Goal: Task Accomplishment & Management: Manage account settings

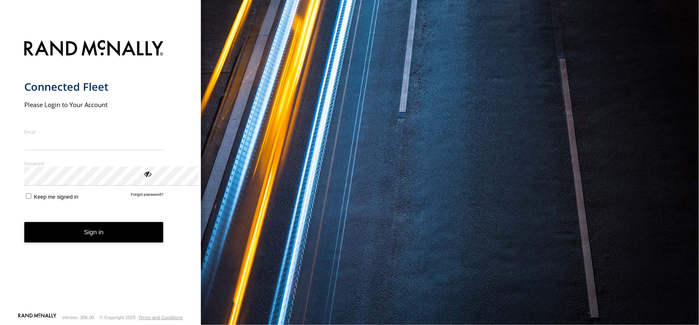
type input "**********"
click at [103, 243] on button "Sign in" at bounding box center [93, 232] width 139 height 20
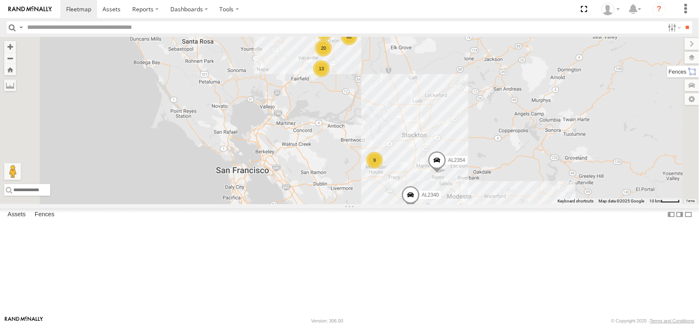
click at [696, 77] on label at bounding box center [683, 72] width 32 height 12
click at [59, 220] on label "Fences" at bounding box center [45, 215] width 28 height 12
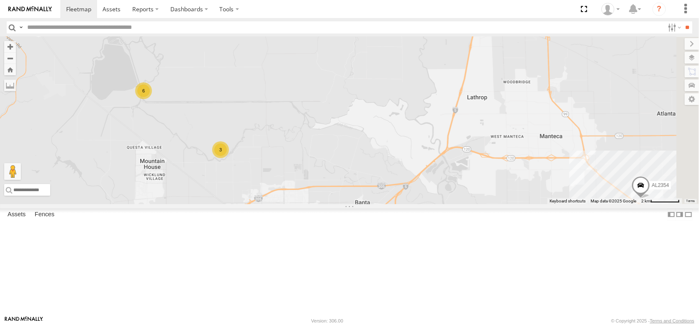
drag, startPoint x: 441, startPoint y: 185, endPoint x: 195, endPoint y: 151, distance: 247.6
click at [195, 151] on main "← Move left → Move right ↑ Move up ↓ Move down + Zoom in - Zoom out Home Jump l…" at bounding box center [349, 176] width 699 height 279
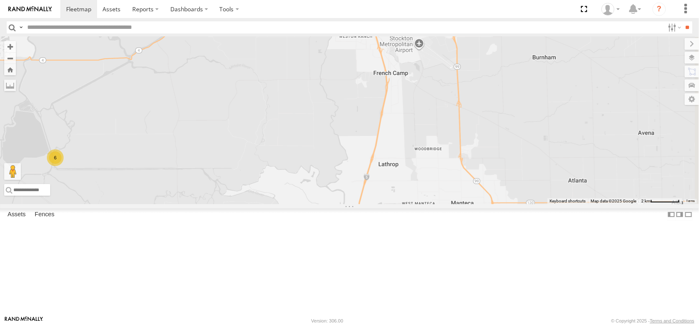
drag, startPoint x: 487, startPoint y: 128, endPoint x: 393, endPoint y: 192, distance: 114.4
click at [391, 201] on div "AL2367 FRONTLOADER JD344H AL2286 AL2354 AL2326 AL2277 AL2340 6 3" at bounding box center [349, 120] width 699 height 167
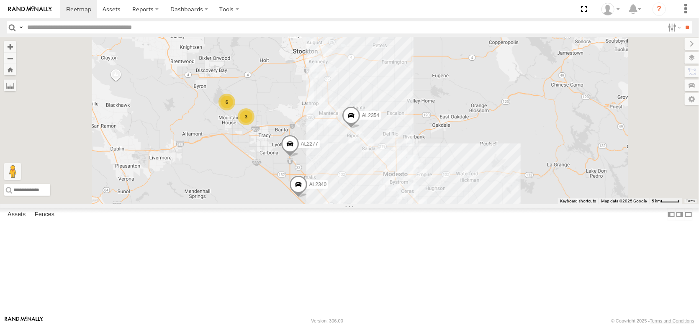
drag, startPoint x: 383, startPoint y: 98, endPoint x: 415, endPoint y: 209, distance: 115.2
click at [415, 204] on div "AL2367 FRONTLOADER JD344H AL2286 AL2354 AL2326 AL2277 AL2340 6 3" at bounding box center [349, 120] width 699 height 167
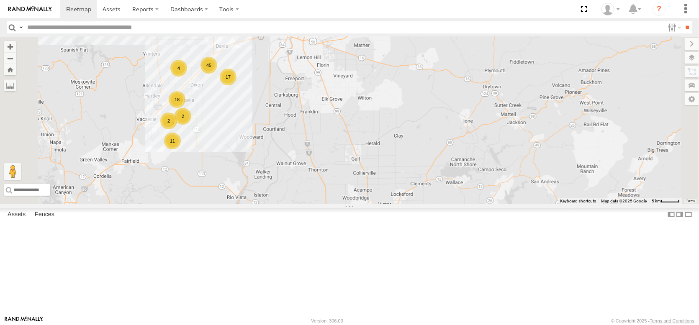
drag, startPoint x: 393, startPoint y: 146, endPoint x: 409, endPoint y: 238, distance: 93.4
click at [409, 204] on div "AL2367 FRONTLOADER JD344H AL2286 AL2354 AL2326 AL2277 AL2340 6 3 17 45 18 11 4 …" at bounding box center [349, 120] width 699 height 167
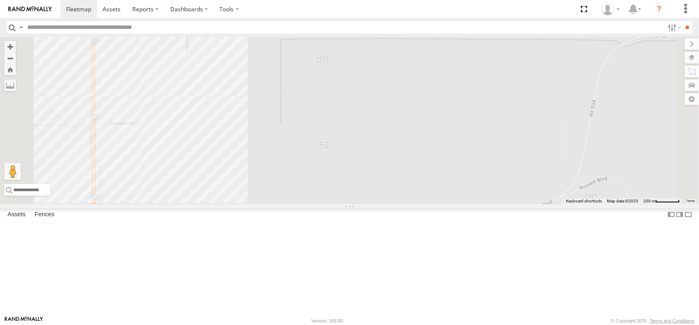
click at [263, 131] on div "AL2367 FRONTLOADER JD344H AL2286 AL2354 AL2277 AL2340 AL2296 AL2273 AL2280" at bounding box center [349, 120] width 699 height 167
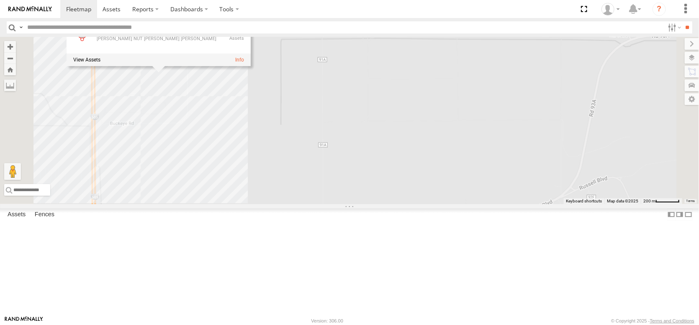
click at [351, 148] on div "AL2367 FRONTLOADER JD344H AL2286 AL2354 AL2277 AL2340 AL2296 AL2273 AL2280 MARI…" at bounding box center [349, 120] width 699 height 167
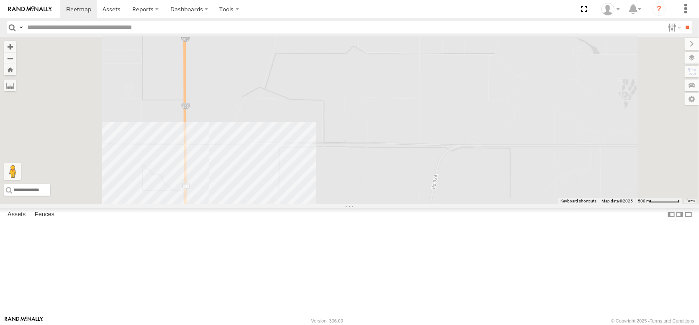
drag, startPoint x: 392, startPoint y: 94, endPoint x: 413, endPoint y: 212, distance: 119.7
click at [413, 204] on div "AL2367 FRONTLOADER JD344H AL2286 AL2354 AL2277 AL2340 AL2296 AL2273 AL2280" at bounding box center [349, 120] width 699 height 167
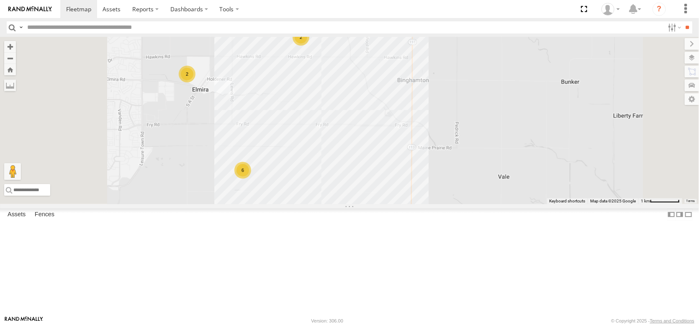
drag, startPoint x: 418, startPoint y: 241, endPoint x: 461, endPoint y: 122, distance: 126.8
click at [460, 124] on div "AL2367 FRONTLOADER JD344H AL2286 AL2354 AL2280 AL2292 12 4 2 6 2" at bounding box center [349, 120] width 699 height 167
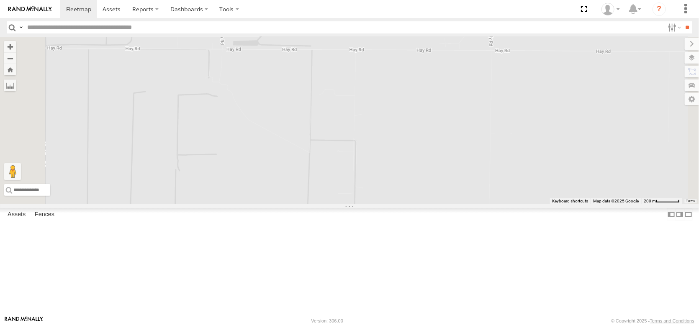
drag, startPoint x: 274, startPoint y: 206, endPoint x: 307, endPoint y: 111, distance: 100.6
click at [307, 111] on div "AL2367 FRONTLOADER JD344H AL2286 AL2354 AL2280 AL2292 AL2314 2 4" at bounding box center [349, 120] width 699 height 167
drag, startPoint x: 290, startPoint y: 210, endPoint x: 341, endPoint y: 103, distance: 118.8
click at [341, 104] on div "AL2367 FRONTLOADER JD344H AL2286 AL2354 AL2280 AL2292 AL2314 2 4" at bounding box center [349, 120] width 699 height 167
drag, startPoint x: 320, startPoint y: 133, endPoint x: 305, endPoint y: 207, distance: 76.0
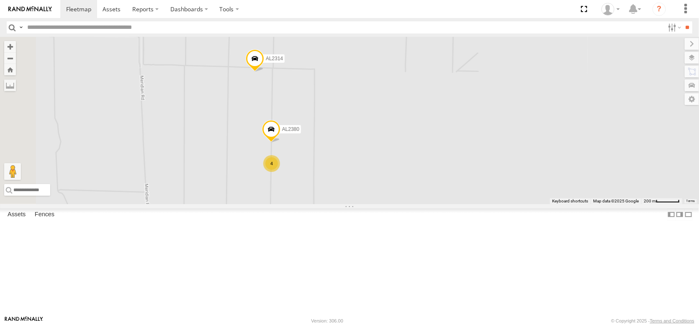
click at [305, 204] on div "AL2367 FRONTLOADER JD344H AL2286 AL2354 AL2280 AL2292 AL2314 2 4 4 AL2380" at bounding box center [349, 120] width 699 height 167
drag, startPoint x: 294, startPoint y: 162, endPoint x: 260, endPoint y: 237, distance: 82.4
click at [260, 204] on div "AL2367 FRONTLOADER JD344H AL2286 AL2354 AL2280 AL2292 AL2314 2 4 4 AL2380" at bounding box center [349, 120] width 699 height 167
drag, startPoint x: 318, startPoint y: 208, endPoint x: 345, endPoint y: 207, distance: 27.2
click at [345, 204] on div "AL2367 FRONTLOADER JD344H AL2286 AL2354 AL2280 AL2292 AL2314 2 4 4 AL2380" at bounding box center [349, 120] width 699 height 167
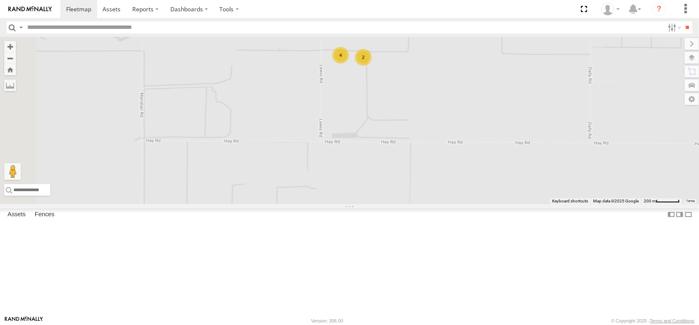
drag, startPoint x: 317, startPoint y: 144, endPoint x: 311, endPoint y: 319, distance: 174.6
click at [311, 319] on body at bounding box center [349, 162] width 699 height 325
drag, startPoint x: 365, startPoint y: 223, endPoint x: 164, endPoint y: 221, distance: 200.8
click at [164, 221] on main "← Move left → Move right ↑ Move up ↓ Move down + Zoom in - Zoom out Home Jump l…" at bounding box center [349, 176] width 699 height 279
drag, startPoint x: 512, startPoint y: 222, endPoint x: 292, endPoint y: 227, distance: 220.5
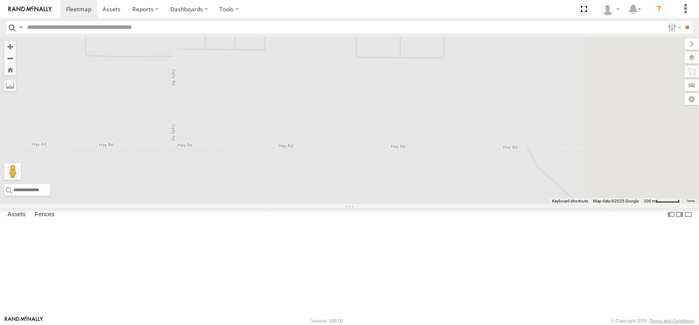
click at [292, 204] on div "AL2367 FRONTLOADER JD344H AL2286 AL2354 AL2280 AL2292 AL2314 2 4 4 AL2380" at bounding box center [349, 120] width 699 height 167
drag, startPoint x: 373, startPoint y: 206, endPoint x: 507, endPoint y: 166, distance: 139.4
click at [505, 165] on div "AL2367 FRONTLOADER JD344H AL2286 AL2354 AL2280 AL2292 AL2314 AL2380" at bounding box center [349, 120] width 699 height 167
drag, startPoint x: 377, startPoint y: 142, endPoint x: 463, endPoint y: 185, distance: 95.4
click at [465, 184] on div "AL2367 FRONTLOADER JD344H AL2286 AL2354 AL2280 AL2292 AL2314" at bounding box center [349, 120] width 699 height 167
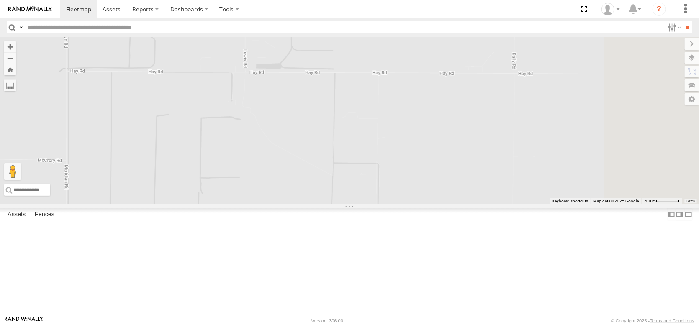
drag, startPoint x: 385, startPoint y: 195, endPoint x: 340, endPoint y: 193, distance: 44.8
click at [340, 193] on div "AL2367 FRONTLOADER JD344H AL2286 AL2354 AL2280 AL2292 AL2314 2 4" at bounding box center [349, 120] width 699 height 167
drag, startPoint x: 340, startPoint y: 154, endPoint x: 337, endPoint y: 125, distance: 29.4
click at [337, 130] on div "AL2367 FRONTLOADER JD344H AL2286 AL2354 AL2280 AL2292 AL2314 2 4" at bounding box center [349, 120] width 699 height 167
drag, startPoint x: 374, startPoint y: 228, endPoint x: 403, endPoint y: 137, distance: 95.5
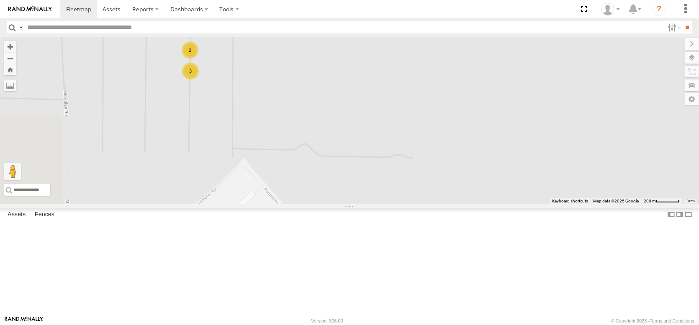
click at [404, 138] on div "AL2367 FRONTLOADER JD344H AL2286 AL2354 AL2280 AL2292 AL2314 2 2 4 3" at bounding box center [349, 120] width 699 height 167
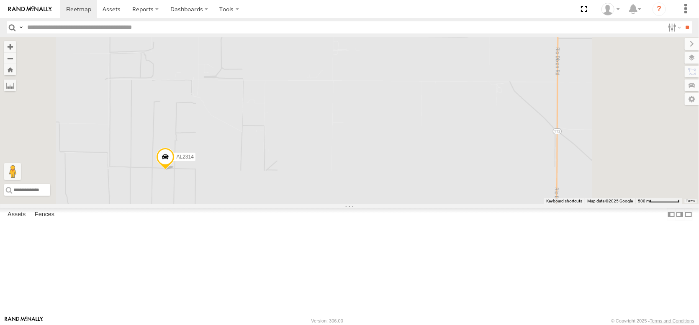
drag, startPoint x: 323, startPoint y: 239, endPoint x: 307, endPoint y: 282, distance: 45.3
click at [307, 204] on div "AL2367 FRONTLOADER JD344H AL2286 AL2354 AL2280 AL2292 AL2314 5" at bounding box center [349, 120] width 699 height 167
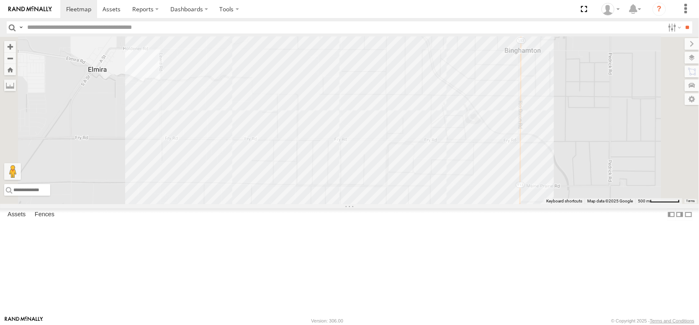
drag, startPoint x: 321, startPoint y: 216, endPoint x: 341, endPoint y: 316, distance: 101.6
click at [340, 323] on body at bounding box center [349, 162] width 699 height 325
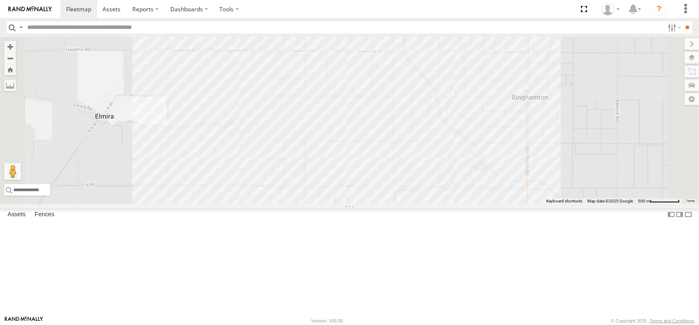
drag, startPoint x: 346, startPoint y: 266, endPoint x: 341, endPoint y: 220, distance: 46.6
click at [341, 204] on div "AL2367 FRONTLOADER JD344H AL2286 AL2354 AL2280 AL2292 AL2314 5 4 2 2" at bounding box center [349, 120] width 699 height 167
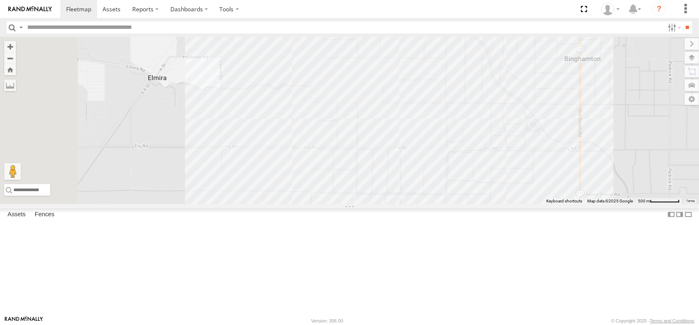
drag, startPoint x: 350, startPoint y: 232, endPoint x: 407, endPoint y: 239, distance: 57.3
click at [407, 204] on div "AL2367 FRONTLOADER JD344H AL2286 AL2354 AL2280 AL2292 AL2314 5 4 2 2" at bounding box center [349, 120] width 699 height 167
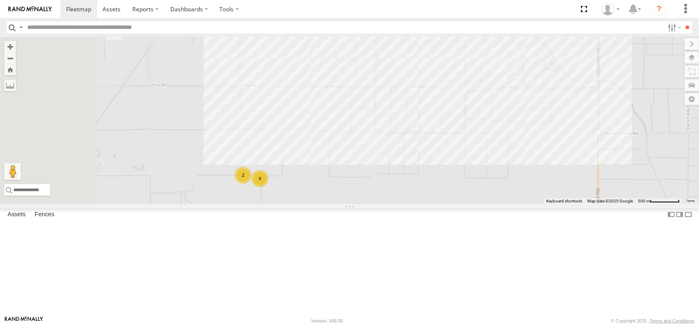
drag, startPoint x: 417, startPoint y: 233, endPoint x: 423, endPoint y: 185, distance: 48.5
click at [423, 186] on div "AL2367 FRONTLOADER JD344H AL2286 AL2354 AL2280 AL2292 AL2314 5 4 2 2 2" at bounding box center [349, 120] width 699 height 167
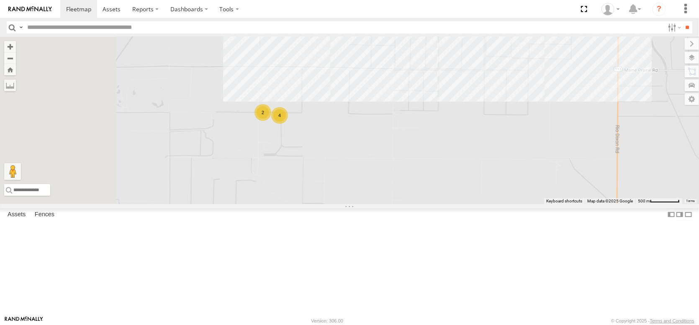
drag, startPoint x: 417, startPoint y: 230, endPoint x: 460, endPoint y: 196, distance: 54.8
click at [460, 196] on div "AL2367 FRONTLOADER JD344H AL2286 AL2354 AL2280 AL2292 AL2314 5 4 2 2 2" at bounding box center [349, 120] width 699 height 167
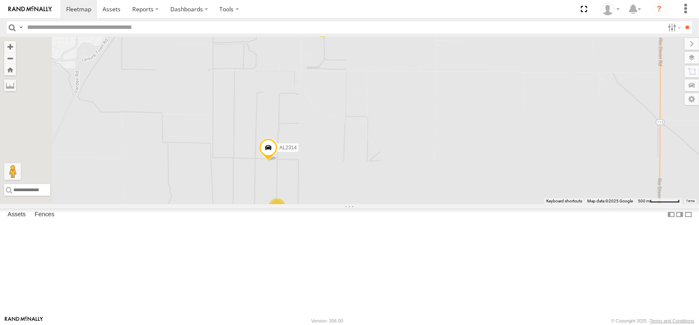
drag, startPoint x: 450, startPoint y: 192, endPoint x: 448, endPoint y: 180, distance: 12.2
click at [448, 180] on div "AL2367 FRONTLOADER JD344H AL2286 AL2354 AL2280 AL2292 AL2314 5 4 2 2 2" at bounding box center [349, 120] width 699 height 167
click at [274, 141] on span at bounding box center [264, 129] width 18 height 23
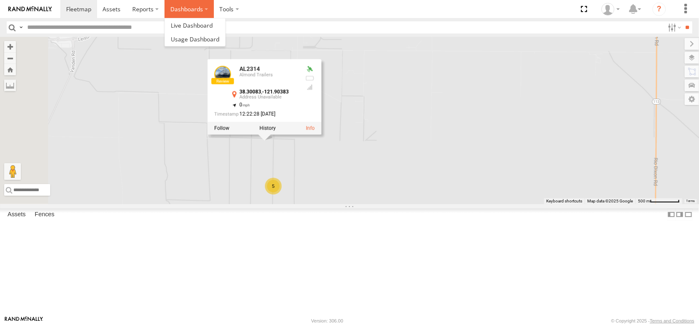
click at [214, 10] on label "Dashboards" at bounding box center [188, 9] width 49 height 18
click at [213, 28] on span at bounding box center [192, 25] width 42 height 8
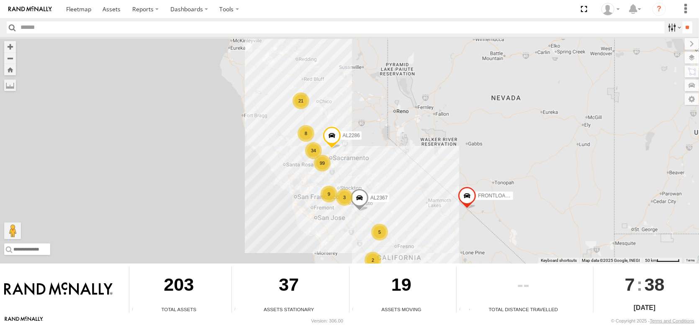
click at [664, 28] on label at bounding box center [673, 27] width 18 height 12
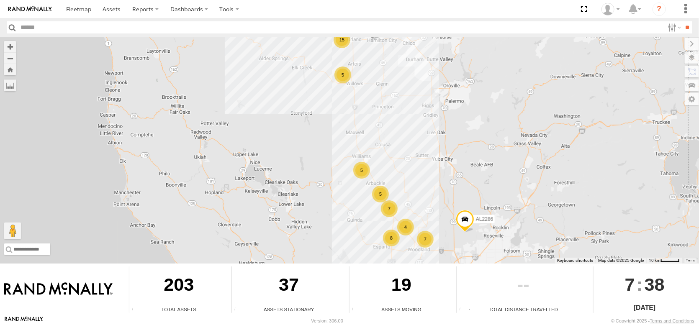
drag, startPoint x: 323, startPoint y: 194, endPoint x: 299, endPoint y: 125, distance: 73.3
click at [299, 125] on div "FRONTLOADER JD344H AL2367 AL2286 AL2248 15 8 5 5 7 7 4 5" at bounding box center [349, 150] width 699 height 227
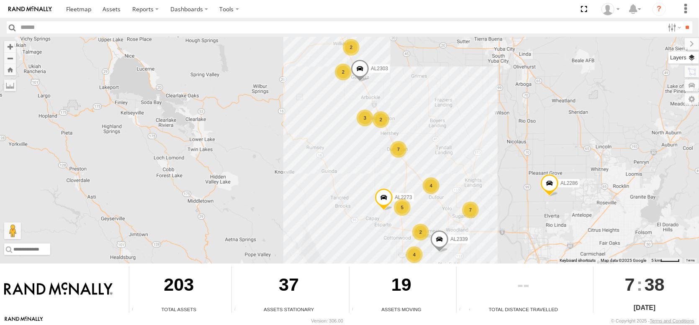
click at [691, 64] on label at bounding box center [683, 58] width 31 height 12
click at [0, 0] on span "Overlays" at bounding box center [0, 0] width 0 height 0
click at [0, 0] on span "Basemaps" at bounding box center [0, 0] width 0 height 0
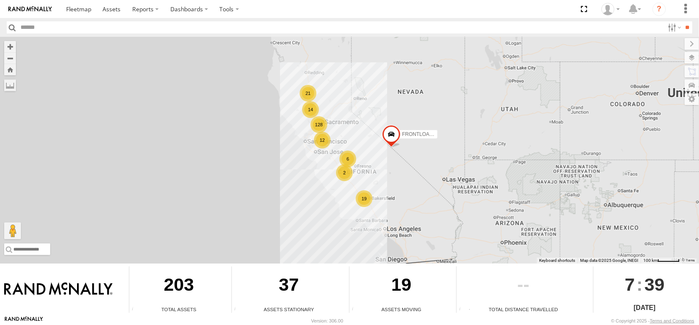
click at [690, 61] on label at bounding box center [691, 58] width 14 height 12
click at [0, 0] on span "Basemaps" at bounding box center [0, 0] width 0 height 0
click at [0, 0] on span "Satellite + Roadmap" at bounding box center [0, 0] width 0 height 0
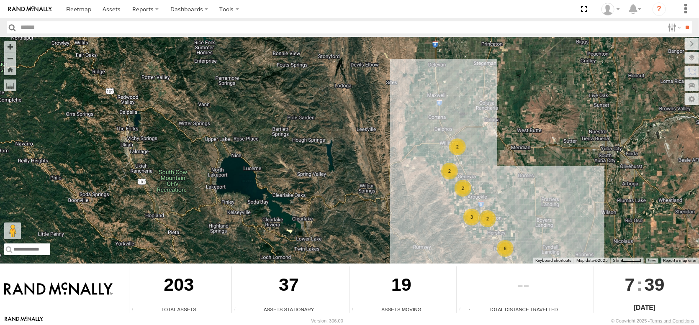
click at [364, 281] on div "19" at bounding box center [401, 285] width 104 height 39
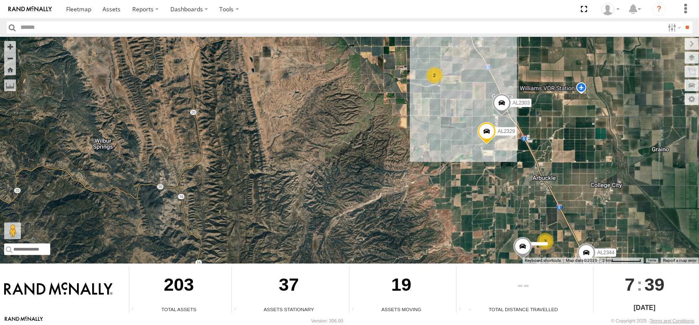
click at [364, 279] on div "19" at bounding box center [401, 285] width 104 height 39
click at [362, 278] on div "19" at bounding box center [401, 285] width 104 height 39
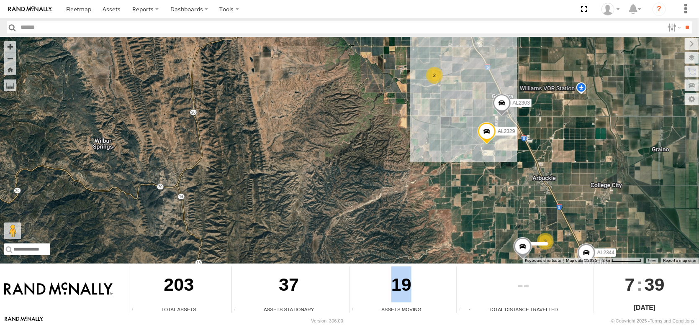
click at [362, 278] on div "19" at bounding box center [401, 285] width 104 height 39
click at [0, 0] on span "Overlays" at bounding box center [0, 0] width 0 height 0
click at [0, 0] on span "Transit" at bounding box center [0, 0] width 0 height 0
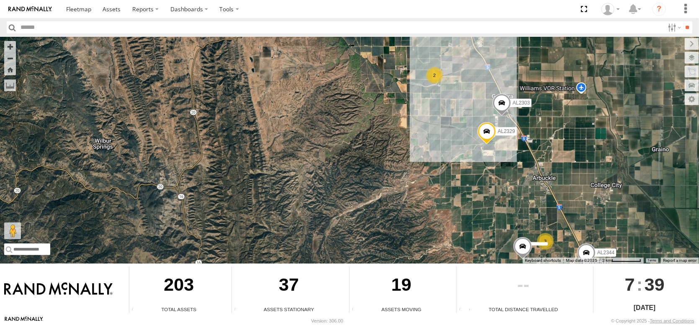
click at [0, 0] on span "Transit" at bounding box center [0, 0] width 0 height 0
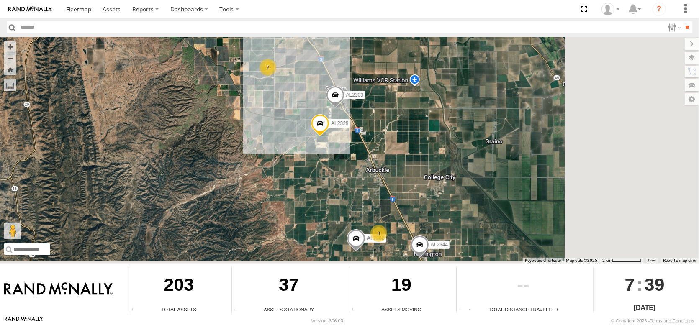
drag, startPoint x: 494, startPoint y: 173, endPoint x: 305, endPoint y: 161, distance: 189.5
click at [306, 161] on div "FRONTLOADER JD344H AL2286 AL2248 AL2344 AL2329 AL2303 3 2 AL2260" at bounding box center [349, 150] width 699 height 227
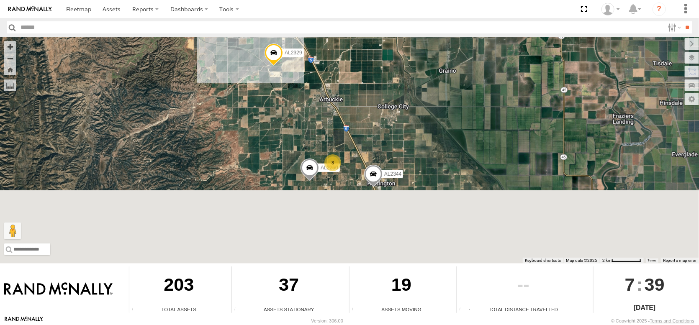
drag, startPoint x: 333, startPoint y: 203, endPoint x: 315, endPoint y: 130, distance: 74.9
click at [315, 130] on div "FRONTLOADER JD344H AL2286 AL2248 AL2344 AL2329 AL2303 3 2 AL2260" at bounding box center [349, 150] width 699 height 227
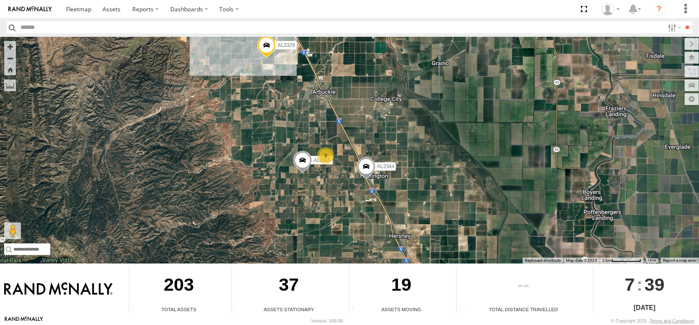
drag, startPoint x: 301, startPoint y: 131, endPoint x: 320, endPoint y: 215, distance: 86.7
click at [320, 215] on div "FRONTLOADER JD344H AL2286 AL2248 AL2344 AL2329 AL2303 3 2 AL2260" at bounding box center [349, 150] width 699 height 227
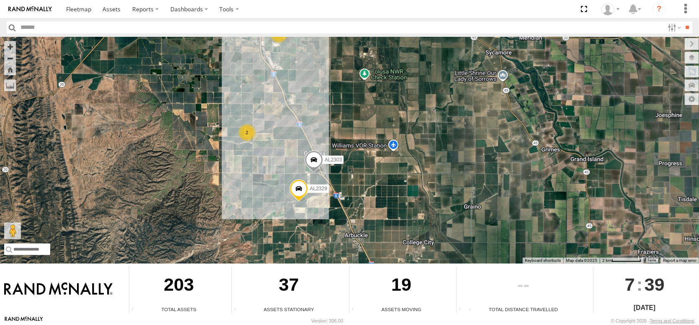
drag, startPoint x: 319, startPoint y: 200, endPoint x: 304, endPoint y: 139, distance: 62.5
click at [305, 142] on div "FRONTLOADER JD344H AL2286 AL2248 AL2344 AL2329 AL2303 3 2 AL2260 2" at bounding box center [349, 150] width 699 height 227
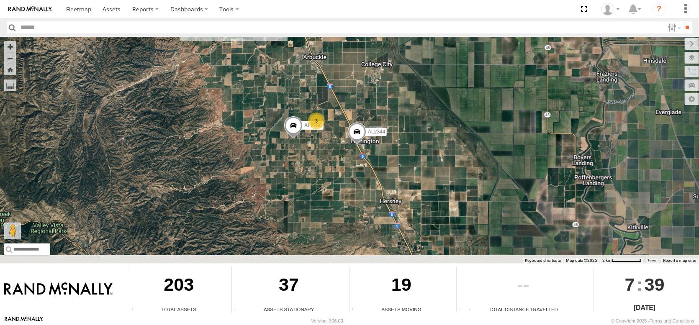
drag, startPoint x: 349, startPoint y: 211, endPoint x: 310, endPoint y: 144, distance: 77.6
click at [313, 147] on div "FRONTLOADER JD344H AL2286 AL2248 AL2344 AL2329 AL2303 3 2 AL2260 2" at bounding box center [349, 150] width 699 height 227
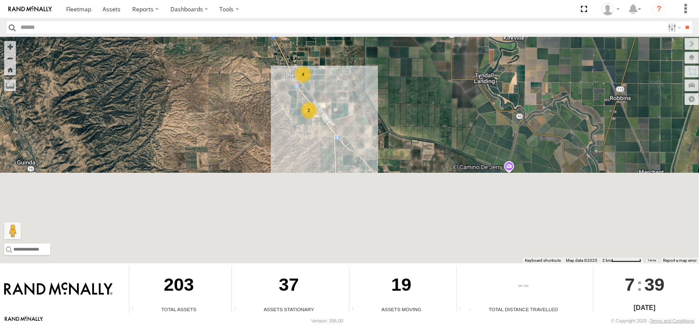
drag, startPoint x: 410, startPoint y: 200, endPoint x: 356, endPoint y: 94, distance: 118.8
click at [356, 94] on div "FRONTLOADER JD344H AL2286 AL2248 AL2344 AL2329 AL2303 3 2 AL2260 2 4 2" at bounding box center [349, 150] width 699 height 227
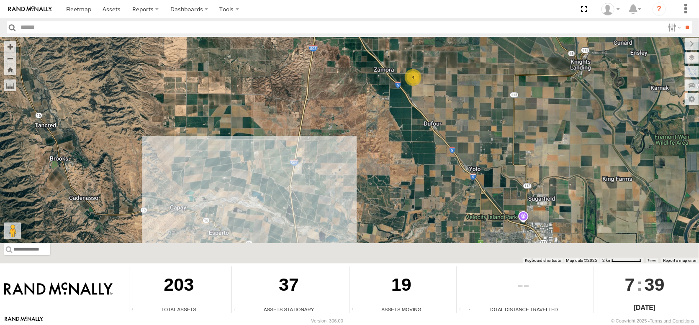
drag, startPoint x: 376, startPoint y: 218, endPoint x: 365, endPoint y: 95, distance: 123.4
click at [365, 95] on div "FRONTLOADER JD344H AL2286 AL2248 AL2344 AL2329 AL2303 3 2 AL2260 2 4 2 4" at bounding box center [349, 150] width 699 height 227
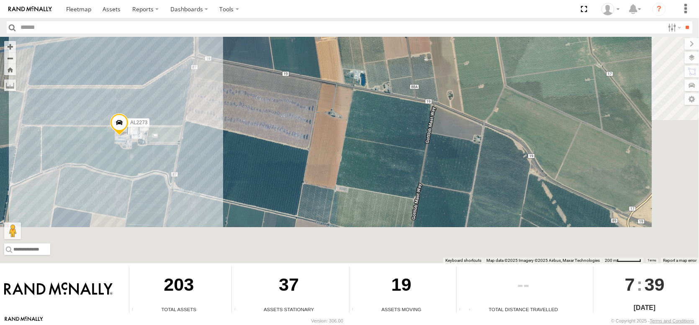
drag, startPoint x: 346, startPoint y: 154, endPoint x: 210, endPoint y: 105, distance: 143.7
click at [211, 105] on div "FRONTLOADER JD344H AL2286 AL2248 AL2344 AL2329 AL2303 AL2260 AL2273 AL2323" at bounding box center [349, 150] width 699 height 227
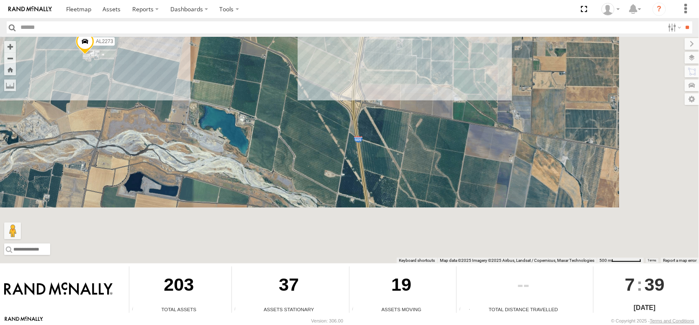
drag, startPoint x: 432, startPoint y: 173, endPoint x: 335, endPoint y: 54, distance: 153.4
click at [339, 57] on div "FRONTLOADER JD344H AL2286 AL2248 AL2344 AL2329 AL2303 AL2260 AL2273 3 AL2323" at bounding box center [349, 150] width 699 height 227
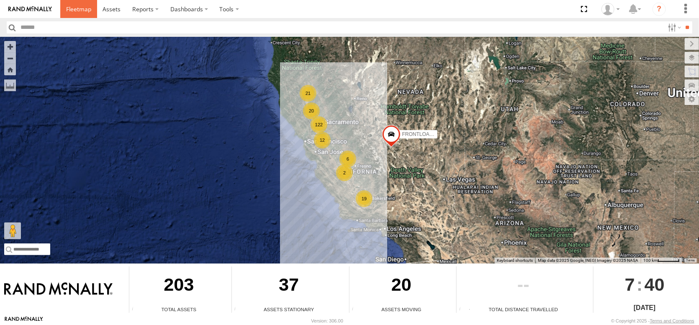
click at [91, 9] on span at bounding box center [78, 9] width 25 height 8
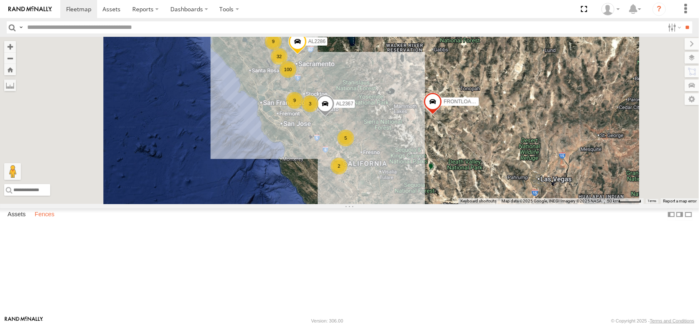
click at [58, 220] on label "Fences" at bounding box center [45, 215] width 28 height 12
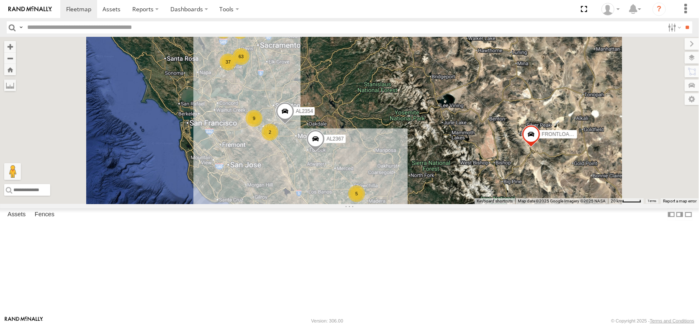
drag, startPoint x: 369, startPoint y: 116, endPoint x: 371, endPoint y: 191, distance: 75.3
click at [371, 191] on div "AL2367 FRONTLOADER JD344H AL2286 63 16 5 15 37 2 9 8 AL2354 2" at bounding box center [349, 120] width 699 height 167
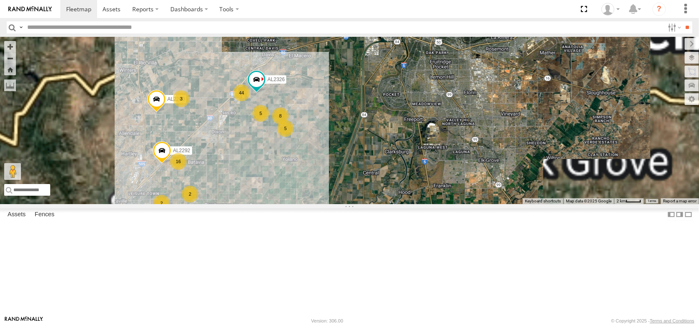
drag, startPoint x: 370, startPoint y: 151, endPoint x: 368, endPoint y: 212, distance: 61.1
click at [368, 204] on div "AL2367 FRONTLOADER JD344H AL2286 AL2354 AL2248 AL2340 AL2252 AL2339 AL2273 8 44…" at bounding box center [349, 120] width 699 height 167
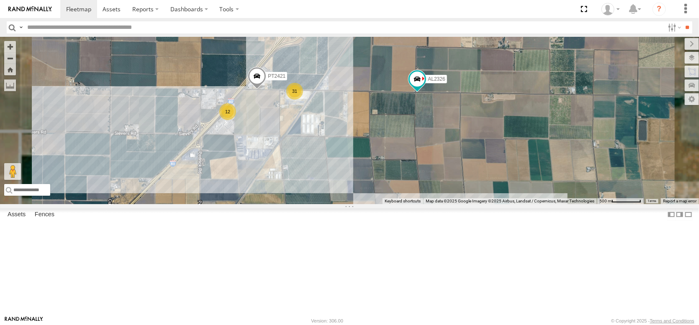
drag, startPoint x: 380, startPoint y: 156, endPoint x: 378, endPoint y: 228, distance: 72.0
click at [378, 204] on div "AL2367 FRONTLOADER JD344H AL2286 AL2354 AL2248 AL2340 AL2252 AL2339 AL2273 AL23…" at bounding box center [349, 120] width 699 height 167
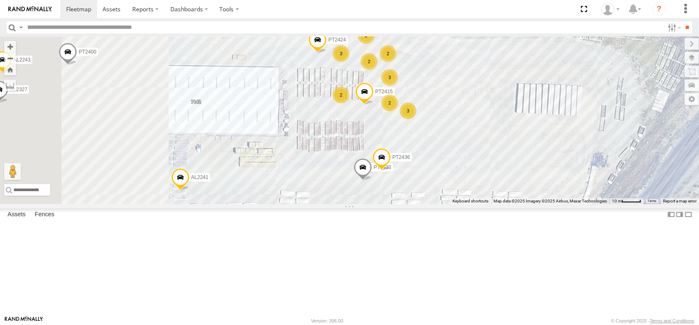
drag, startPoint x: 502, startPoint y: 202, endPoint x: 569, endPoint y: 167, distance: 75.2
click at [569, 167] on div "AL2367 FRONTLOADER JD344H AL2286 AL2354 AL2248 AL2340 AL2252 AL2339 AL2273 AL23…" at bounding box center [349, 120] width 699 height 167
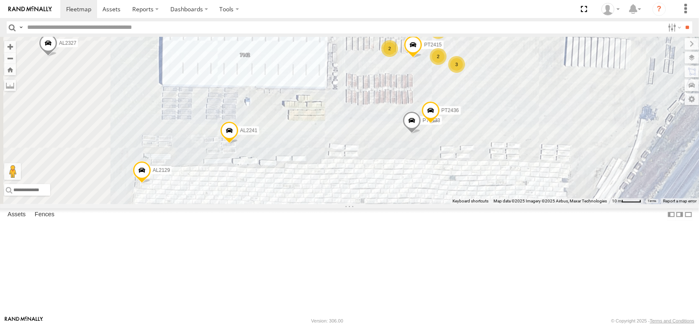
drag, startPoint x: 317, startPoint y: 245, endPoint x: 345, endPoint y: 209, distance: 45.5
click at [345, 204] on div "AL2367 FRONTLOADER JD344H AL2286 AL2354 AL2248 AL2340 AL2252 AL2339 AL2273 AL23…" at bounding box center [349, 120] width 699 height 167
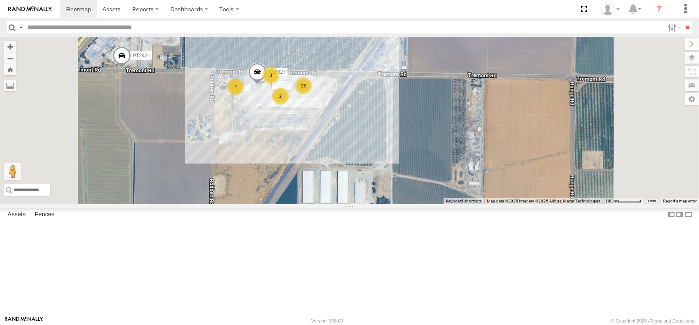
click at [244, 95] on div "2" at bounding box center [235, 86] width 17 height 17
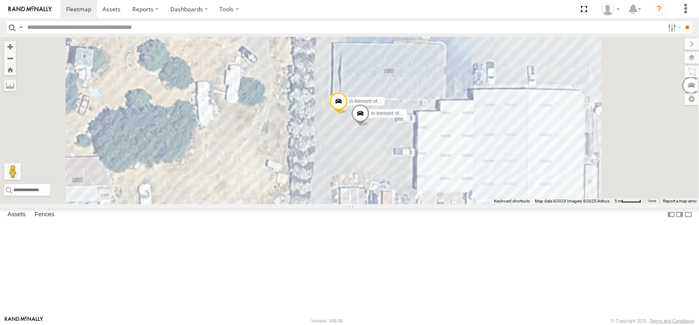
click at [348, 115] on span at bounding box center [338, 103] width 18 height 23
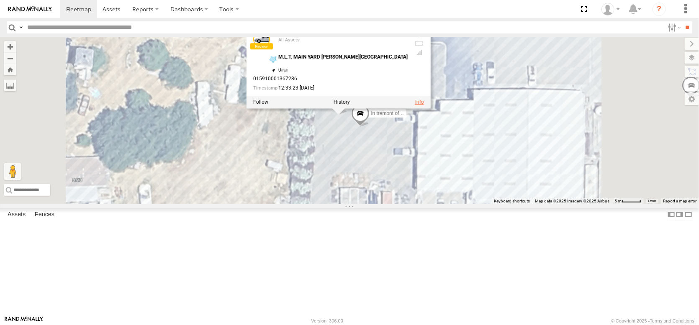
click at [424, 105] on link at bounding box center [419, 102] width 9 height 6
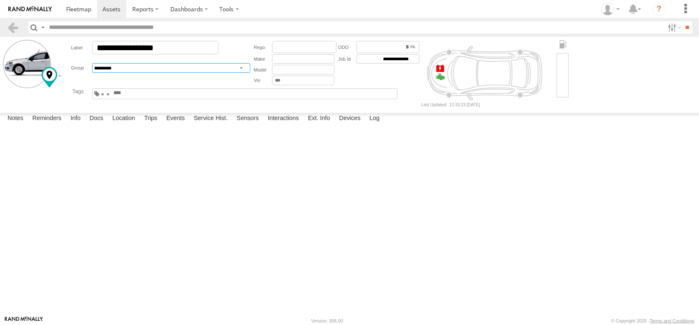
click at [250, 73] on select "**********" at bounding box center [171, 68] width 158 height 10
click at [110, 73] on select "**********" at bounding box center [171, 68] width 158 height 10
click at [246, 73] on select "**********" at bounding box center [171, 68] width 158 height 10
select select "****"
click at [110, 73] on select "**********" at bounding box center [171, 68] width 158 height 10
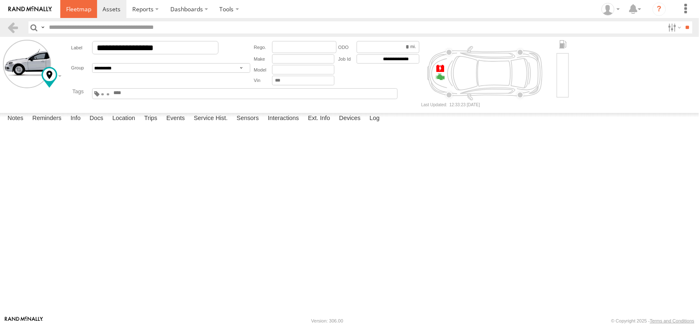
click at [91, 7] on span at bounding box center [78, 9] width 25 height 8
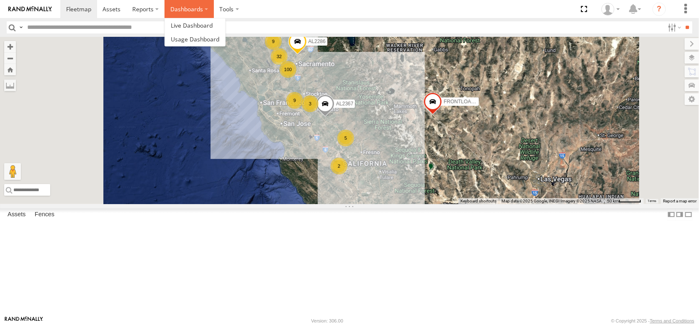
click at [214, 8] on label "Dashboards" at bounding box center [188, 9] width 49 height 18
click at [213, 24] on span at bounding box center [192, 25] width 42 height 8
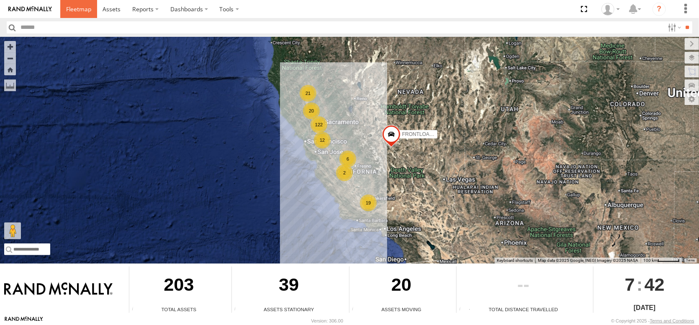
click at [91, 7] on span at bounding box center [78, 9] width 25 height 8
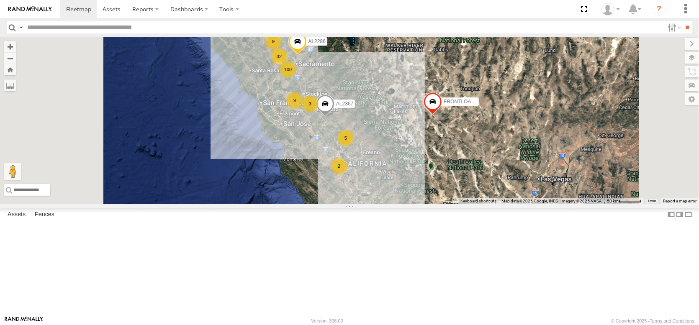
click at [0, 0] on span "Asset" at bounding box center [0, 0] width 0 height 0
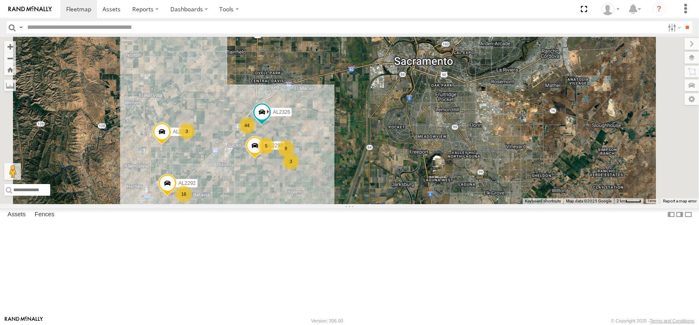
drag, startPoint x: 399, startPoint y: 153, endPoint x: 370, endPoint y: 211, distance: 65.3
click at [274, 154] on div "5" at bounding box center [266, 146] width 17 height 17
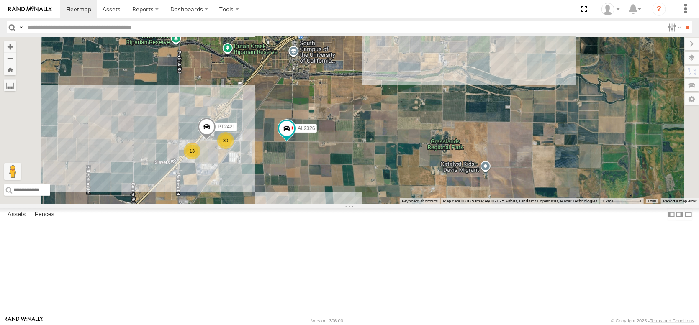
drag, startPoint x: 308, startPoint y: 229, endPoint x: 349, endPoint y: 219, distance: 42.3
click at [349, 204] on div "AL2367 FRONTLOADER JD344H AL2286 AL2354 AL2277 AL2340 AL2326 AL2298 AL2280 AL22…" at bounding box center [349, 120] width 699 height 167
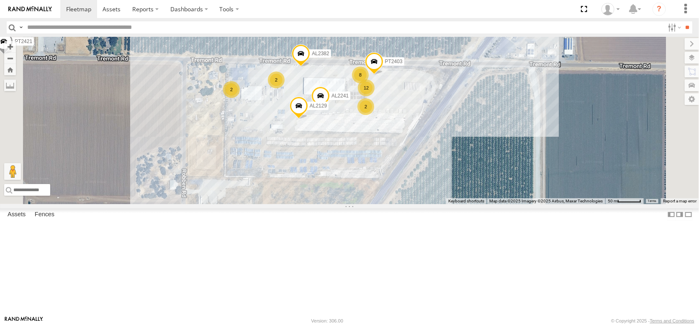
click at [240, 98] on div "2" at bounding box center [231, 89] width 17 height 17
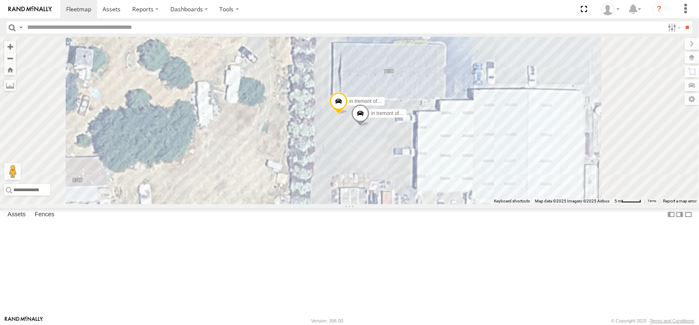
click at [348, 115] on span at bounding box center [338, 103] width 18 height 23
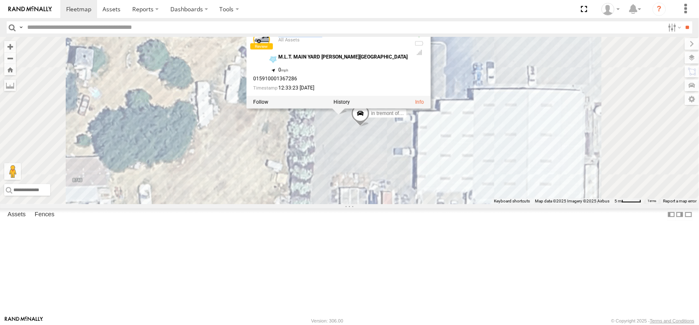
drag, startPoint x: 458, startPoint y: 94, endPoint x: 401, endPoint y: 94, distance: 56.9
click at [401, 51] on div "in tremont office All Assets" at bounding box center [330, 41] width 154 height 20
copy link "in tremont office"
click at [108, 30] on input "text" at bounding box center [344, 27] width 640 height 12
paste input "**********"
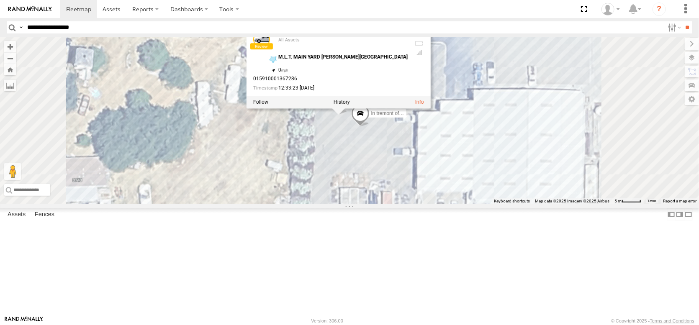
type input "**********"
click at [682, 21] on input "**" at bounding box center [687, 27] width 10 height 12
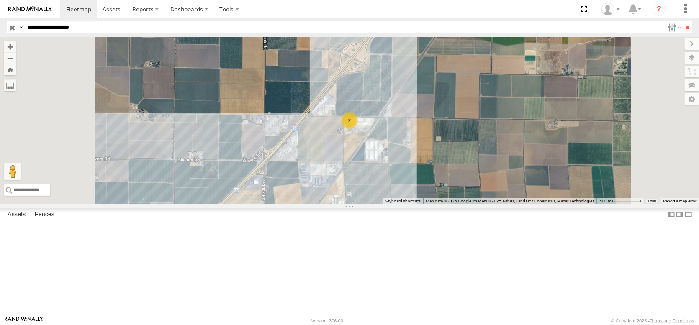
click at [0, 0] on div "in tremont office" at bounding box center [0, 0] width 0 height 0
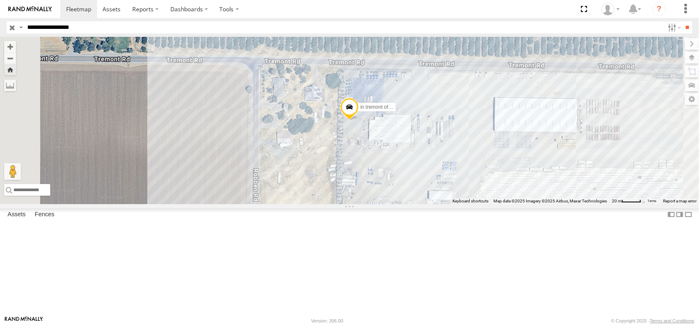
click at [0, 0] on link at bounding box center [0, 0] width 0 height 0
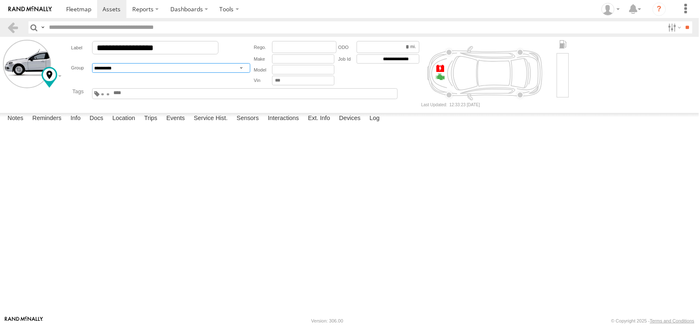
click at [250, 73] on select "**********" at bounding box center [171, 68] width 158 height 10
select select "****"
click at [110, 73] on select "**********" at bounding box center [171, 68] width 158 height 10
click at [104, 95] on span at bounding box center [102, 94] width 3 height 2
click at [104, 92] on span at bounding box center [102, 91] width 3 height 2
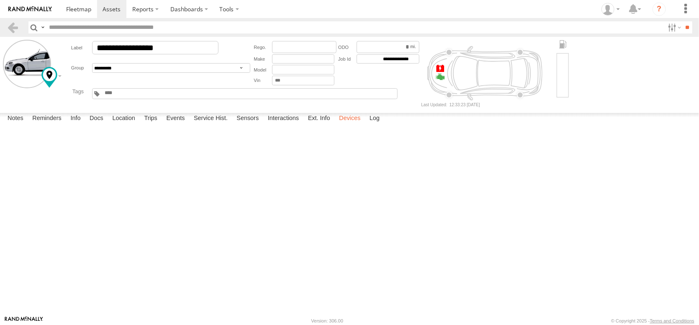
click at [364, 125] on label "Devices" at bounding box center [350, 119] width 30 height 12
click at [0, 0] on span at bounding box center [0, 0] width 0 height 0
click at [214, 10] on label "Dashboards" at bounding box center [188, 9] width 49 height 18
click at [213, 29] on span at bounding box center [192, 25] width 42 height 8
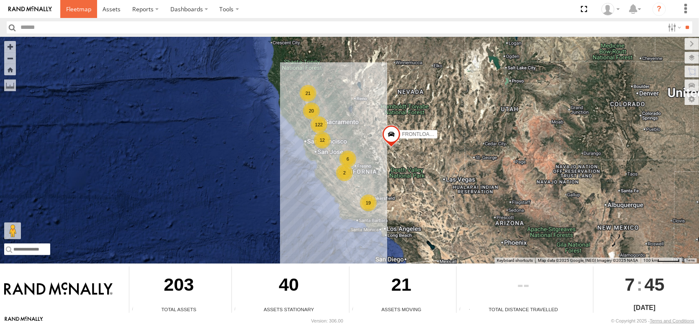
click at [91, 10] on span at bounding box center [78, 9] width 25 height 8
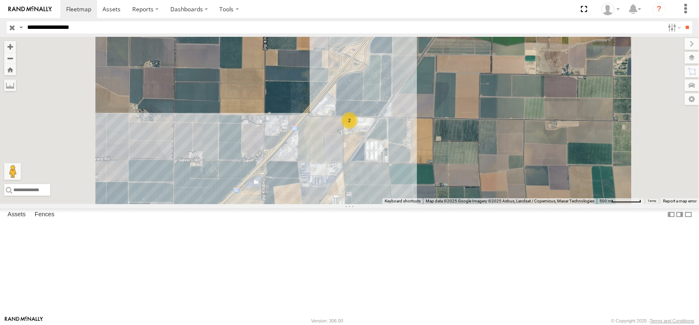
click at [0, 0] on div "in tremont office" at bounding box center [0, 0] width 0 height 0
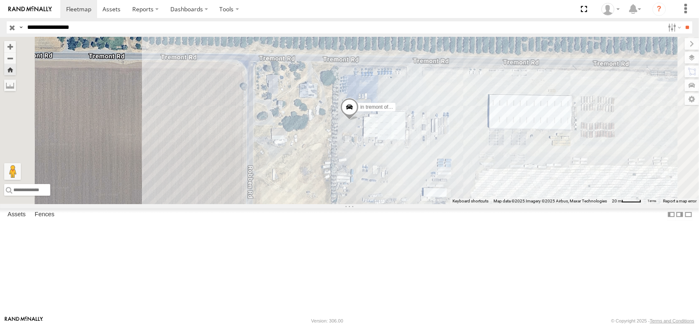
click at [0, 0] on link at bounding box center [0, 0] width 0 height 0
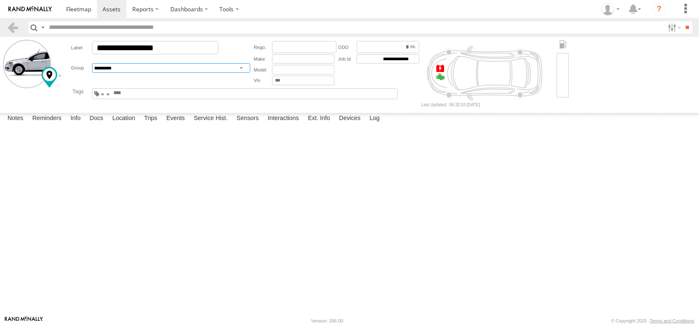
click at [250, 73] on select "**********" at bounding box center [171, 68] width 158 height 10
select select "****"
click at [110, 73] on select "**********" at bounding box center [171, 68] width 158 height 10
click at [110, 95] on span at bounding box center [108, 94] width 3 height 2
click at [104, 92] on span at bounding box center [102, 91] width 3 height 2
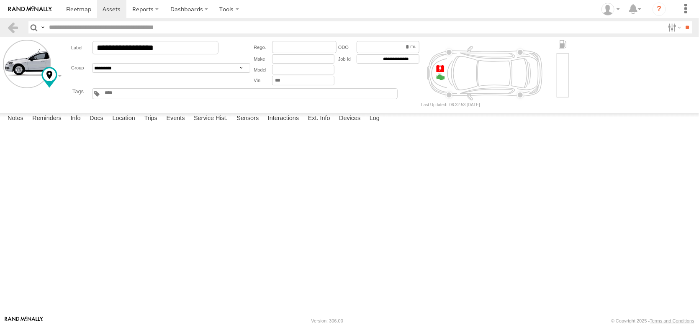
click at [144, 96] on input "text" at bounding box center [124, 93] width 40 height 6
click at [0, 0] on span at bounding box center [0, 0] width 0 height 0
click at [303, 125] on label "Interactions" at bounding box center [284, 119] width 40 height 12
click at [334, 125] on label "Ext. Info" at bounding box center [319, 119] width 31 height 12
click at [364, 125] on label "Devices" at bounding box center [350, 119] width 30 height 12
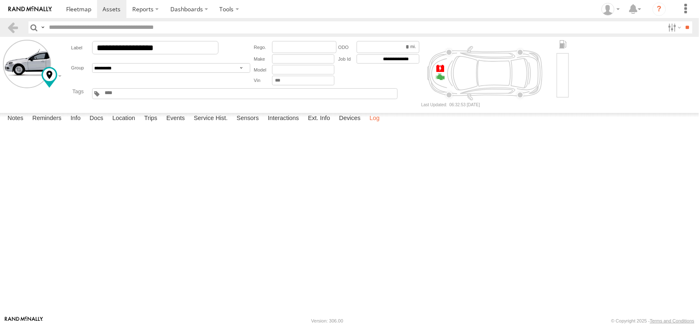
click at [384, 125] on label "Log" at bounding box center [374, 119] width 18 height 12
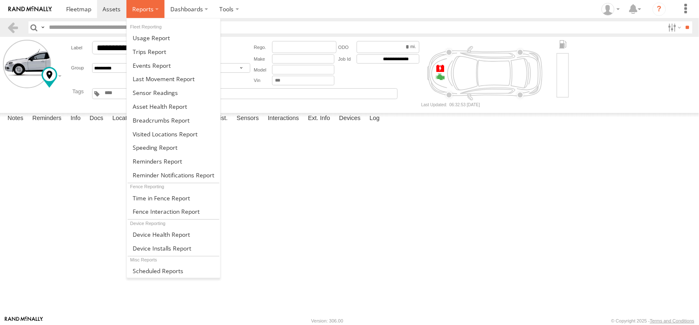
click at [154, 10] on span at bounding box center [142, 9] width 21 height 8
click at [187, 110] on span at bounding box center [160, 106] width 54 height 8
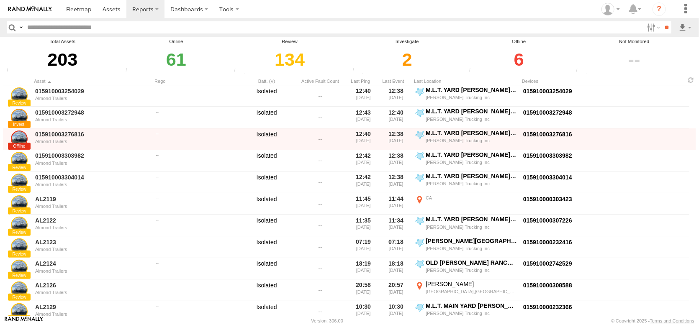
click at [404, 71] on div "2" at bounding box center [407, 59] width 114 height 29
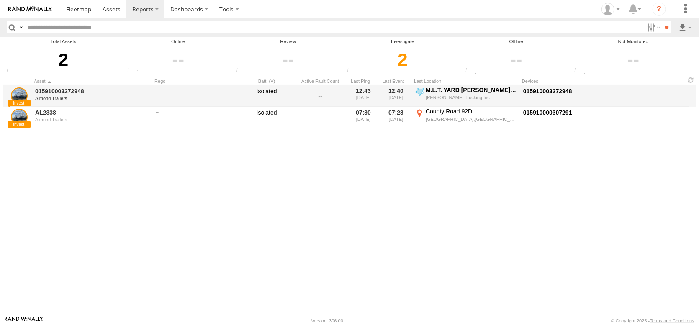
click at [156, 100] on span at bounding box center [156, 100] width 0 height 0
click at [95, 95] on link "015910003272948" at bounding box center [92, 91] width 115 height 8
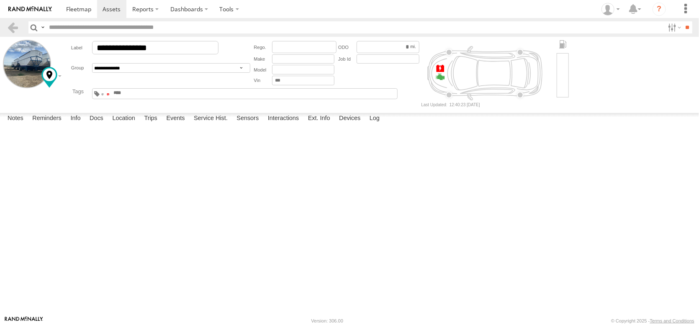
click at [110, 95] on span at bounding box center [108, 94] width 3 height 2
click at [0, 0] on span at bounding box center [0, 0] width 0 height 0
click at [14, 28] on link at bounding box center [13, 27] width 12 height 12
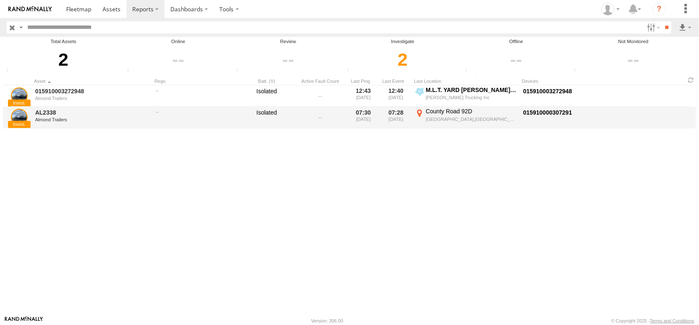
click at [23, 126] on link at bounding box center [19, 117] width 17 height 17
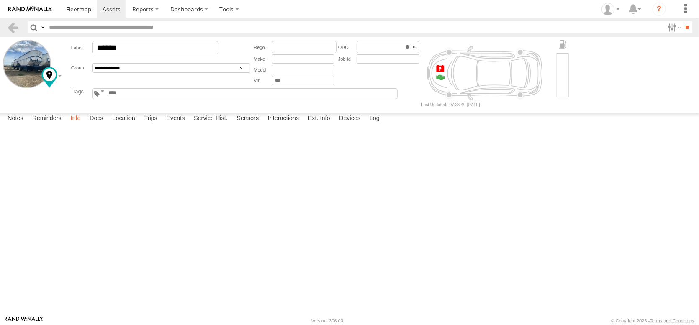
click at [85, 125] on label "Info" at bounding box center [75, 119] width 18 height 12
click at [139, 125] on label "Location" at bounding box center [123, 119] width 31 height 12
drag, startPoint x: 268, startPoint y: 229, endPoint x: 260, endPoint y: 186, distance: 43.4
click at [0, 0] on div "AL2338" at bounding box center [0, 0] width 0 height 0
drag, startPoint x: 300, startPoint y: 225, endPoint x: 300, endPoint y: 204, distance: 21.8
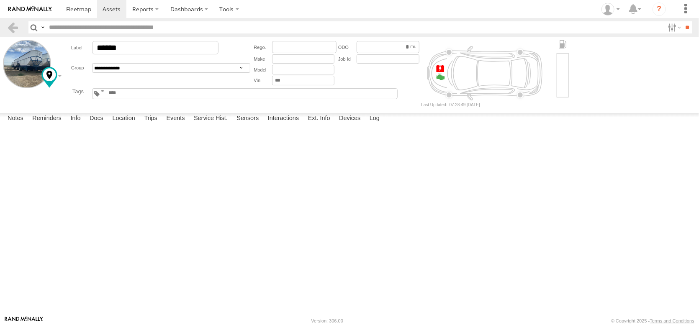
click at [0, 0] on div "AL2338" at bounding box center [0, 0] width 0 height 0
drag, startPoint x: 336, startPoint y: 250, endPoint x: 312, endPoint y: 208, distance: 49.1
click at [0, 0] on div "AL2338" at bounding box center [0, 0] width 0 height 0
click at [91, 8] on span at bounding box center [78, 9] width 25 height 8
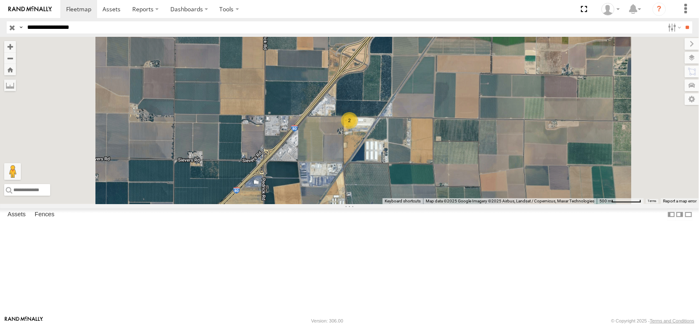
click at [13, 31] on input "button" at bounding box center [12, 27] width 11 height 12
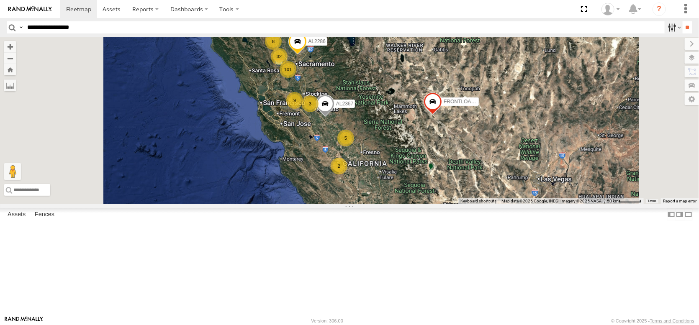
click at [664, 29] on label at bounding box center [673, 27] width 18 height 12
click at [0, 0] on span at bounding box center [0, 0] width 0 height 0
click at [214, 5] on label "Dashboards" at bounding box center [188, 9] width 49 height 18
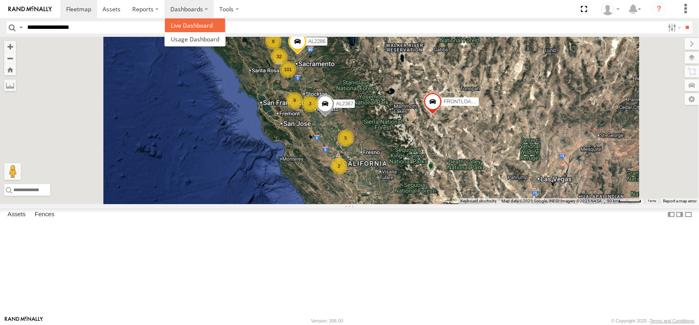
click at [213, 29] on span at bounding box center [192, 25] width 42 height 8
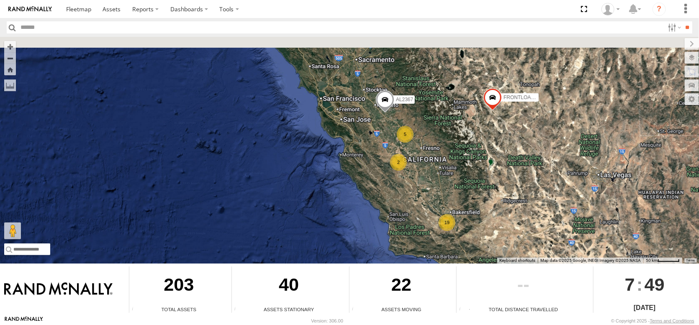
drag, startPoint x: 423, startPoint y: 119, endPoint x: 403, endPoint y: 242, distance: 125.1
click at [405, 243] on div "FRONTLOADER JD344H 5 19 AL2367 2" at bounding box center [349, 150] width 699 height 227
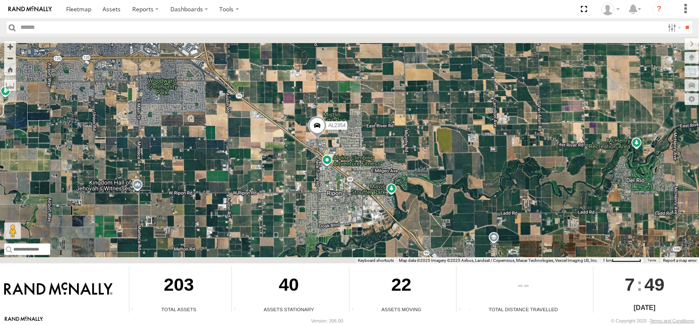
drag, startPoint x: 231, startPoint y: 120, endPoint x: 290, endPoint y: 217, distance: 113.0
click at [290, 217] on div "FRONTLOADER JD344H AL2367 AL2286 AL2354 AL2277 AL2340" at bounding box center [349, 150] width 699 height 227
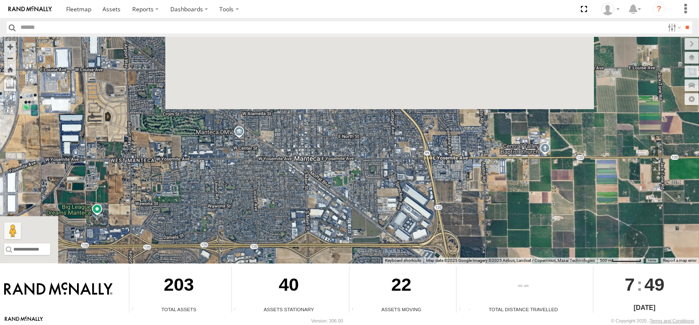
drag, startPoint x: 250, startPoint y: 143, endPoint x: 382, endPoint y: 236, distance: 160.6
click at [382, 236] on div "FRONTLOADER JD344H AL2367 AL2286 AL2354 AL2277 AL2340" at bounding box center [349, 150] width 699 height 227
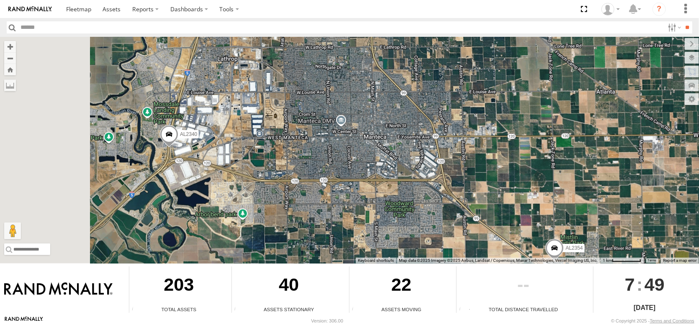
drag, startPoint x: 275, startPoint y: 197, endPoint x: 374, endPoint y: 176, distance: 101.1
click at [374, 176] on div "FRONTLOADER JD344H AL2367 AL2286 AL2354 AL2277 AL2340" at bounding box center [349, 150] width 699 height 227
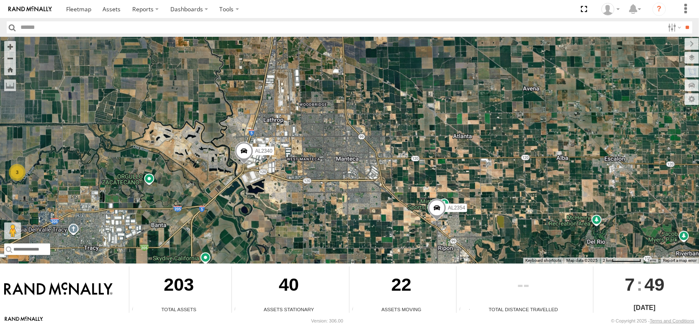
drag, startPoint x: 327, startPoint y: 133, endPoint x: 299, endPoint y: 241, distance: 111.9
click at [299, 241] on div "FRONTLOADER JD344H AL2367 AL2286 AL2354 AL2277 AL2340 3" at bounding box center [349, 150] width 699 height 227
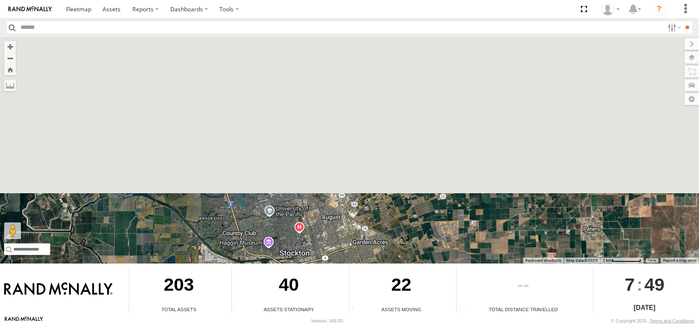
drag, startPoint x: 292, startPoint y: 236, endPoint x: 318, endPoint y: 297, distance: 65.8
click at [318, 297] on div "← Move left → Move right ↑ Move up ↓ Move down + Zoom in - Zoom out Home Jump l…" at bounding box center [349, 176] width 699 height 279
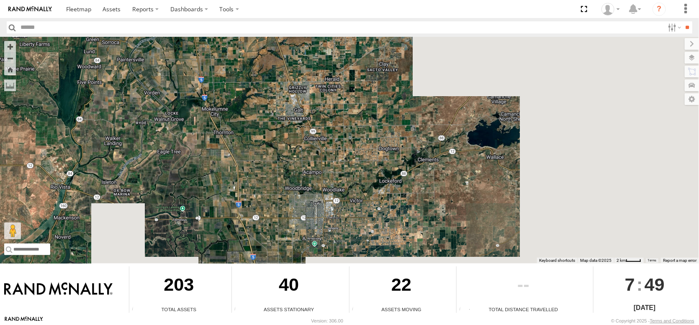
drag, startPoint x: 198, startPoint y: 136, endPoint x: 249, endPoint y: 256, distance: 130.7
click at [249, 256] on div "← Move left → Move right ↑ Move up ↓ Move down + Zoom in - Zoom out Home Jump l…" at bounding box center [349, 176] width 699 height 279
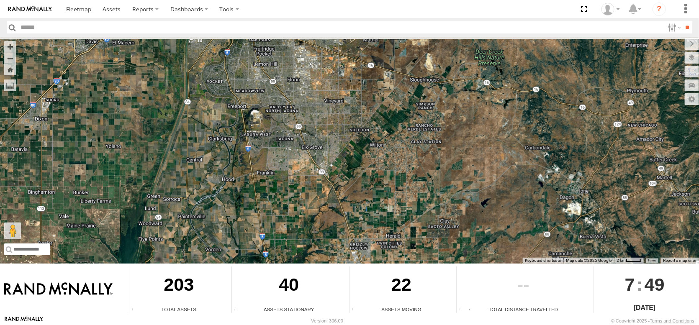
drag, startPoint x: 183, startPoint y: 169, endPoint x: 218, endPoint y: 262, distance: 98.8
click at [218, 262] on div "← Move left → Move right ↑ Move up ↓ Move down + Zoom in - Zoom out Home Jump l…" at bounding box center [349, 176] width 699 height 279
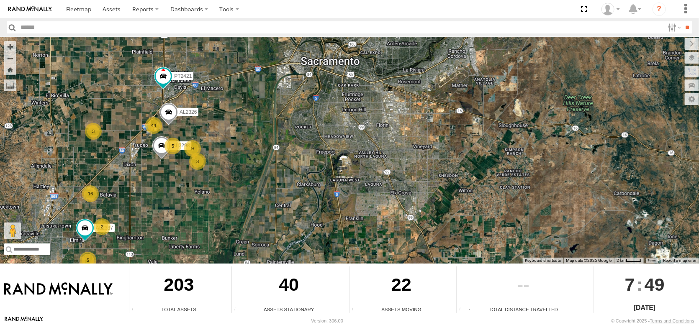
drag, startPoint x: 195, startPoint y: 169, endPoint x: 288, endPoint y: 205, distance: 99.8
click at [288, 205] on div "FRONTLOADER JD344H AL2367 AL2286 AL2354 AL2277 AL2340 9 44 16 5 6 3 AL2326 AL23…" at bounding box center [349, 150] width 699 height 227
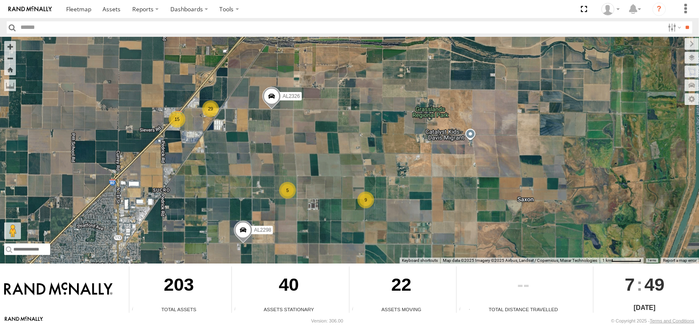
drag, startPoint x: 136, startPoint y: 174, endPoint x: 279, endPoint y: 153, distance: 145.1
click at [279, 153] on div "FRONTLOADER JD344H AL2367 AL2286 AL2354 AL2277 AL2340 AL2326 AL2298 PT2421 AL22…" at bounding box center [349, 150] width 699 height 227
click at [215, 108] on div "29" at bounding box center [210, 108] width 17 height 17
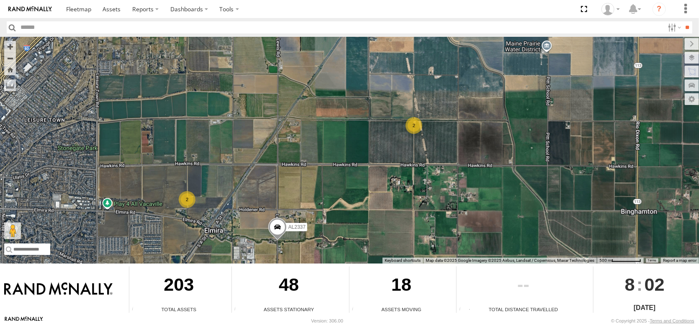
drag, startPoint x: 308, startPoint y: 157, endPoint x: 320, endPoint y: 98, distance: 60.6
click at [320, 98] on div "FRONTLOADER JD344H AL2286 AL2277 AL2340 AL2298 AL2280 AL2292 AL2337 AL2267 2 2" at bounding box center [349, 150] width 699 height 227
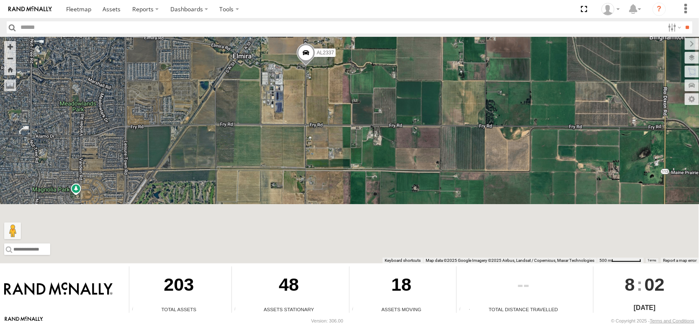
drag, startPoint x: 347, startPoint y: 159, endPoint x: 348, endPoint y: 56, distance: 102.5
click at [348, 56] on div "FRONTLOADER JD344H AL2286 AL2277 AL2340 AL2298 AL2280 AL2292 AL2337 AL2267 2 2" at bounding box center [349, 150] width 699 height 227
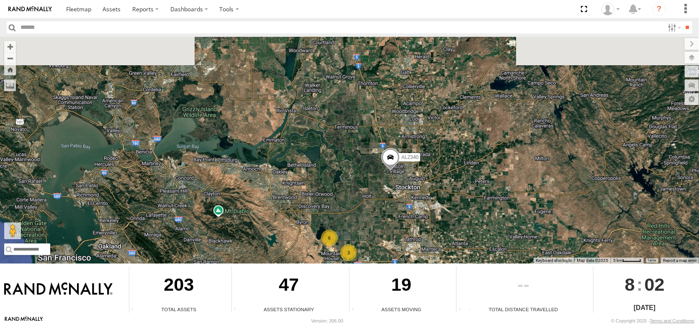
drag, startPoint x: 380, startPoint y: 89, endPoint x: 369, endPoint y: 234, distance: 145.1
click at [372, 236] on div "FRONTLOADER JD344H 6 3 AL2340" at bounding box center [349, 150] width 699 height 227
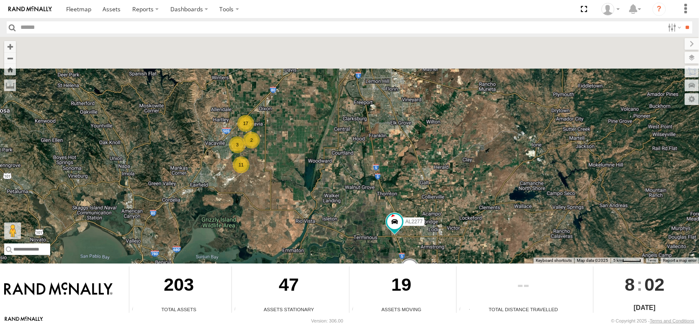
drag, startPoint x: 274, startPoint y: 69, endPoint x: 300, endPoint y: 195, distance: 128.2
click at [300, 195] on div "FRONTLOADER JD344H 6 3 AL2340 17 11 3 2 AL2277" at bounding box center [349, 150] width 699 height 227
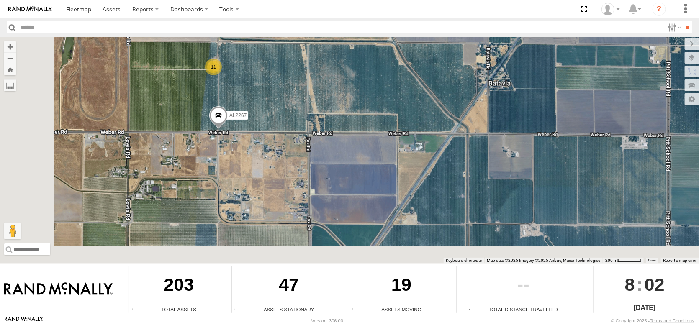
drag, startPoint x: 149, startPoint y: 150, endPoint x: 280, endPoint y: 111, distance: 136.7
click at [280, 111] on div "FRONTLOADER JD344H AL2340 AL2277 AL2298 PT2418 AL2280 AL2292 PT2400 PT2409 AL22…" at bounding box center [349, 150] width 699 height 227
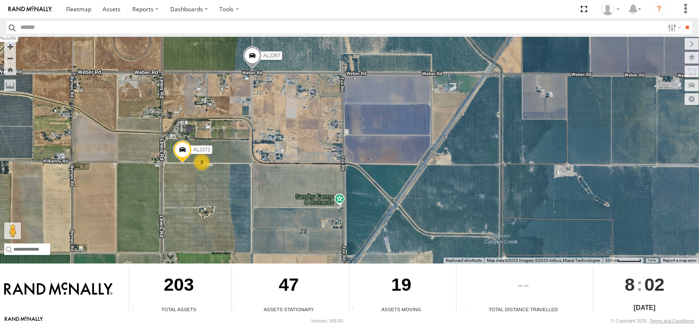
drag, startPoint x: 258, startPoint y: 171, endPoint x: 289, endPoint y: 114, distance: 64.8
click at [289, 114] on div "FRONTLOADER JD344H AL2340 AL2277 AL2298 PT2418 AL2280 AL2292 PT2400 PT2409 AL22…" at bounding box center [349, 150] width 699 height 227
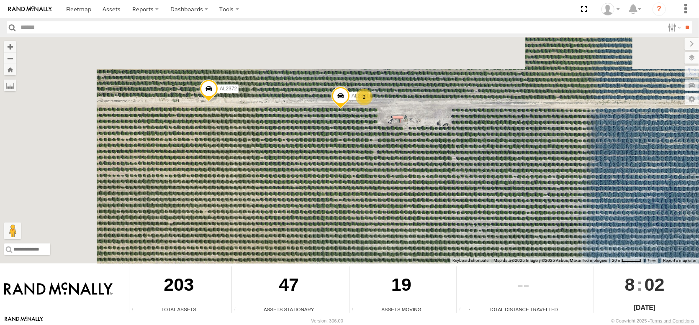
drag, startPoint x: 356, startPoint y: 161, endPoint x: 434, endPoint y: 149, distance: 79.6
click at [434, 149] on div "FRONTLOADER JD344H AL2340 AL2277 AL2298 PT2418 AL2280 AL2292 PT2400 PT2409 AL22…" at bounding box center [349, 150] width 699 height 227
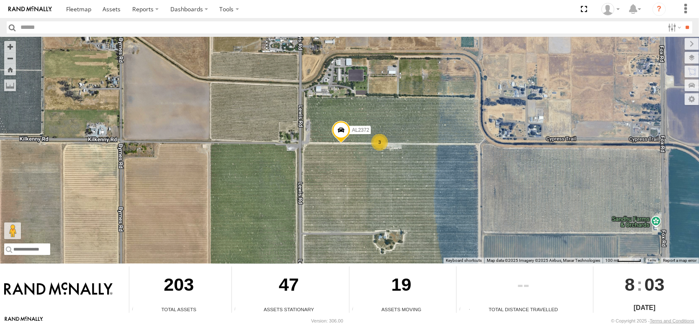
drag, startPoint x: 362, startPoint y: 192, endPoint x: 366, endPoint y: 181, distance: 11.7
click at [362, 190] on div "FRONTLOADER JD344H AL2340 AL2277 AL2298 PT2418 AL2280 AL2292 PT2400 PT2409 AL22…" at bounding box center [349, 150] width 699 height 227
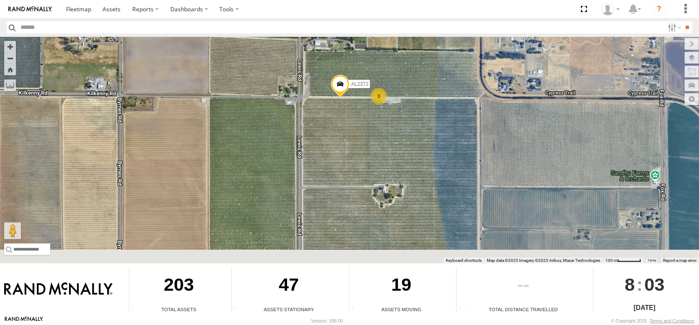
drag, startPoint x: 366, startPoint y: 181, endPoint x: 353, endPoint y: 124, distance: 58.4
click at [360, 139] on div "FRONTLOADER JD344H AL2340 AL2277 AL2298 PT2418 AL2280 AL2292 PT2400 PT2409 AL22…" at bounding box center [349, 150] width 699 height 227
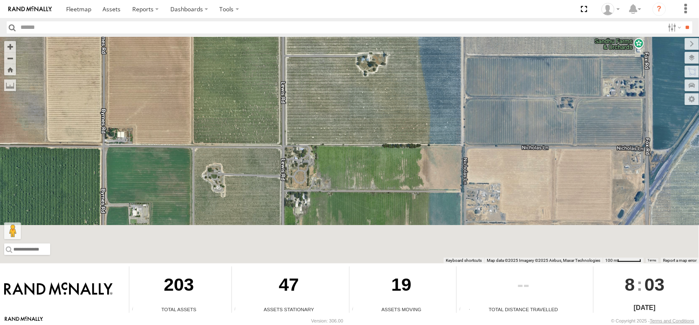
drag, startPoint x: 372, startPoint y: 167, endPoint x: 359, endPoint y: 81, distance: 87.1
click at [359, 81] on div "FRONTLOADER JD344H AL2340 AL2277 AL2298 PT2418 AL2280 AL2292 PT2400 PT2409 AL22…" at bounding box center [349, 150] width 699 height 227
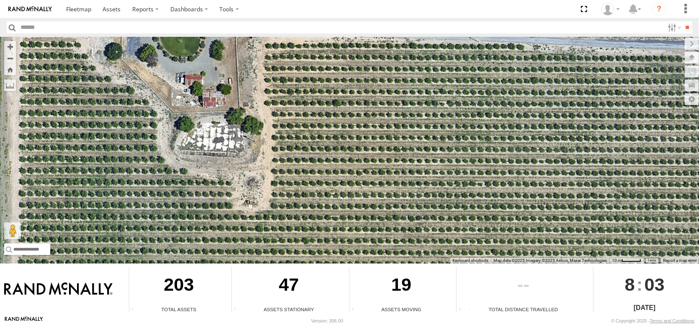
drag, startPoint x: 201, startPoint y: 74, endPoint x: 194, endPoint y: 169, distance: 95.6
click at [194, 169] on div "FRONTLOADER JD344H AL2340 AL2277 AL2298 PT2418 AL2280 AL2292 PT2400 PT2409 AL22…" at bounding box center [349, 150] width 699 height 227
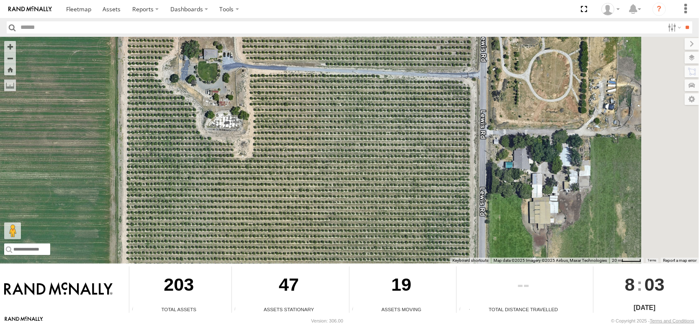
drag, startPoint x: 440, startPoint y: 197, endPoint x: 339, endPoint y: 89, distance: 148.0
click at [339, 89] on div "FRONTLOADER JD344H AL2340 AL2277 AL2298 PT2418 AL2280 AL2292 PT2400 PT2409 AL22…" at bounding box center [349, 150] width 699 height 227
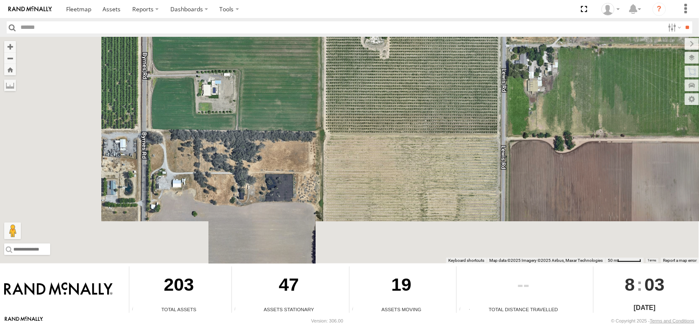
drag, startPoint x: 97, startPoint y: 173, endPoint x: 208, endPoint y: 112, distance: 126.8
click at [208, 112] on div "FRONTLOADER JD344H AL2340 AL2277 AL2298 PT2418 AL2280 AL2292 PT2400 PT2409 AL22…" at bounding box center [349, 150] width 699 height 227
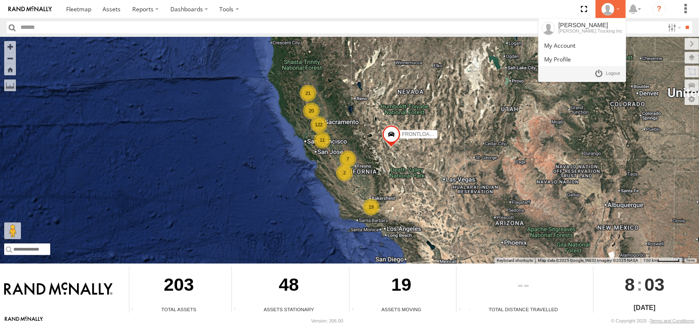
click at [601, 8] on icon at bounding box center [607, 9] width 13 height 13
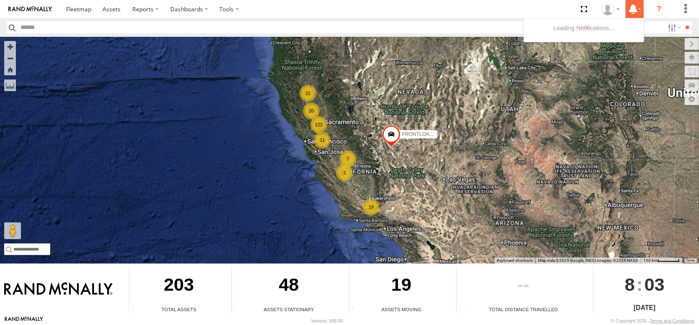
click at [625, 9] on icon at bounding box center [632, 9] width 15 height 10
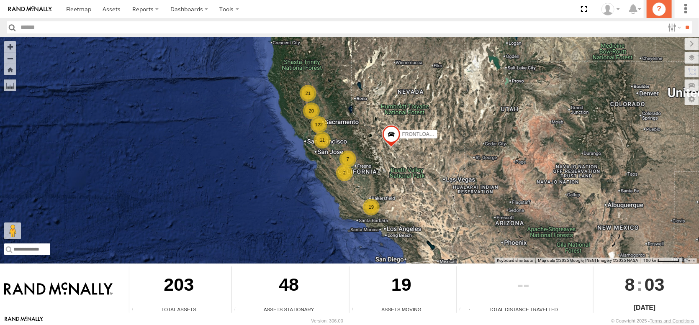
click at [656, 10] on icon "?" at bounding box center [658, 9] width 13 height 13
click at [6, 75] on button "Zoom Home" at bounding box center [10, 69] width 12 height 11
click at [9, 51] on button "Zoom in" at bounding box center [10, 46] width 12 height 11
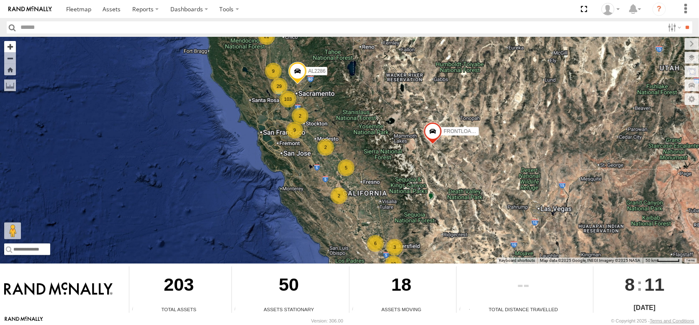
click at [9, 51] on button "Zoom in" at bounding box center [10, 46] width 12 height 11
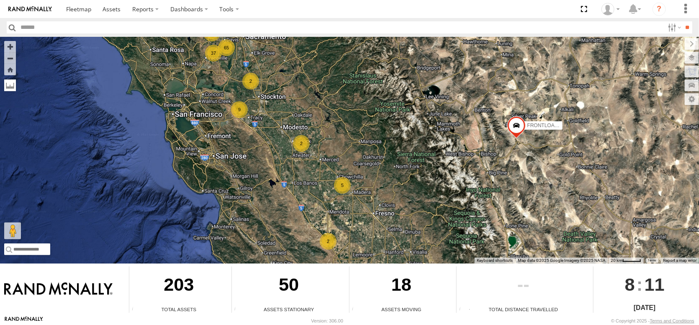
click at [13, 91] on label at bounding box center [10, 85] width 12 height 12
click at [0, 0] on label at bounding box center [0, 0] width 0 height 0
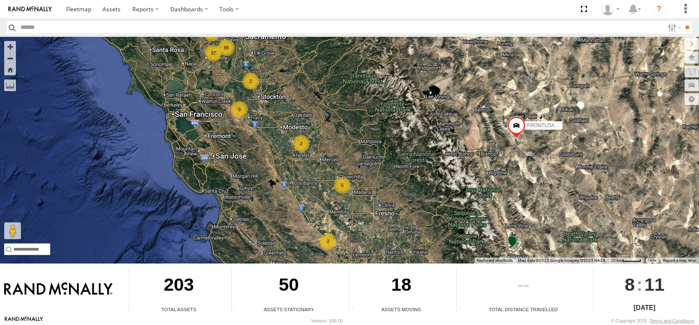
click at [0, 0] on label at bounding box center [0, 0] width 0 height 0
click at [690, 105] on label at bounding box center [691, 99] width 14 height 12
click at [668, 91] on label at bounding box center [683, 85] width 31 height 12
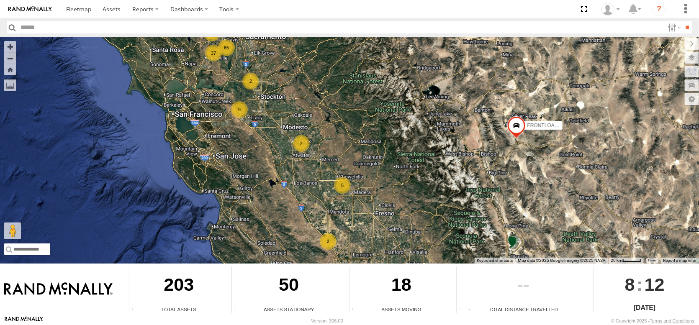
click at [0, 0] on span at bounding box center [0, 0] width 0 height 0
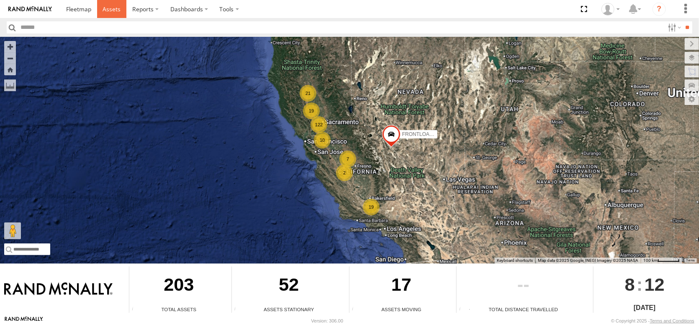
click at [120, 11] on span at bounding box center [111, 9] width 18 height 8
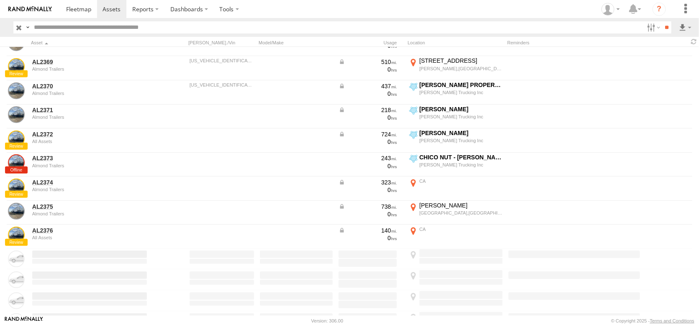
scroll to position [3431, 0]
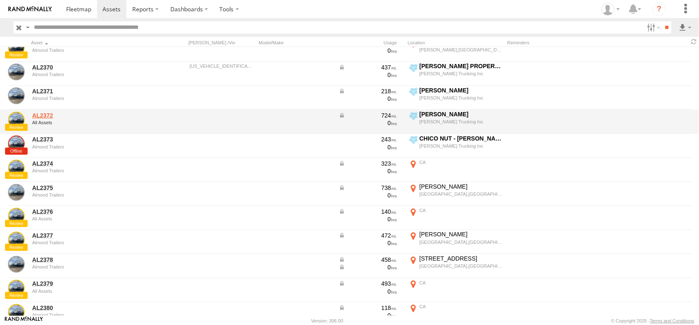
click at [47, 119] on link "AL2372" at bounding box center [89, 116] width 115 height 8
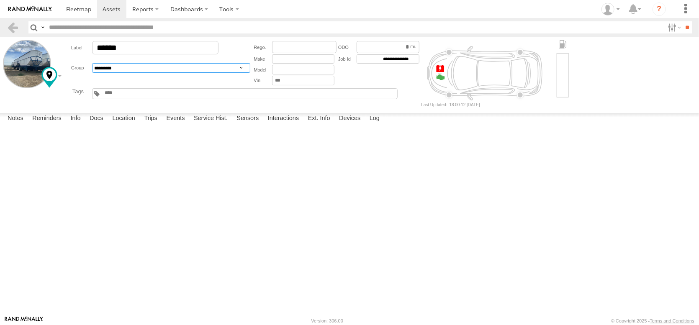
click at [178, 73] on select "**********" at bounding box center [171, 68] width 158 height 10
select select "****"
click at [110, 73] on select "**********" at bounding box center [171, 68] width 158 height 10
click at [14, 29] on link at bounding box center [13, 27] width 12 height 12
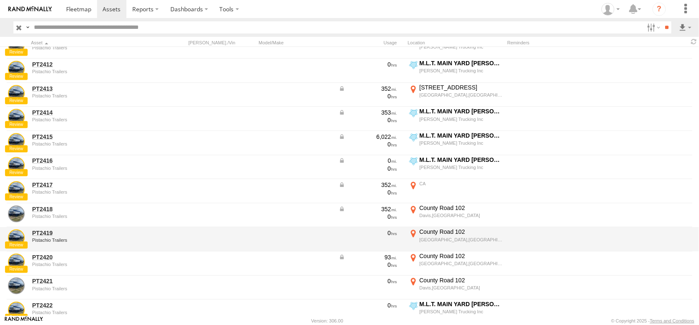
scroll to position [4145, 0]
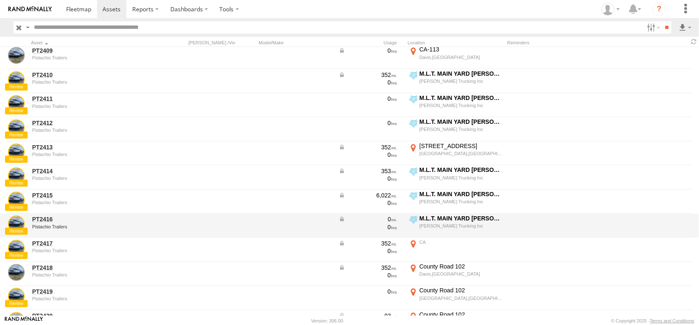
click at [189, 231] on span at bounding box center [189, 231] width 0 height 0
click at [45, 223] on link "PT2416" at bounding box center [89, 219] width 115 height 8
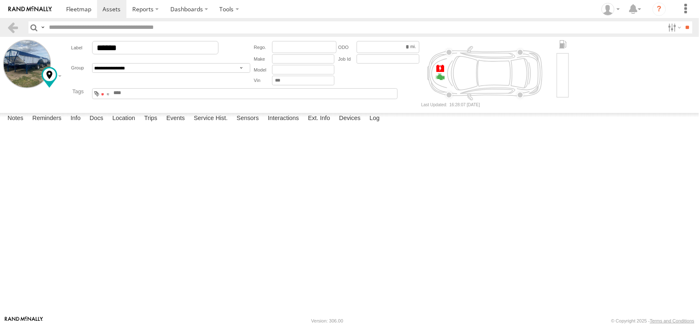
click at [104, 95] on span at bounding box center [102, 94] width 3 height 2
click at [10, 30] on link at bounding box center [13, 27] width 12 height 12
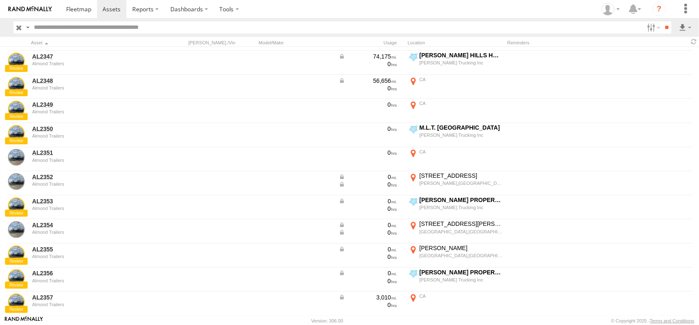
scroll to position [2887, 0]
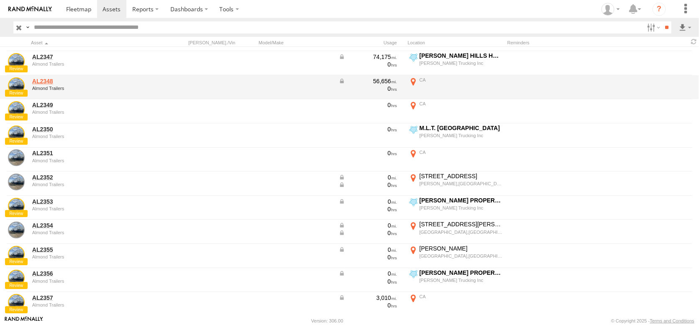
click at [45, 84] on link "AL2348" at bounding box center [89, 81] width 115 height 8
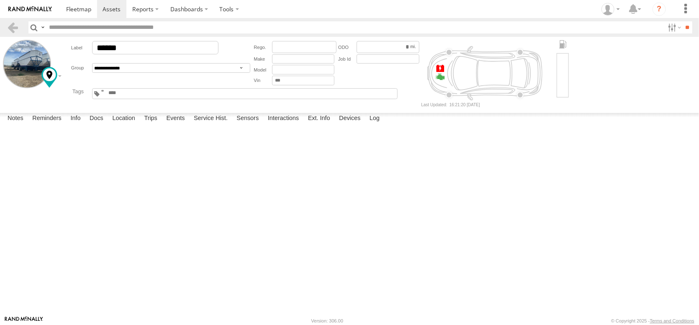
scroll to position [21, 0]
click at [384, 125] on label "Log" at bounding box center [374, 119] width 18 height 12
click at [364, 125] on label "Devices" at bounding box center [350, 119] width 30 height 12
click at [334, 125] on label "Ext. Info" at bounding box center [319, 119] width 31 height 12
click at [303, 125] on label "Interactions" at bounding box center [284, 119] width 40 height 12
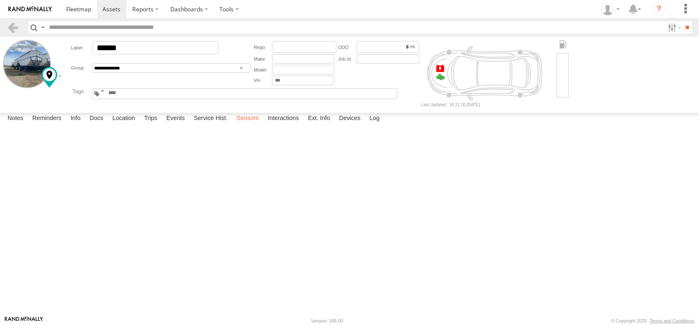
click at [263, 125] on label "Sensors" at bounding box center [247, 119] width 31 height 12
click at [232, 125] on label "Service Hist." at bounding box center [211, 119] width 42 height 12
click at [189, 125] on label "Events" at bounding box center [175, 119] width 27 height 12
click at [161, 125] on label "Trips" at bounding box center [151, 119] width 22 height 12
click at [139, 125] on label "Location" at bounding box center [123, 119] width 31 height 12
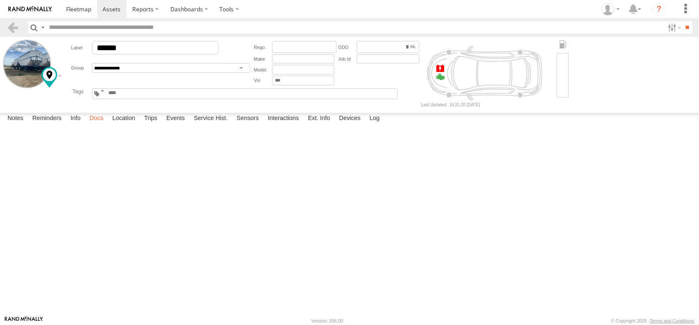
click at [108, 125] on label "Docs" at bounding box center [96, 119] width 22 height 12
click at [85, 125] on label "Info" at bounding box center [75, 119] width 18 height 12
click at [58, 125] on label "Reminders" at bounding box center [47, 119] width 38 height 12
click at [25, 125] on label "Notes" at bounding box center [15, 119] width 24 height 12
click at [13, 28] on link at bounding box center [13, 27] width 12 height 12
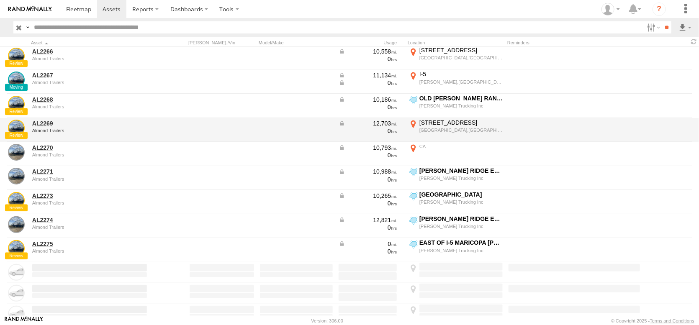
scroll to position [1088, 0]
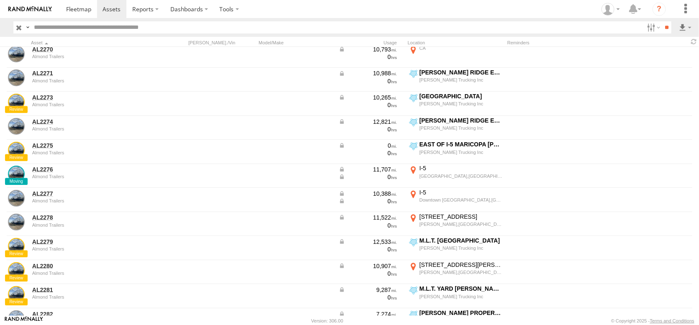
click at [109, 30] on input "text" at bounding box center [337, 27] width 613 height 12
type input "******"
click at [661, 21] on input "**" at bounding box center [666, 27] width 10 height 12
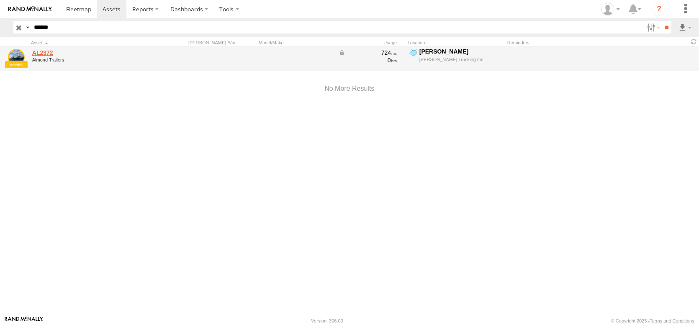
click at [44, 56] on link "AL2372" at bounding box center [89, 53] width 115 height 8
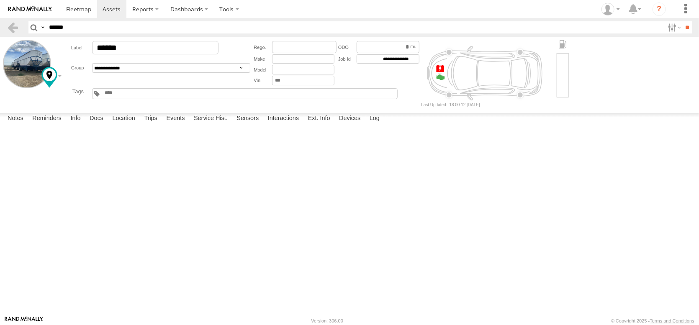
click at [144, 96] on input "text" at bounding box center [124, 93] width 40 height 6
click at [16, 30] on link at bounding box center [13, 27] width 12 height 12
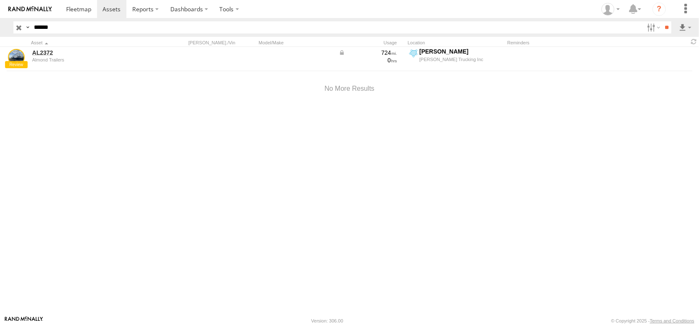
click at [16, 30] on input "button" at bounding box center [18, 27] width 11 height 12
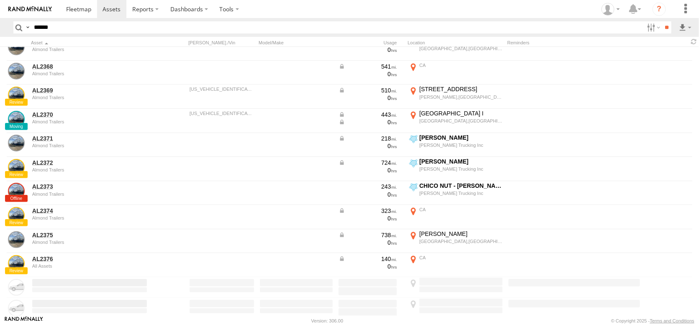
scroll to position [3472, 0]
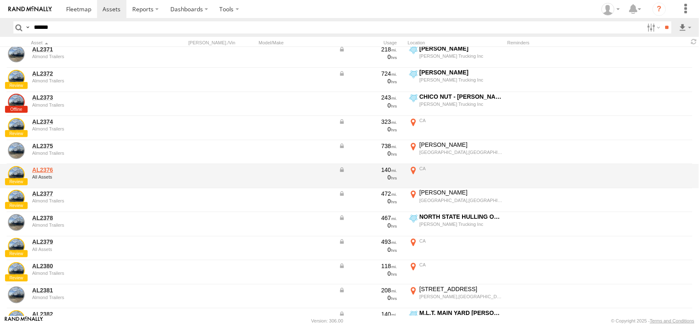
click at [49, 173] on link "AL2376" at bounding box center [89, 170] width 115 height 8
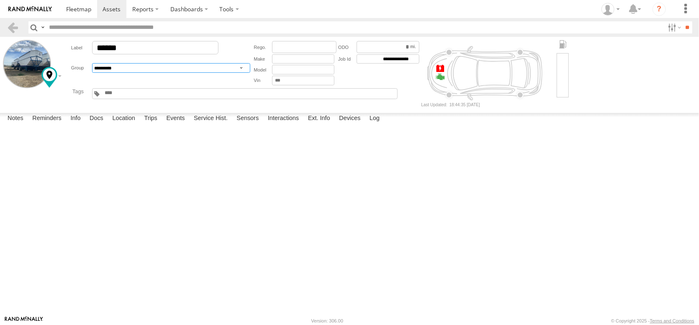
click at [147, 73] on select "**********" at bounding box center [171, 68] width 158 height 10
select select "****"
click at [110, 73] on select "**********" at bounding box center [171, 68] width 158 height 10
click at [144, 96] on input "text" at bounding box center [124, 93] width 40 height 6
click at [17, 32] on link at bounding box center [13, 27] width 12 height 12
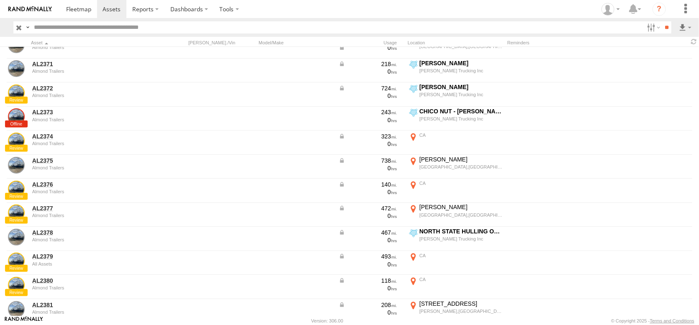
scroll to position [3556, 0]
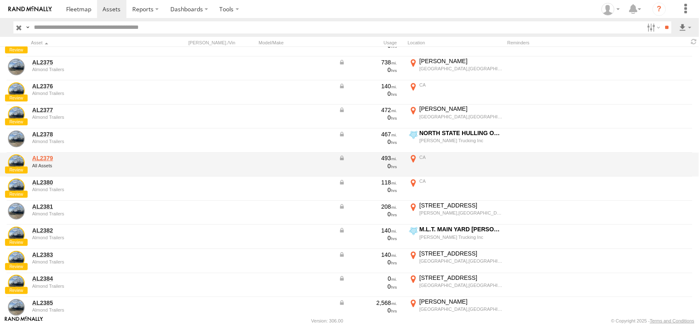
click at [49, 161] on link "AL2379" at bounding box center [89, 158] width 115 height 8
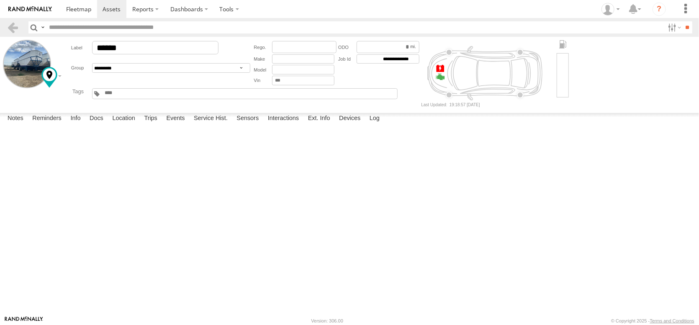
click at [144, 96] on input "text" at bounding box center [124, 93] width 40 height 6
click at [189, 73] on select "**********" at bounding box center [171, 68] width 158 height 10
select select "****"
click at [110, 73] on select "**********" at bounding box center [171, 68] width 158 height 10
click at [19, 26] on link at bounding box center [13, 27] width 12 height 12
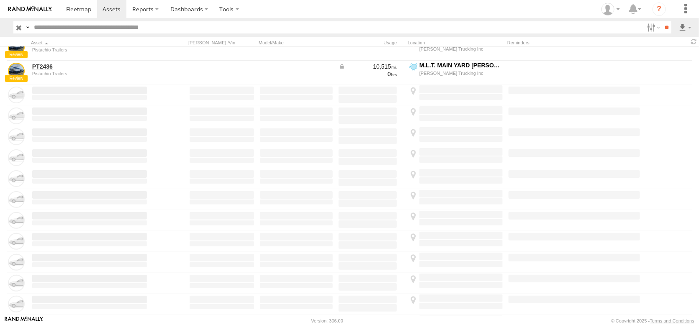
scroll to position [4689, 0]
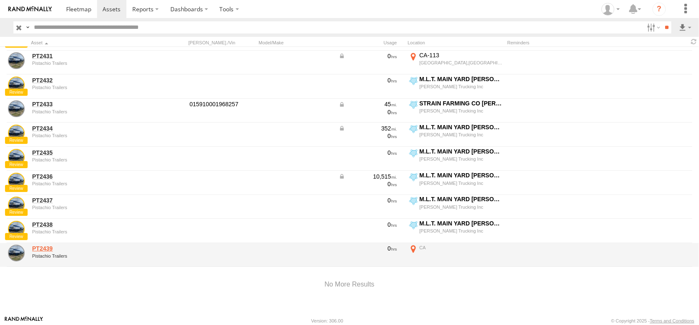
click at [41, 245] on link "PT2439" at bounding box center [89, 249] width 115 height 8
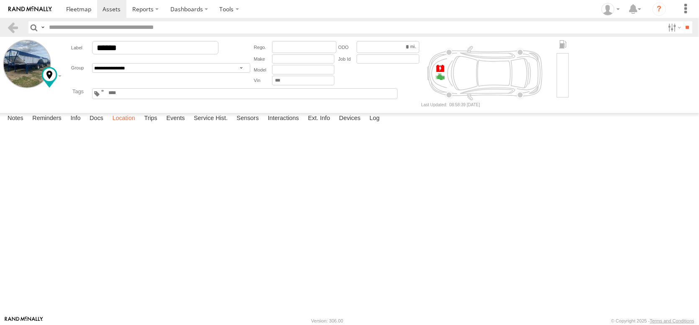
click at [139, 125] on label "Location" at bounding box center [123, 119] width 31 height 12
drag, startPoint x: 231, startPoint y: 213, endPoint x: 228, endPoint y: 281, distance: 68.2
click at [0, 0] on div "PT2439" at bounding box center [0, 0] width 0 height 0
click at [87, 10] on span at bounding box center [78, 9] width 25 height 8
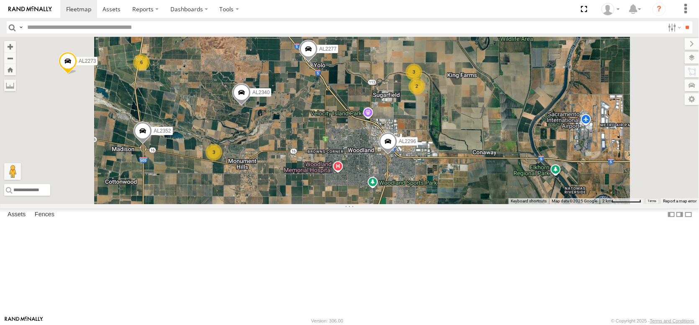
click at [425, 95] on div "2" at bounding box center [416, 86] width 17 height 17
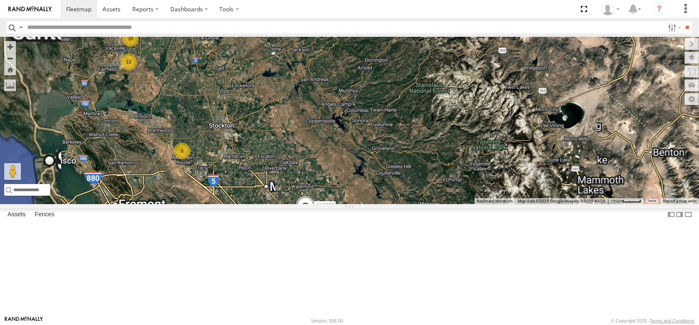
drag, startPoint x: 366, startPoint y: 118, endPoint x: 385, endPoint y: 160, distance: 46.6
click at [395, 175] on div "AL2367 AL2275 AL2329 FRONTLOADER JD344H AL2286 AL2318 52 5 20 13 4 9" at bounding box center [349, 120] width 699 height 167
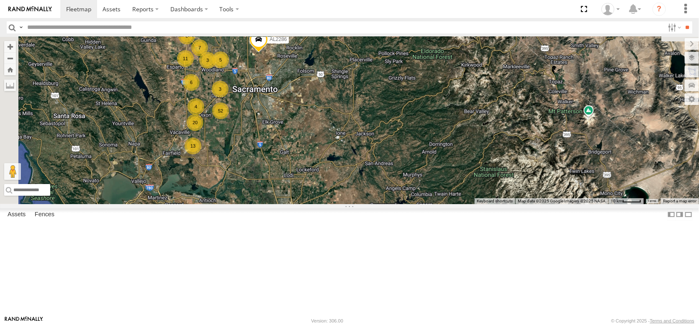
drag, startPoint x: 364, startPoint y: 134, endPoint x: 429, endPoint y: 191, distance: 86.3
click at [429, 192] on div "AL2367 AL2275 AL2329 FRONTLOADER JD344H AL2286 AL2318 52 5 20 13 4 9 11 6 6 5 7…" at bounding box center [349, 120] width 699 height 167
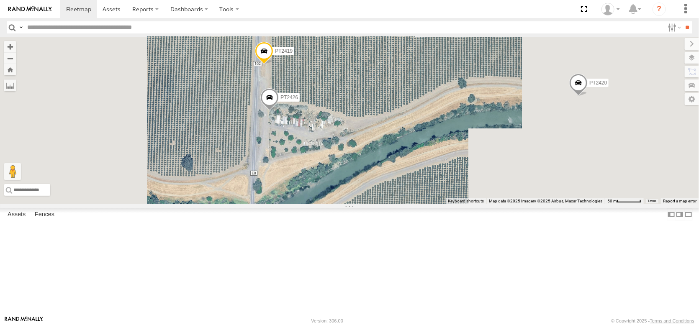
drag, startPoint x: 496, startPoint y: 128, endPoint x: 429, endPoint y: 178, distance: 83.4
click at [429, 178] on div "AL2367 AL2275 AL2329 FRONTLOADER JD344H AL2286 AL2318 PT2403 PT2420 PT2419 PT24…" at bounding box center [349, 120] width 699 height 167
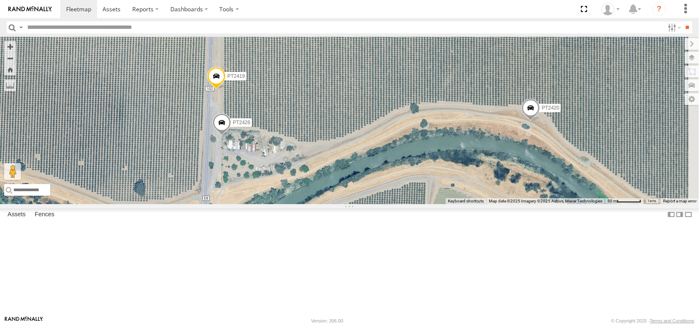
click at [443, 129] on div "AL2367 AL2275 AL2329 FRONTLOADER JD344H AL2286 AL2318 PT2403 PT2420 PT2419 PT24…" at bounding box center [349, 120] width 699 height 167
click at [688, 64] on label at bounding box center [691, 58] width 14 height 12
click at [668, 64] on label at bounding box center [683, 58] width 31 height 12
click at [667, 77] on label at bounding box center [683, 72] width 32 height 12
click at [667, 76] on label at bounding box center [683, 72] width 32 height 12
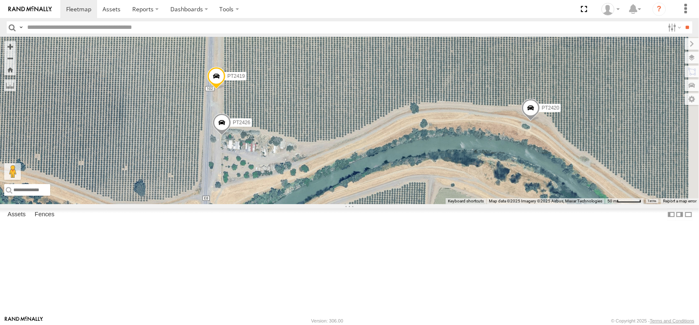
click at [428, 101] on div "AL2367 AL2275 AL2329 FRONTLOADER JD344H AL2286 AL2318 PT2403 PT2420 PT2419 PT24…" at bounding box center [349, 120] width 699 height 167
click at [55, 220] on label "Fences" at bounding box center [45, 215] width 28 height 12
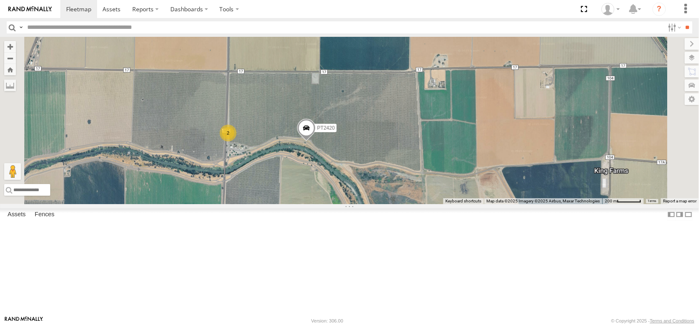
click at [0, 0] on link "Fence Mgt" at bounding box center [0, 0] width 0 height 0
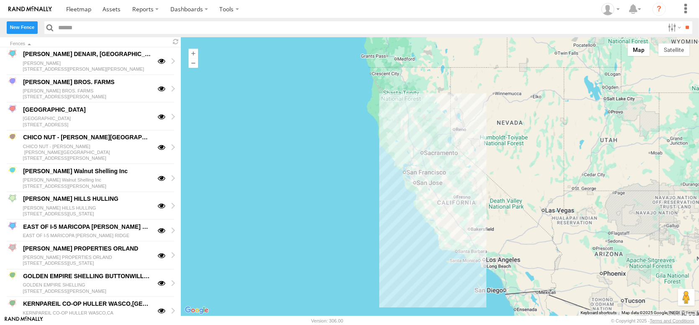
click at [33, 33] on label "New Fence" at bounding box center [22, 27] width 31 height 12
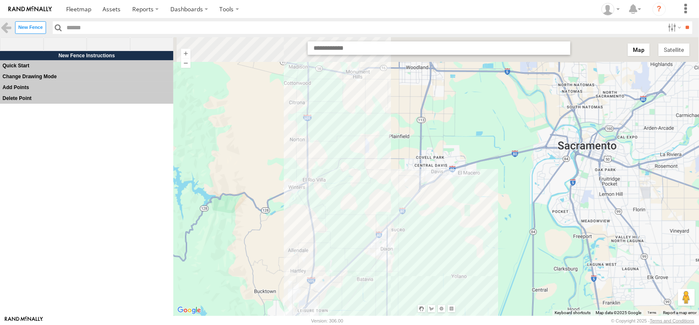
drag, startPoint x: 355, startPoint y: 161, endPoint x: 355, endPoint y: 197, distance: 35.6
click at [354, 197] on div at bounding box center [435, 176] width 525 height 279
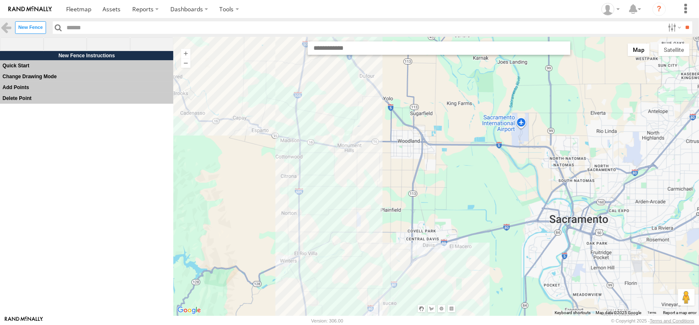
drag, startPoint x: 383, startPoint y: 134, endPoint x: 336, endPoint y: 210, distance: 89.6
click at [337, 213] on div at bounding box center [435, 176] width 525 height 279
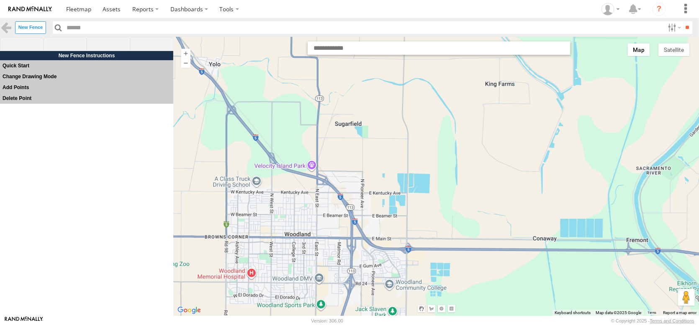
drag, startPoint x: 340, startPoint y: 124, endPoint x: 328, endPoint y: 217, distance: 93.6
click at [329, 216] on div at bounding box center [435, 176] width 525 height 279
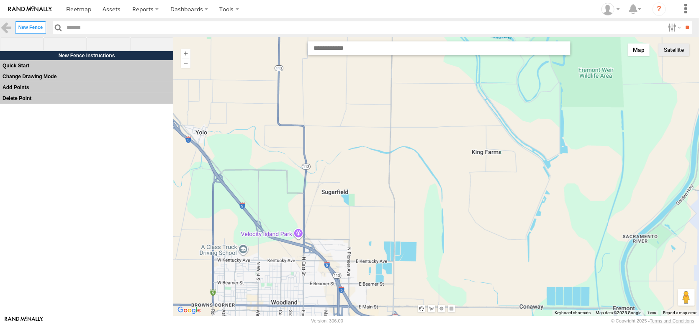
click at [667, 56] on button "Satellite" at bounding box center [673, 50] width 31 height 13
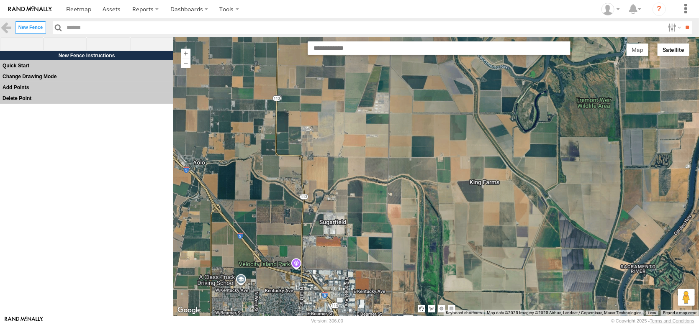
drag, startPoint x: 303, startPoint y: 119, endPoint x: 301, endPoint y: 156, distance: 37.3
click at [301, 156] on div at bounding box center [435, 176] width 525 height 279
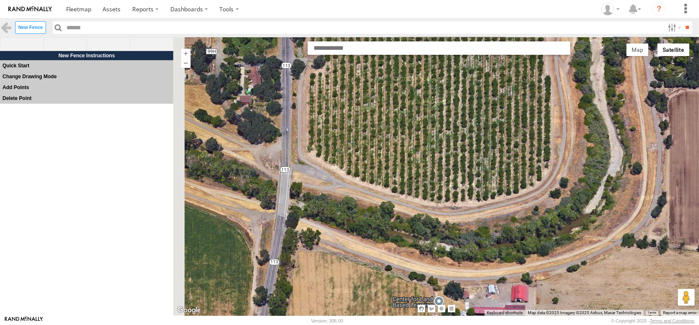
drag, startPoint x: 290, startPoint y: 187, endPoint x: 463, endPoint y: 187, distance: 172.8
click at [463, 187] on div at bounding box center [435, 176] width 525 height 279
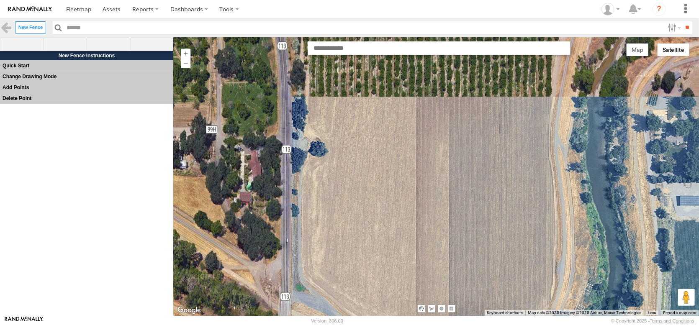
drag, startPoint x: 318, startPoint y: 128, endPoint x: 313, endPoint y: 249, distance: 121.8
click at [313, 249] on div at bounding box center [435, 176] width 525 height 279
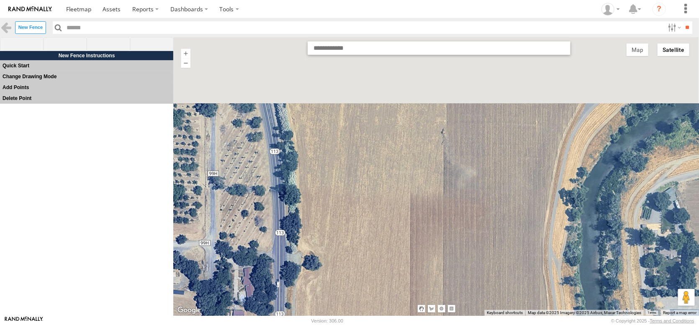
drag, startPoint x: 356, startPoint y: 122, endPoint x: 348, endPoint y: 239, distance: 117.4
click at [348, 239] on div at bounding box center [435, 176] width 525 height 279
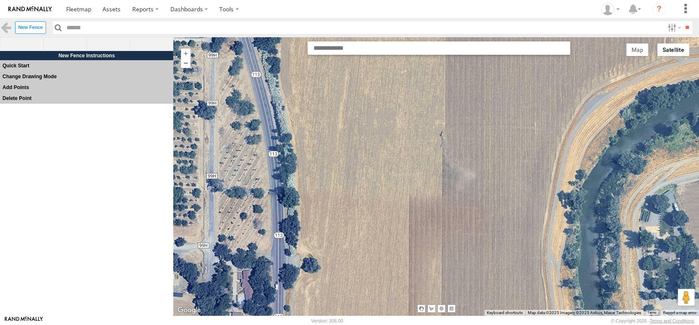
click at [186, 68] on button "Zoom out" at bounding box center [186, 63] width 10 height 10
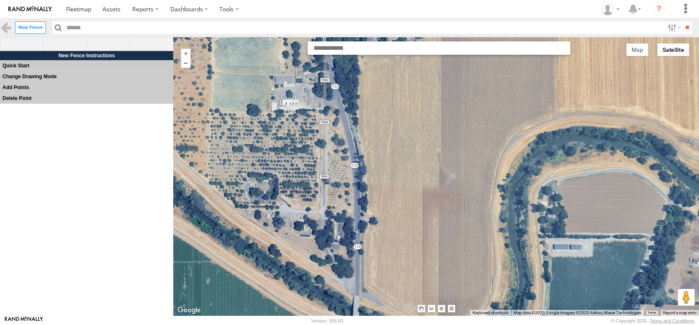
click at [186, 68] on button "Zoom out" at bounding box center [186, 63] width 10 height 10
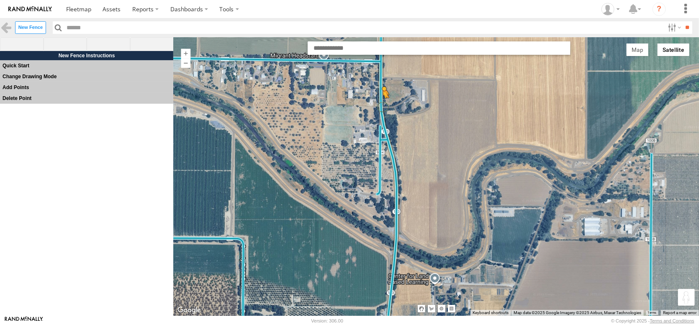
drag, startPoint x: 685, startPoint y: 297, endPoint x: 382, endPoint y: 108, distance: 356.5
click at [382, 108] on div "To activate drag with keyboard, press Alt + Enter. Once in keyboard drag state,…" at bounding box center [435, 176] width 525 height 279
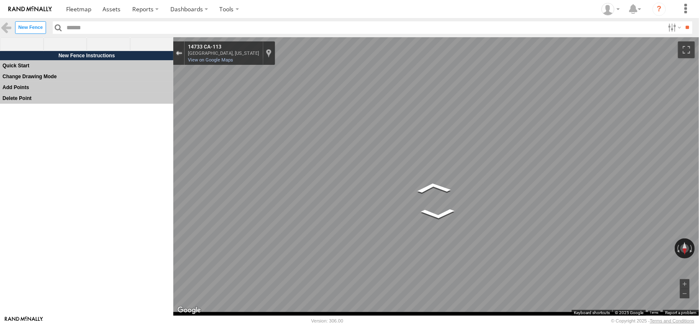
click at [176, 55] on div "Exit the Street View" at bounding box center [179, 53] width 6 height 5
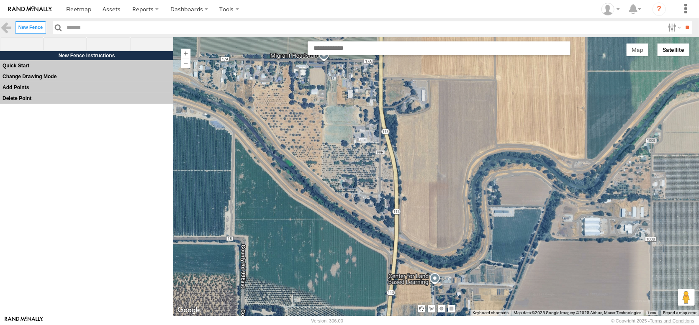
drag, startPoint x: 496, startPoint y: 165, endPoint x: 255, endPoint y: 115, distance: 246.1
click at [255, 115] on div "Loading..." at bounding box center [435, 176] width 525 height 279
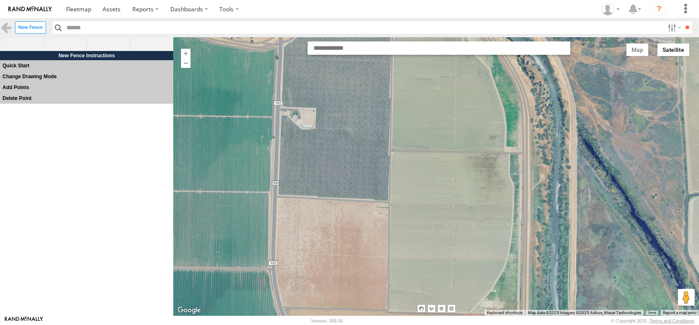
drag, startPoint x: 309, startPoint y: 131, endPoint x: 207, endPoint y: 181, distance: 113.8
click at [208, 181] on div "Loading..." at bounding box center [435, 176] width 525 height 279
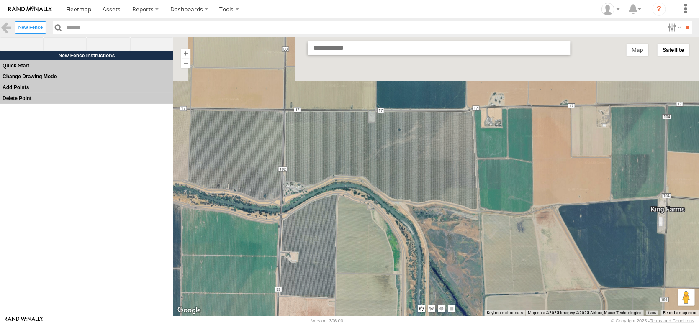
drag, startPoint x: 274, startPoint y: 103, endPoint x: 275, endPoint y: 228, distance: 124.7
click at [276, 228] on div "Loading..." at bounding box center [435, 176] width 525 height 279
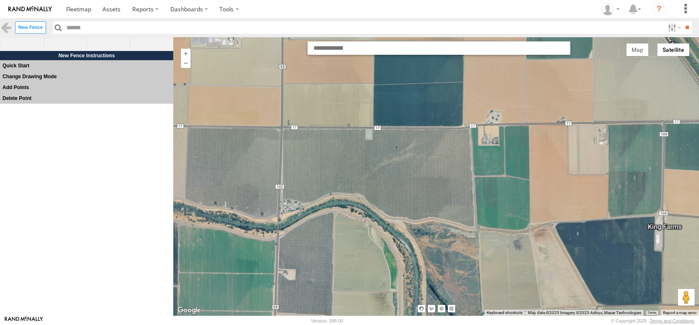
click at [285, 131] on div "Loading..." at bounding box center [435, 176] width 525 height 279
click at [21, 93] on label "Add Points" at bounding box center [86, 87] width 173 height 11
click at [284, 131] on div "Loading..." at bounding box center [435, 176] width 525 height 279
click at [69, 101] on img at bounding box center [67, 114] width 100 height 26
click at [21, 51] on span at bounding box center [22, 44] width 44 height 14
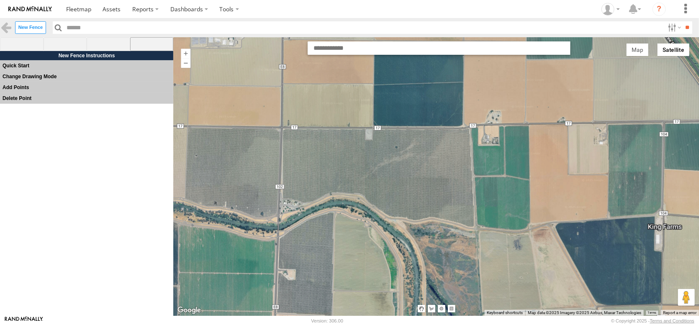
click at [151, 48] on span at bounding box center [152, 44] width 44 height 14
click at [283, 133] on div at bounding box center [436, 176] width 526 height 275
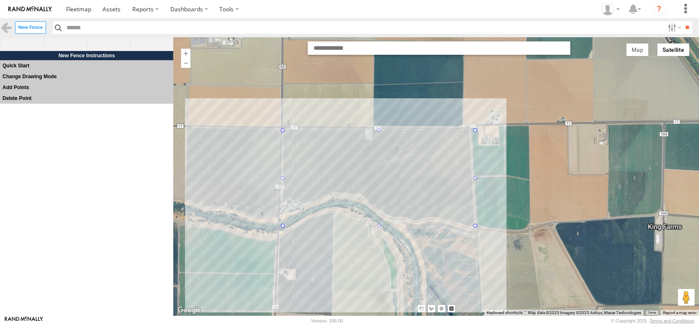
click at [474, 228] on div at bounding box center [436, 176] width 526 height 275
click at [477, 228] on div at bounding box center [436, 176] width 526 height 275
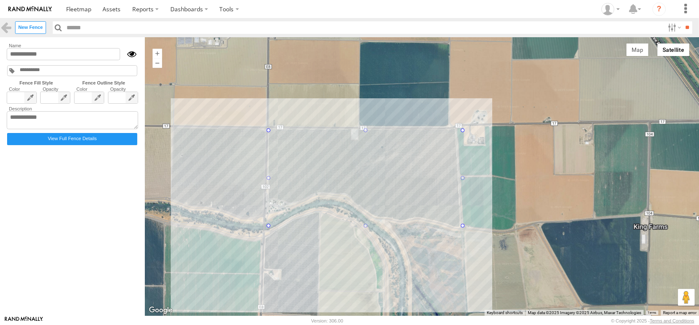
type input "*********"
drag, startPoint x: 286, startPoint y: 228, endPoint x: 282, endPoint y: 220, distance: 9.0
click at [15, 114] on span at bounding box center [21, 121] width 29 height 59
click at [15, 102] on span at bounding box center [12, 96] width 9 height 9
click at [64, 113] on span "0 10 20 30 40 50 60 70 80 90 100" at bounding box center [55, 121] width 29 height 59
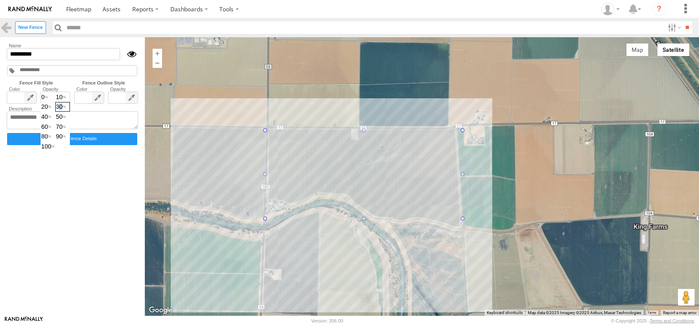
click at [69, 112] on span "30" at bounding box center [63, 106] width 14 height 9
click at [55, 112] on span "20" at bounding box center [48, 106] width 14 height 9
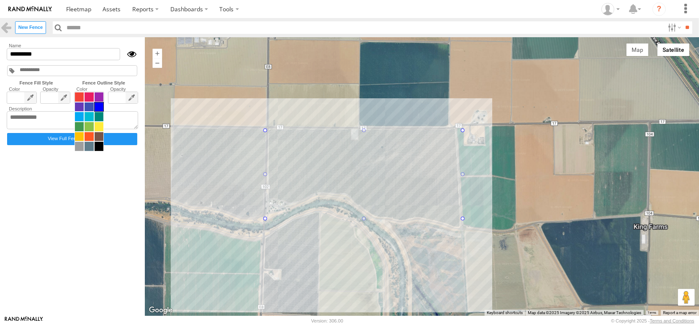
click at [102, 111] on span at bounding box center [88, 121] width 29 height 59
click at [93, 151] on span at bounding box center [89, 146] width 9 height 9
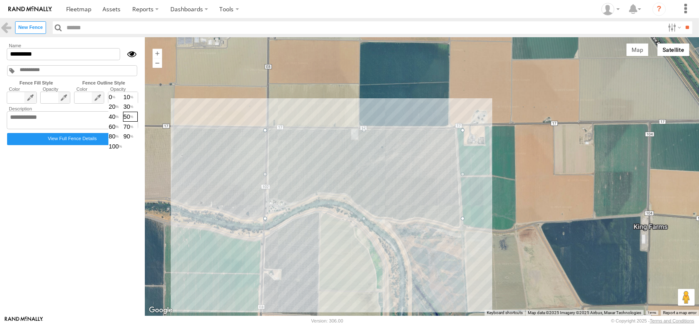
click at [138, 114] on span "0 10 20 30 40 50 60 70 80 90 100" at bounding box center [122, 121] width 29 height 59
click at [137, 151] on span "100" at bounding box center [123, 146] width 28 height 9
click at [137, 141] on span "90" at bounding box center [130, 136] width 14 height 9
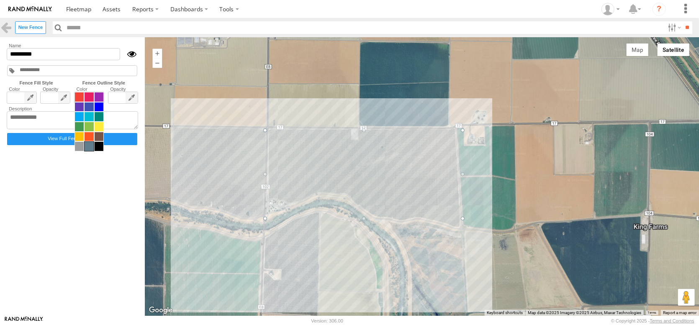
click at [104, 111] on span at bounding box center [88, 121] width 29 height 59
click at [103, 151] on span at bounding box center [99, 146] width 9 height 9
click at [28, 130] on textarea at bounding box center [72, 120] width 131 height 18
type textarea "*"
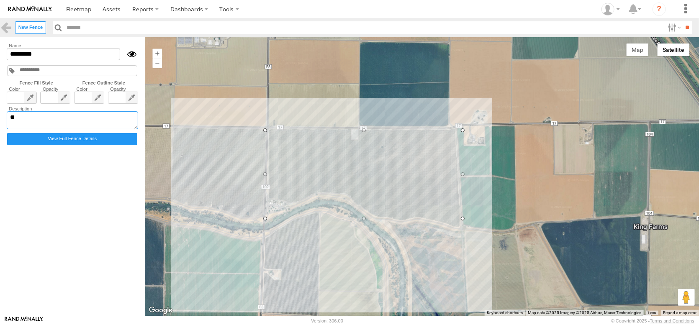
type textarea "**"
click at [53, 60] on input "*********" at bounding box center [63, 54] width 113 height 12
type input "**********"
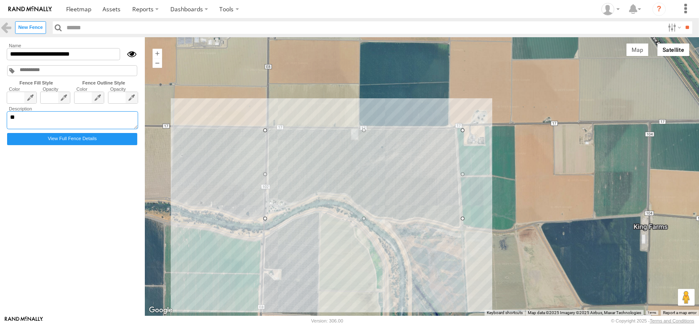
click at [31, 130] on textarea "**" at bounding box center [72, 120] width 131 height 18
type textarea "**********"
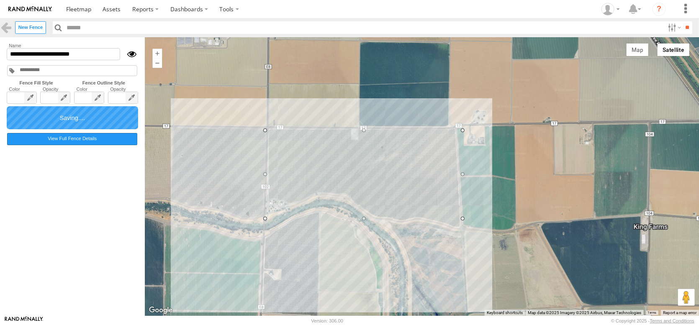
click at [70, 145] on label "View Full Fence Details" at bounding box center [72, 139] width 130 height 12
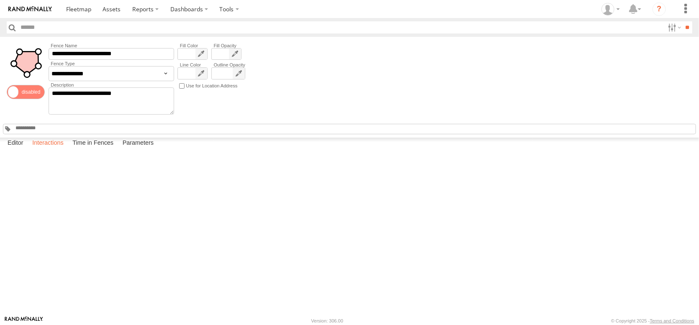
click at [68, 149] on label "Interactions" at bounding box center [48, 144] width 40 height 12
click at [115, 149] on label "Time in Fences" at bounding box center [92, 144] width 49 height 12
click at [0, 0] on label "Close" at bounding box center [0, 0] width 0 height 0
click at [91, 7] on span at bounding box center [78, 9] width 25 height 8
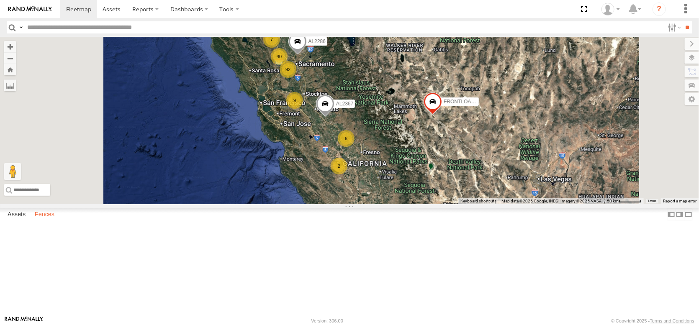
click at [59, 220] on label "Fences" at bounding box center [45, 215] width 28 height 12
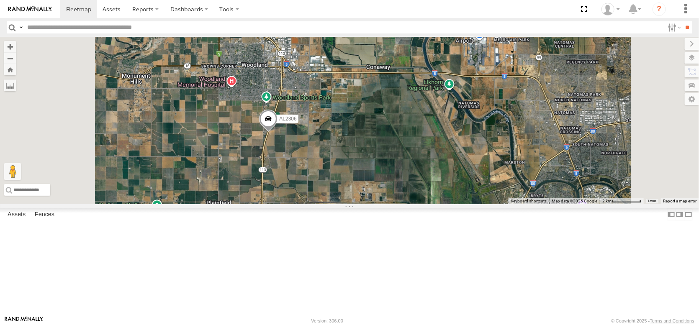
drag, startPoint x: 366, startPoint y: 127, endPoint x: 380, endPoint y: 239, distance: 113.0
click at [380, 204] on div "AL2367 AL2329 FRONTLOADER JD344H AL2286 AL2362 AL2318 PT2416 AL2306 AL2267 AL22…" at bounding box center [349, 120] width 699 height 167
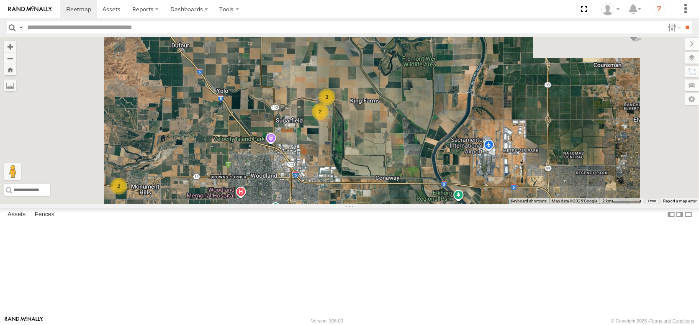
drag, startPoint x: 392, startPoint y: 178, endPoint x: 375, endPoint y: 269, distance: 92.7
click at [374, 204] on div "AL2367 AL2329 FRONTLOADER JD344H AL2286 AL2362 AL2318 PT2416 AL2306 AL2267 AL22…" at bounding box center [349, 120] width 699 height 167
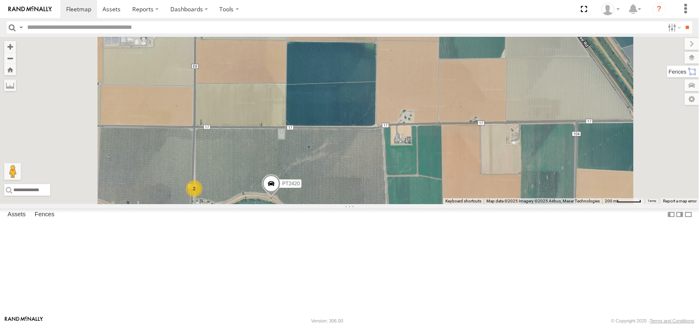
click at [689, 77] on label at bounding box center [683, 72] width 32 height 12
click at [667, 77] on label at bounding box center [683, 72] width 32 height 12
click at [668, 64] on label at bounding box center [683, 58] width 31 height 12
click at [0, 0] on span "Overlays" at bounding box center [0, 0] width 0 height 0
click at [0, 0] on span "Fences" at bounding box center [0, 0] width 0 height 0
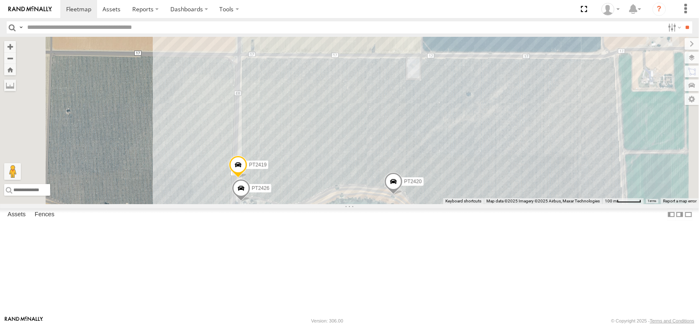
click at [391, 199] on div "AL2367 AL2329 FRONTLOADER JD344H AL2286 AL2362 AL2318 PT2416 AL2306 AL2267 AL22…" at bounding box center [349, 120] width 699 height 167
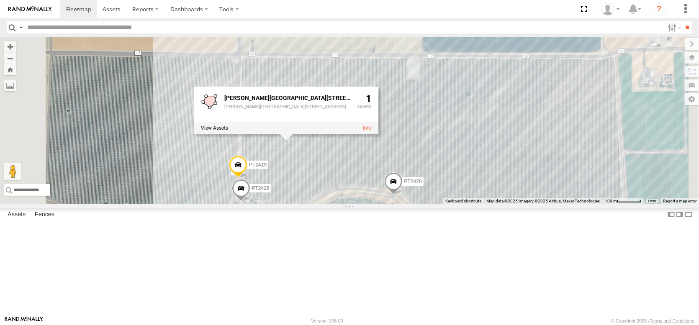
click at [350, 120] on div "Payne Creek Ranch Rd 102 Payne Creek Ranch Rd 102" at bounding box center [287, 106] width 126 height 27
click at [378, 134] on div at bounding box center [286, 128] width 184 height 13
click at [372, 131] on link at bounding box center [367, 128] width 9 height 6
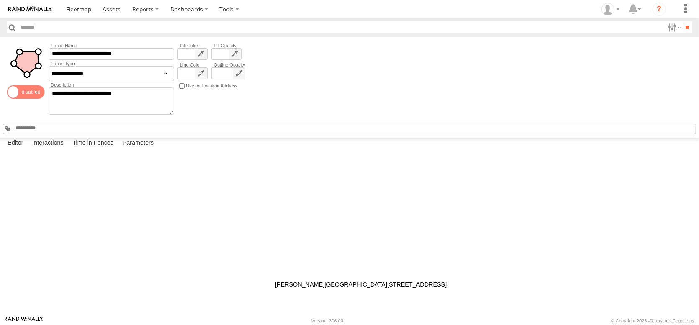
click at [0, 0] on div at bounding box center [0, 0] width 0 height 0
drag, startPoint x: 252, startPoint y: 271, endPoint x: 246, endPoint y: 271, distance: 6.7
drag, startPoint x: 252, startPoint y: 178, endPoint x: 248, endPoint y: 176, distance: 4.7
click at [65, 149] on label "Interactions" at bounding box center [48, 144] width 40 height 12
click at [97, 15] on link at bounding box center [78, 9] width 37 height 18
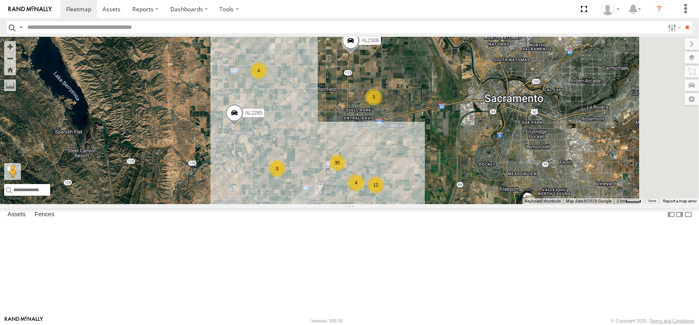
drag, startPoint x: 401, startPoint y: 117, endPoint x: 377, endPoint y: 209, distance: 95.6
click at [377, 204] on div "AL2367 AL2329 FRONTLOADER JD344H AL2286 12 35 17 4 4 5 3 3 2 AL2306 5 3 AL2285 2" at bounding box center [349, 120] width 699 height 167
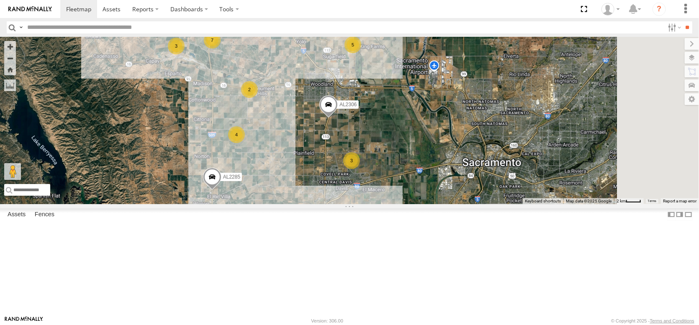
drag, startPoint x: 445, startPoint y: 92, endPoint x: 422, endPoint y: 197, distance: 108.3
click at [422, 197] on div "AL2367 AL2329 FRONTLOADER JD344H AL2286 12 35 17 4 4 5 3 3 2 AL2306 5 3 AL2285 …" at bounding box center [349, 120] width 699 height 167
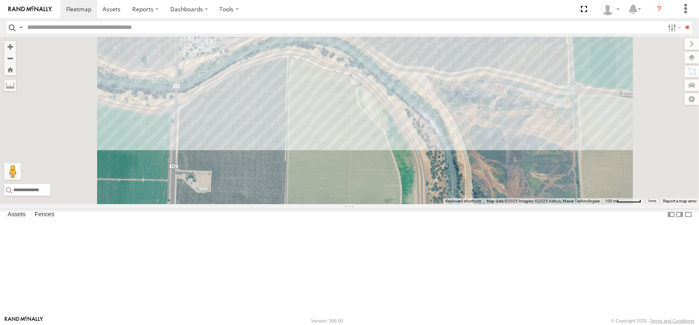
click at [397, 111] on div "AL2367 AL2329 FRONTLOADER JD344H AL2286 AL2306 AL2285 AL2267 PT2420 2 PT2419 PT…" at bounding box center [349, 120] width 699 height 167
click at [362, 189] on div "AL2367 AL2329 FRONTLOADER JD344H AL2286 AL2306 AL2285 AL2267 PT2420 2 PT2419 PT…" at bounding box center [349, 120] width 699 height 167
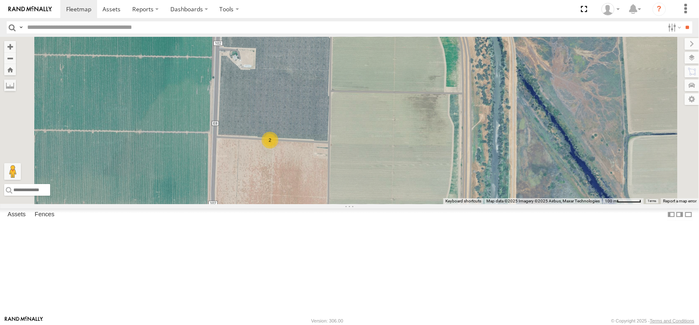
drag, startPoint x: 349, startPoint y: 202, endPoint x: 357, endPoint y: 244, distance: 42.9
click at [357, 204] on div "AL2367 AL2329 FRONTLOADER JD344H AL2286 AL2306 AL2285 AL2267 PT2420 2" at bounding box center [349, 120] width 699 height 167
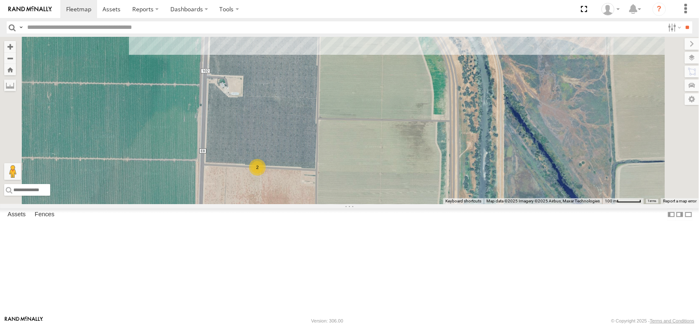
drag, startPoint x: 328, startPoint y: 217, endPoint x: 314, endPoint y: 245, distance: 30.9
click at [314, 204] on div "AL2367 AL2329 FRONTLOADER JD344H AL2286 AL2306 AL2285 AL2267 PT2420 2" at bounding box center [349, 120] width 699 height 167
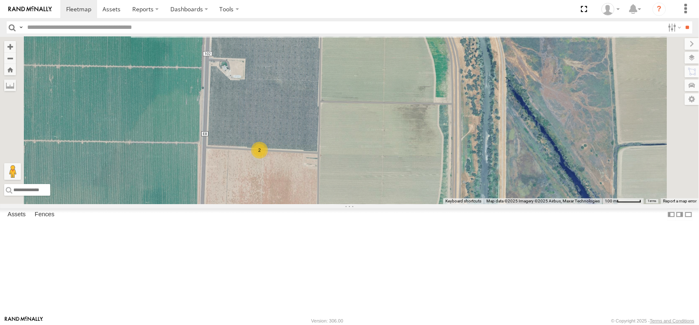
drag, startPoint x: 314, startPoint y: 245, endPoint x: 316, endPoint y: 232, distance: 13.1
click at [316, 204] on div "AL2367 AL2329 FRONTLOADER JD344H AL2286 AL2306 AL2285 AL2267 PT2420 2" at bounding box center [349, 120] width 699 height 167
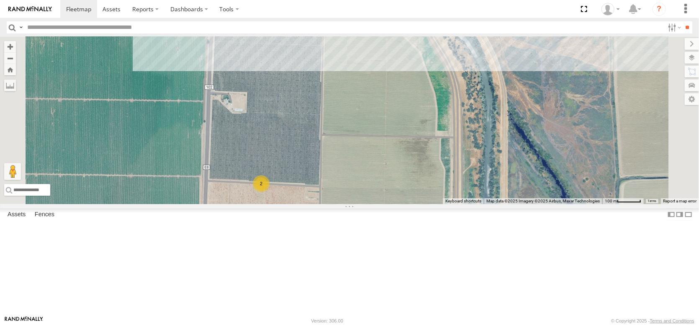
drag, startPoint x: 314, startPoint y: 229, endPoint x: 315, endPoint y: 264, distance: 35.2
click at [315, 204] on div "AL2367 AL2329 FRONTLOADER JD344H AL2286 AL2306 AL2285 AL2267 PT2420 2" at bounding box center [349, 120] width 699 height 167
click at [57, 220] on label "Fences" at bounding box center [45, 215] width 28 height 12
click at [0, 0] on link "Fence Mgt" at bounding box center [0, 0] width 0 height 0
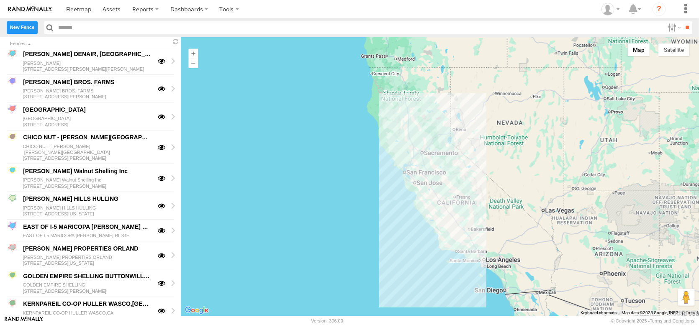
click at [21, 32] on label "New Fence" at bounding box center [22, 27] width 31 height 12
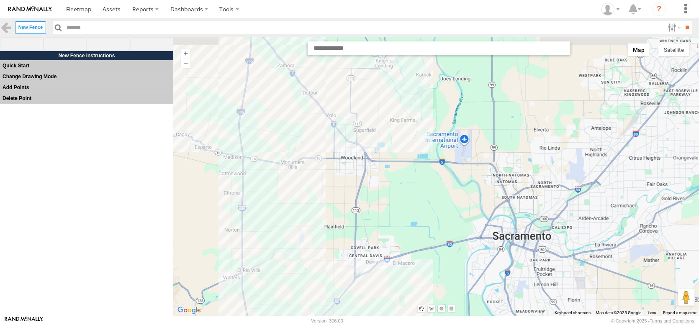
drag, startPoint x: 414, startPoint y: 92, endPoint x: 344, endPoint y: 267, distance: 188.9
click at [344, 266] on div at bounding box center [435, 176] width 525 height 279
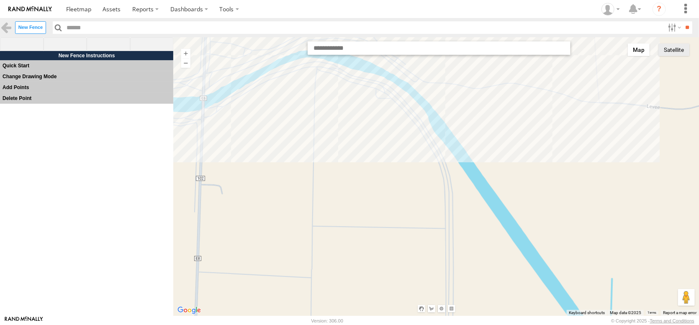
click at [680, 55] on button "Satellite" at bounding box center [673, 50] width 31 height 13
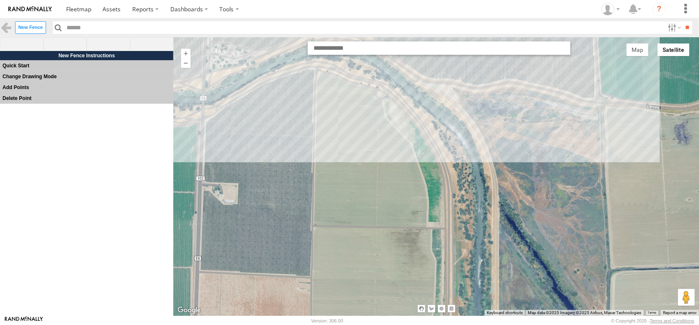
click at [15, 93] on label "Add Points" at bounding box center [86, 87] width 173 height 11
click at [18, 71] on label "Quick Start" at bounding box center [86, 65] width 173 height 11
click at [19, 71] on label "Quick Start" at bounding box center [86, 65] width 173 height 11
click at [18, 93] on label "Add Points" at bounding box center [86, 87] width 173 height 11
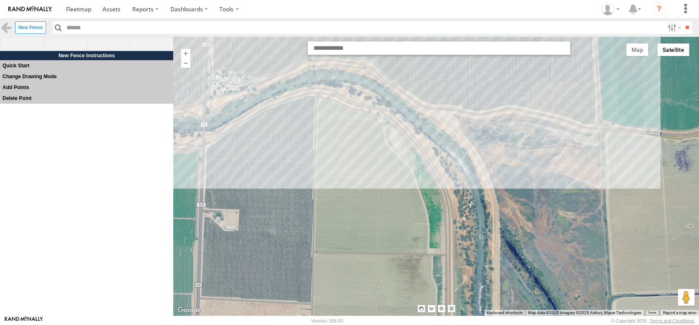
drag, startPoint x: 205, startPoint y: 128, endPoint x: 207, endPoint y: 155, distance: 26.4
click at [207, 155] on div at bounding box center [435, 176] width 525 height 279
click at [72, 47] on span at bounding box center [66, 44] width 44 height 14
click at [67, 49] on span at bounding box center [66, 44] width 44 height 14
click at [149, 51] on span at bounding box center [152, 44] width 44 height 14
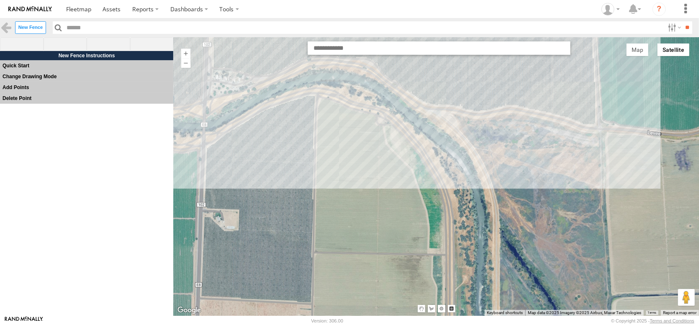
click at [207, 147] on div at bounding box center [436, 176] width 526 height 275
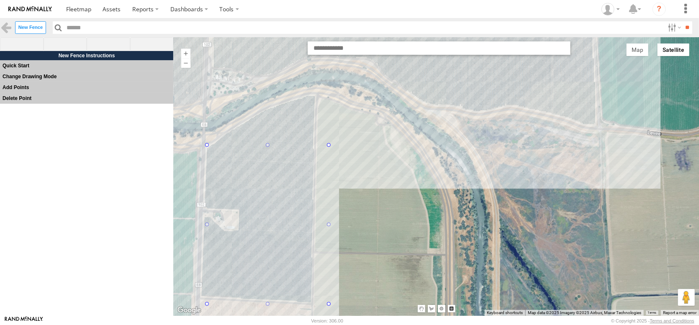
click at [329, 306] on div at bounding box center [436, 176] width 526 height 275
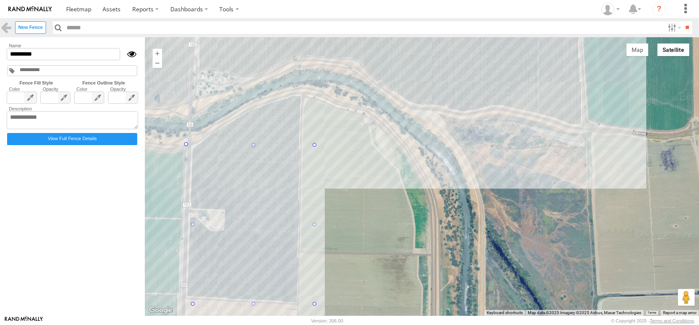
drag, startPoint x: 209, startPoint y: 147, endPoint x: 202, endPoint y: 146, distance: 7.7
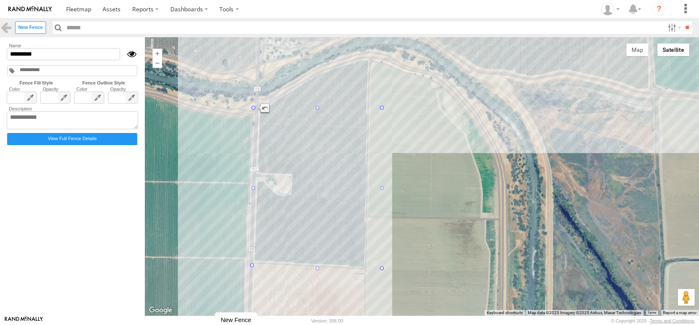
drag, startPoint x: 205, startPoint y: 304, endPoint x: 269, endPoint y: 263, distance: 75.7
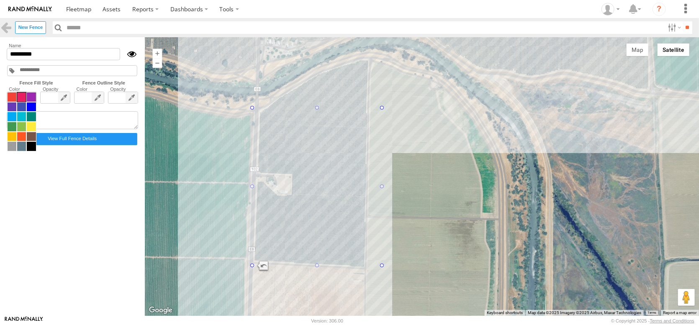
click at [25, 113] on span at bounding box center [21, 121] width 29 height 59
click at [36, 131] on span at bounding box center [31, 126] width 9 height 9
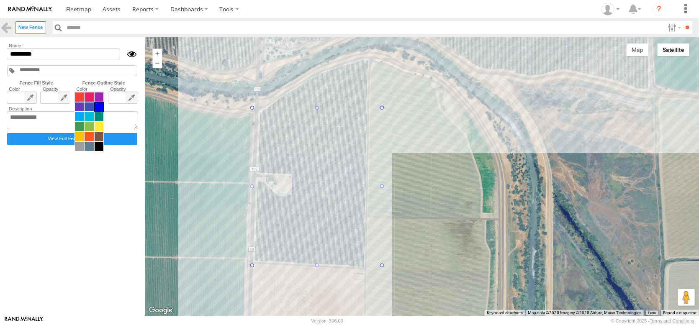
click at [102, 117] on span at bounding box center [88, 121] width 29 height 59
click at [93, 102] on span at bounding box center [89, 96] width 9 height 9
drag, startPoint x: 336, startPoint y: 269, endPoint x: 336, endPoint y: 279, distance: 10.0
click at [65, 60] on input "*********" at bounding box center [63, 54] width 113 height 12
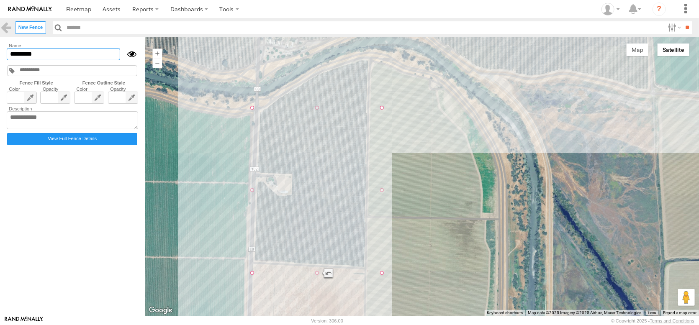
click at [65, 60] on input "*********" at bounding box center [63, 54] width 113 height 12
type input "*"
drag, startPoint x: 86, startPoint y: 62, endPoint x: -4, endPoint y: 62, distance: 89.9
click at [0, 62] on html at bounding box center [349, 162] width 699 height 325
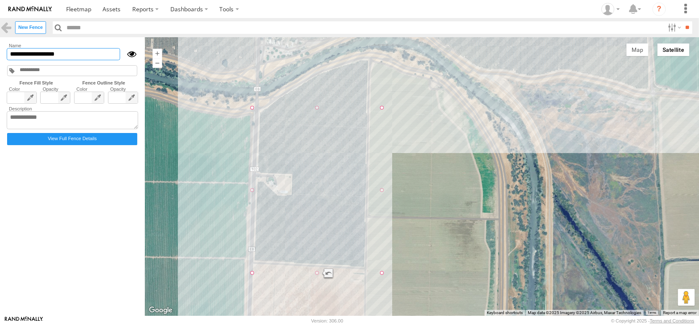
type input "**********"
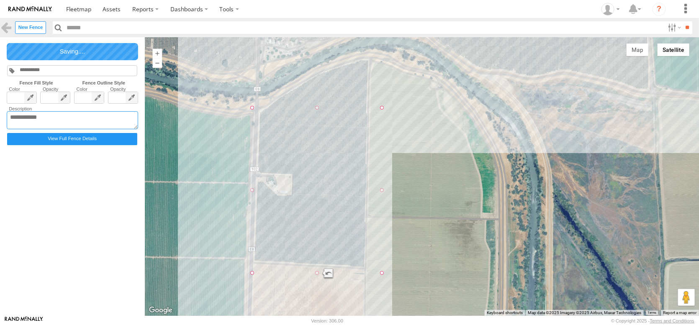
click at [20, 130] on textarea at bounding box center [72, 120] width 131 height 18
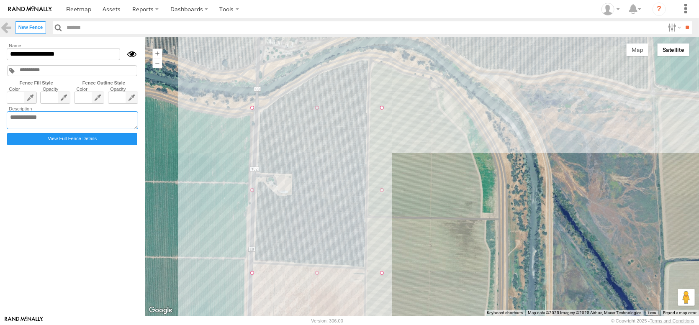
paste textarea "**********"
type textarea "**********"
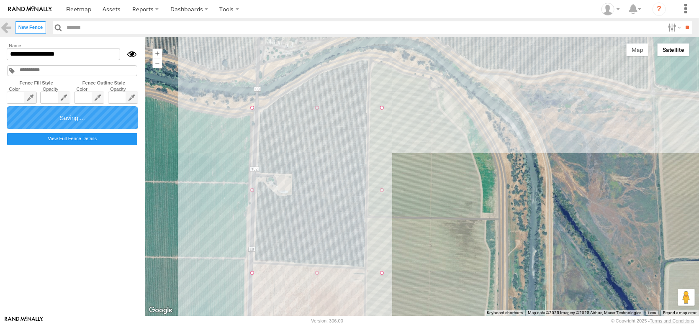
click at [113, 232] on form "**********" at bounding box center [72, 176] width 135 height 269
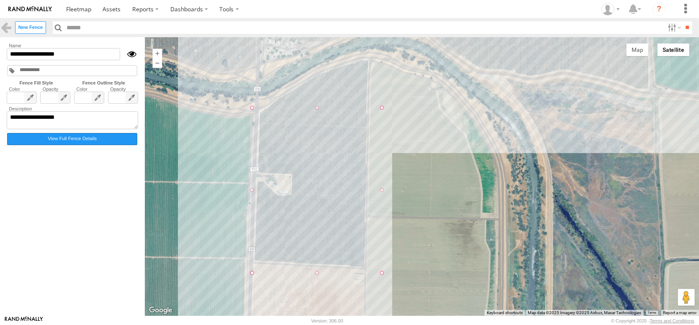
click at [101, 145] on label "View Full Fence Details" at bounding box center [72, 139] width 130 height 12
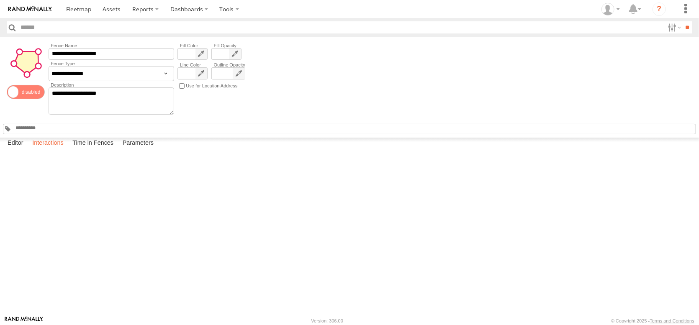
click at [67, 149] on label "Interactions" at bounding box center [48, 144] width 40 height 12
click at [118, 149] on label "Time in Fences" at bounding box center [92, 144] width 49 height 12
drag, startPoint x: 409, startPoint y: 200, endPoint x: 2, endPoint y: 184, distance: 407.4
click at [0, 0] on label "Close" at bounding box center [0, 0] width 0 height 0
click at [91, 8] on span at bounding box center [78, 9] width 25 height 8
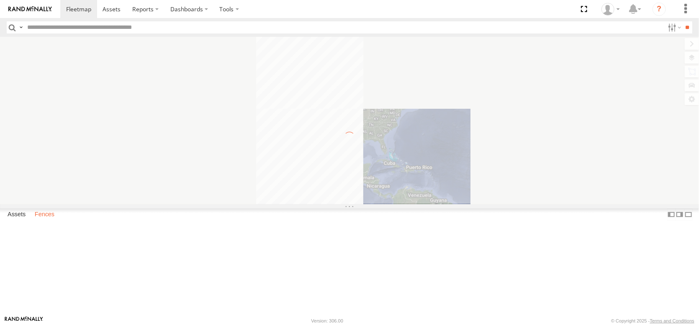
click at [56, 220] on label "Fences" at bounding box center [45, 215] width 28 height 12
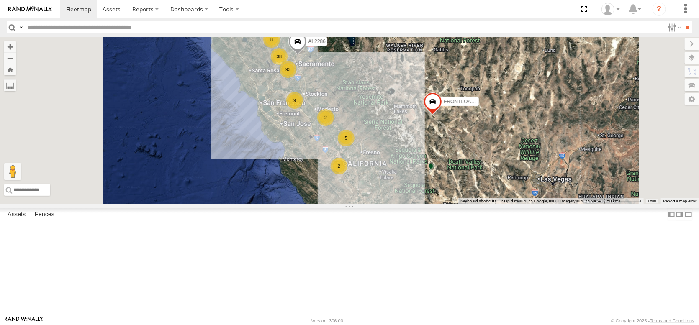
scroll to position [335, 0]
click at [0, 0] on div "[PERSON_NAME] Rd 102" at bounding box center [0, 0] width 0 height 0
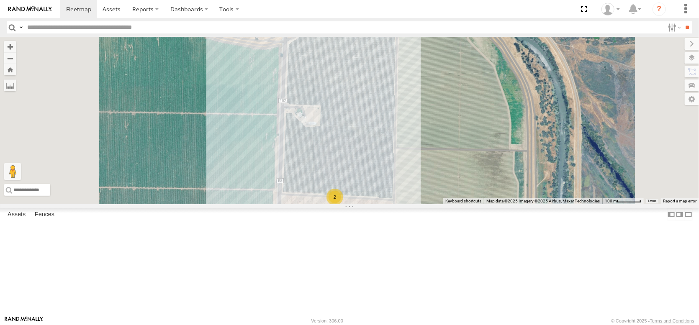
click at [477, 204] on div "2" at bounding box center [349, 120] width 699 height 167
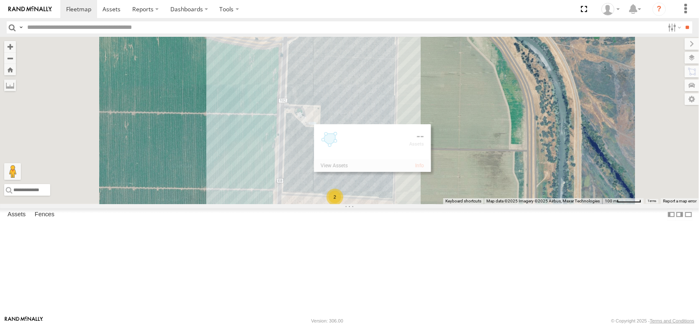
click at [482, 204] on div "2" at bounding box center [349, 120] width 699 height 167
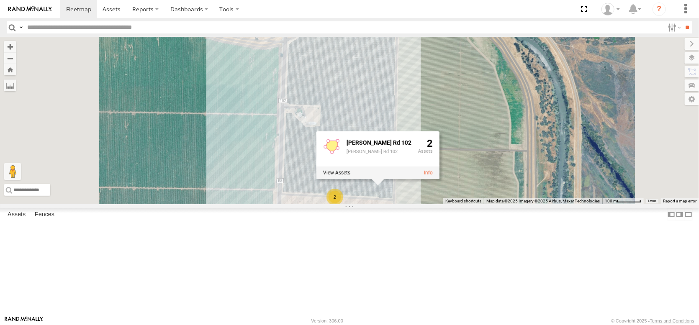
click at [411, 146] on div "[PERSON_NAME] Rd 102" at bounding box center [378, 143] width 65 height 6
click at [439, 179] on div at bounding box center [377, 173] width 123 height 13
click at [433, 176] on link at bounding box center [428, 173] width 9 height 6
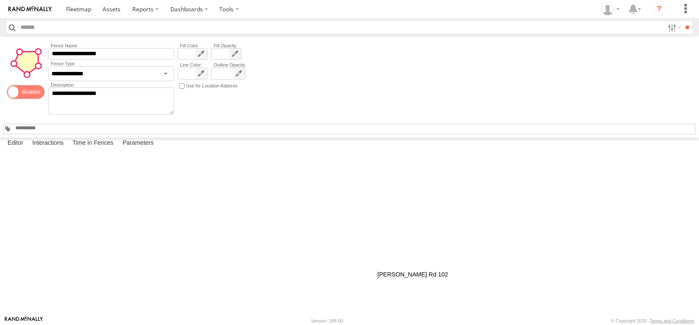
click at [0, 0] on div at bounding box center [0, 0] width 0 height 0
drag, startPoint x: 318, startPoint y: 265, endPoint x: 312, endPoint y: 267, distance: 6.4
click at [0, 0] on div at bounding box center [0, 0] width 0 height 0
click at [84, 10] on span at bounding box center [78, 9] width 25 height 8
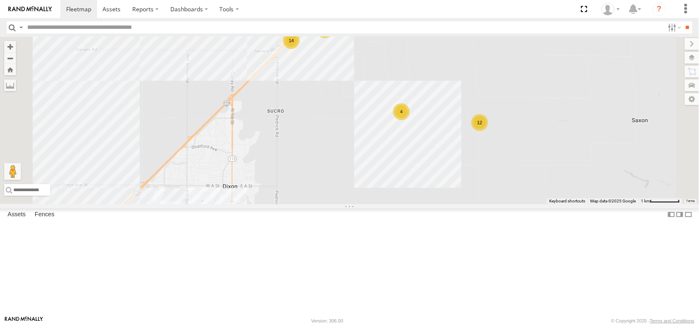
drag, startPoint x: 421, startPoint y: 90, endPoint x: 417, endPoint y: 164, distance: 74.2
click at [419, 169] on div "AL2367 AL2275 FRONTLOADER JD344H AL2286 19 14 12 4 AL2327" at bounding box center [349, 120] width 699 height 167
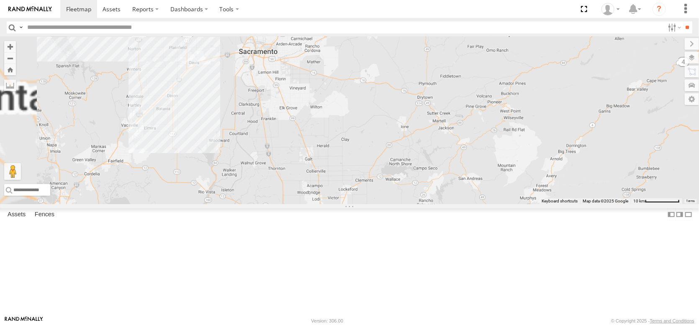
drag, startPoint x: 386, startPoint y: 101, endPoint x: 450, endPoint y: 282, distance: 191.6
click at [451, 204] on div "AL2367 FRONTLOADER JD344H AL2286" at bounding box center [349, 120] width 699 height 167
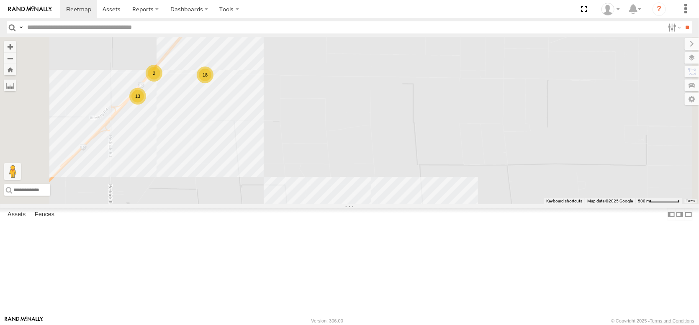
click at [213, 83] on div "18" at bounding box center [205, 75] width 17 height 17
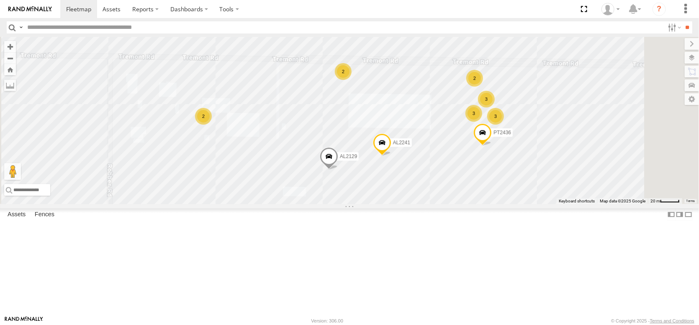
click at [338, 170] on span at bounding box center [329, 158] width 18 height 23
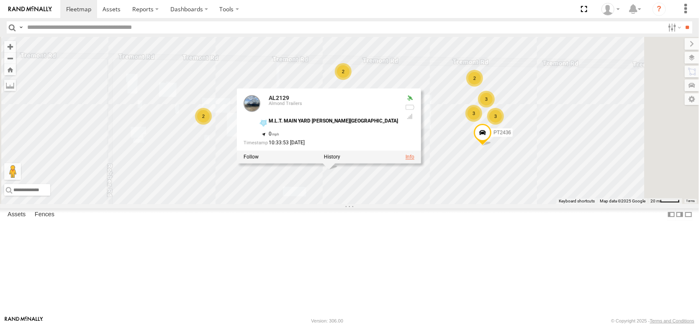
click at [414, 160] on link at bounding box center [409, 157] width 9 height 6
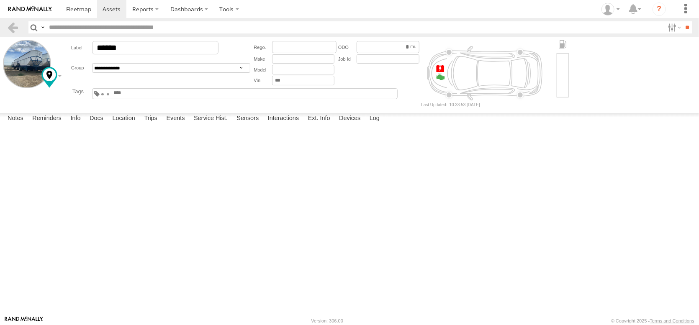
click at [0, 0] on div at bounding box center [0, 0] width 0 height 0
click at [139, 125] on label "Location" at bounding box center [123, 119] width 31 height 12
click at [0, 0] on label at bounding box center [0, 0] width 0 height 0
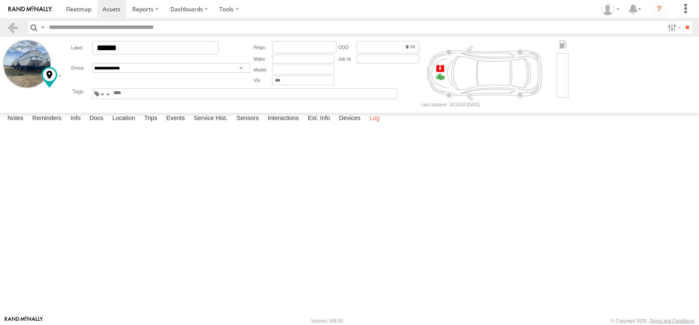
click at [384, 125] on label "Log" at bounding box center [374, 119] width 18 height 12
click at [303, 125] on label "Interactions" at bounding box center [284, 119] width 40 height 12
click at [161, 125] on label "Trips" at bounding box center [151, 119] width 22 height 12
click at [139, 125] on label "Location" at bounding box center [123, 119] width 31 height 12
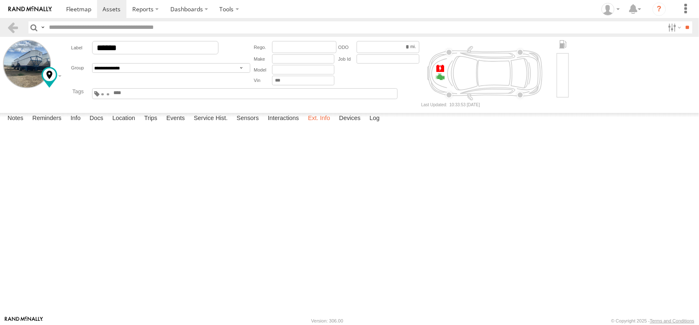
click at [334, 125] on label "Ext. Info" at bounding box center [319, 119] width 31 height 12
click at [364, 125] on label "Devices" at bounding box center [350, 119] width 30 height 12
click at [384, 125] on label "Log" at bounding box center [374, 119] width 18 height 12
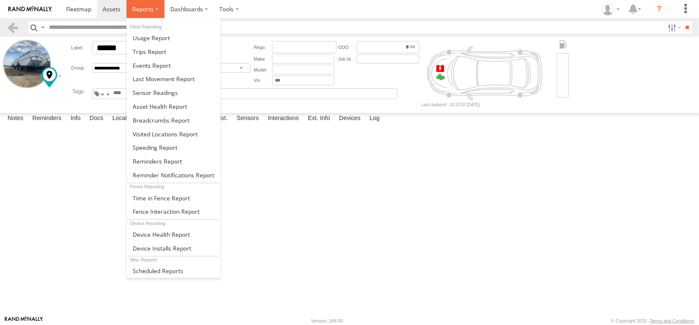
click at [154, 13] on span at bounding box center [142, 9] width 21 height 8
click at [197, 138] on span at bounding box center [165, 134] width 65 height 8
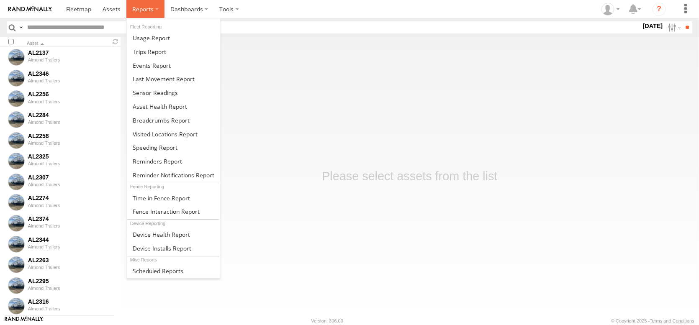
click at [164, 9] on label at bounding box center [145, 9] width 38 height 18
click at [196, 138] on span at bounding box center [165, 134] width 65 height 8
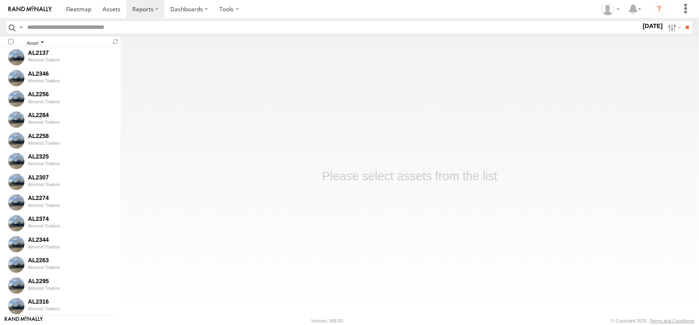
click at [36, 46] on div "Asset" at bounding box center [67, 43] width 80 height 4
click at [44, 117] on div "AL2129" at bounding box center [70, 115] width 85 height 8
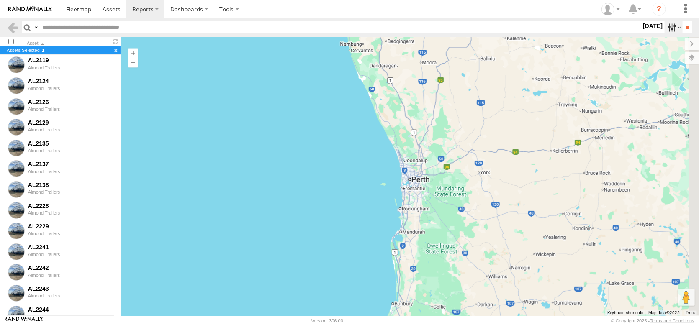
click at [664, 33] on label at bounding box center [673, 27] width 18 height 12
click at [0, 0] on span "Last 7 Days" at bounding box center [0, 0] width 0 height 0
click at [688, 31] on input "**" at bounding box center [687, 27] width 10 height 12
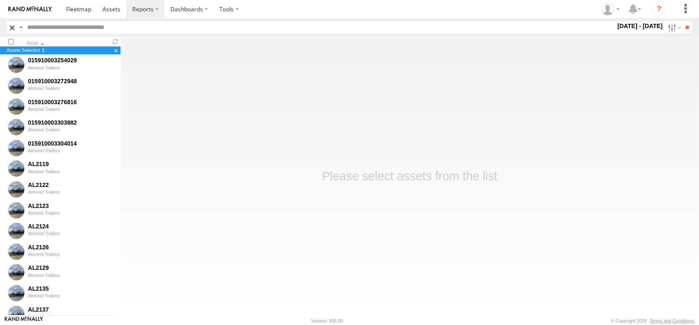
click at [78, 31] on input "text" at bounding box center [320, 27] width 592 height 12
click at [8, 271] on div at bounding box center [15, 272] width 17 height 19
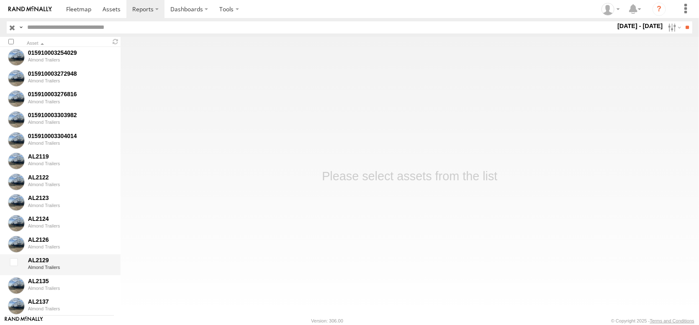
click at [33, 264] on div "AL2129" at bounding box center [70, 260] width 85 height 8
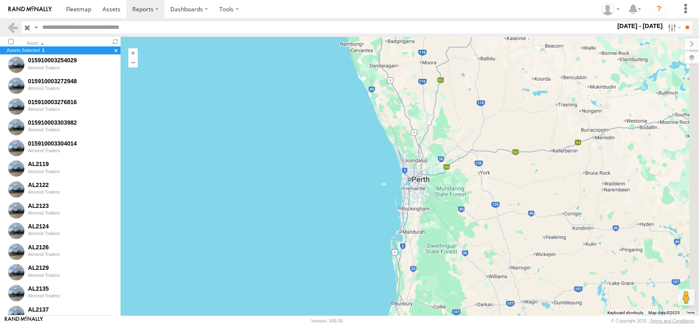
click at [91, 30] on input "text" at bounding box center [327, 27] width 576 height 12
type input "*"
type input "******"
click at [52, 278] on div "Almond Trailers" at bounding box center [70, 275] width 85 height 5
click at [683, 30] on input "**" at bounding box center [687, 27] width 10 height 12
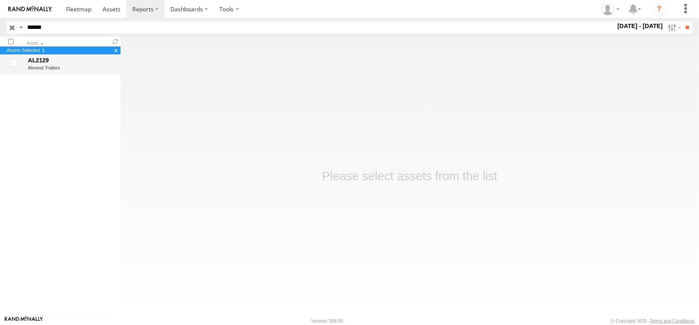
click at [48, 64] on div "AL2129" at bounding box center [70, 60] width 85 height 8
click at [48, 62] on div "Almond Trailers" at bounding box center [70, 59] width 85 height 5
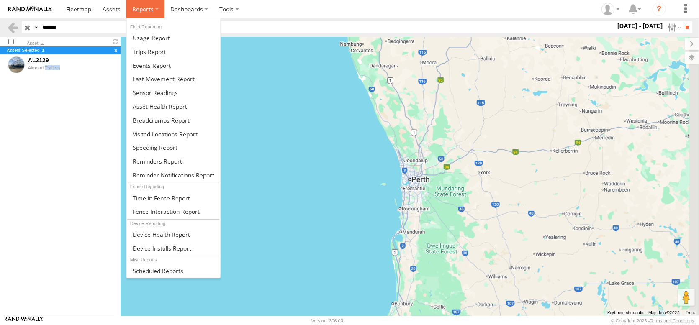
click at [154, 5] on span at bounding box center [142, 9] width 21 height 8
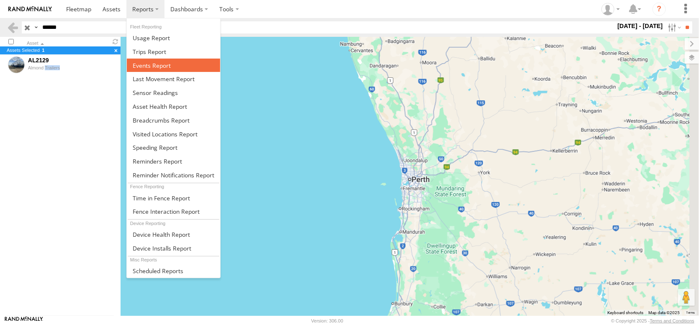
click at [171, 69] on span at bounding box center [152, 65] width 38 height 8
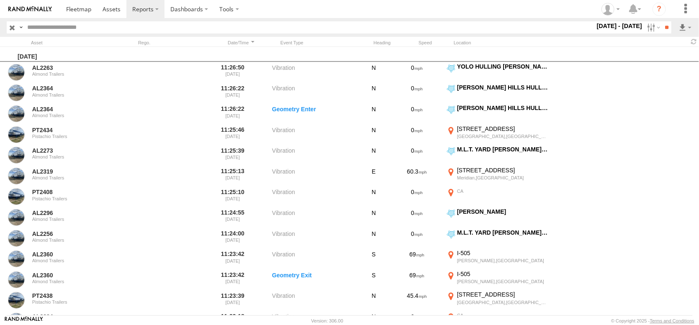
click at [89, 30] on input "text" at bounding box center [309, 27] width 571 height 12
type input "******"
click at [661, 30] on input "**" at bounding box center [666, 27] width 10 height 12
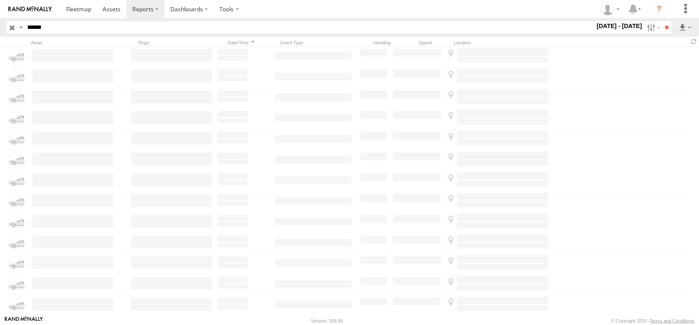
click at [137, 28] on input "******" at bounding box center [309, 27] width 571 height 12
click at [643, 31] on label at bounding box center [652, 27] width 18 height 12
click at [661, 32] on input "**" at bounding box center [666, 27] width 10 height 12
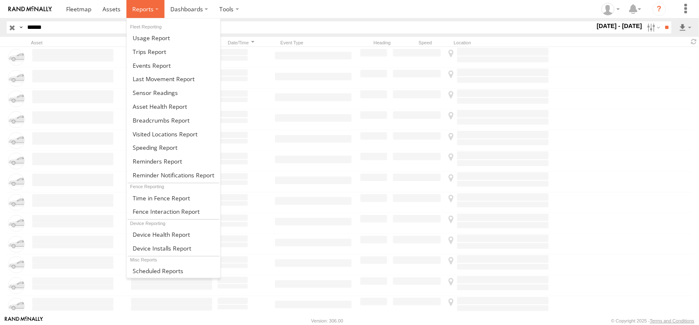
click at [154, 13] on span at bounding box center [142, 9] width 21 height 8
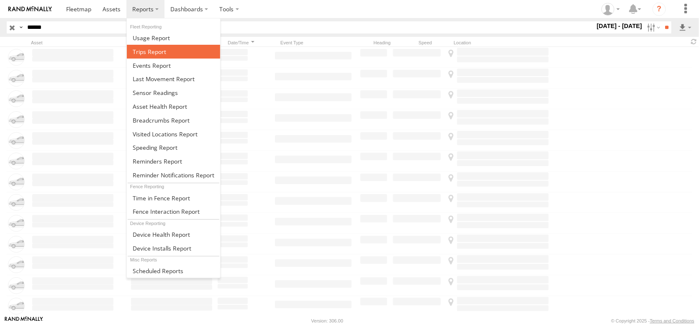
click at [166, 56] on span at bounding box center [149, 52] width 33 height 8
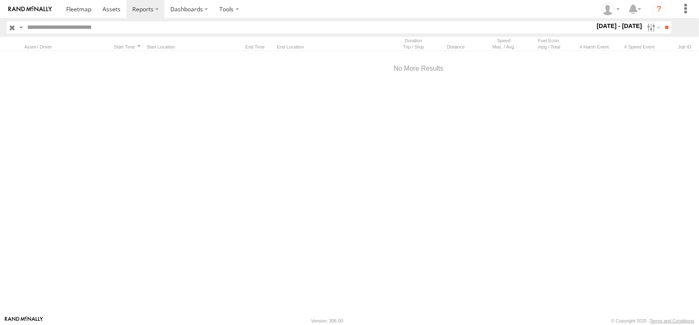
click at [140, 31] on input "text" at bounding box center [309, 27] width 571 height 12
type input "******"
click at [661, 30] on input "**" at bounding box center [666, 27] width 10 height 12
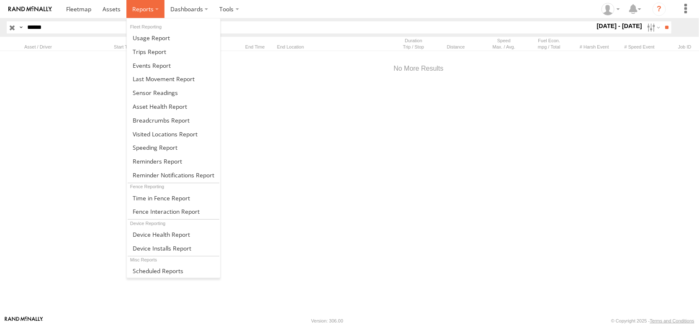
click at [164, 11] on label at bounding box center [145, 9] width 38 height 18
click at [170, 38] on span at bounding box center [151, 38] width 37 height 8
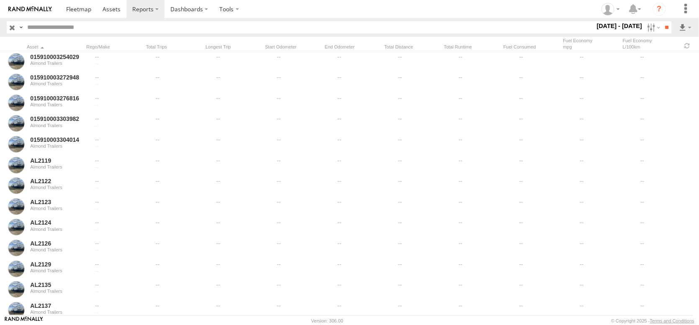
click at [92, 32] on input "text" at bounding box center [309, 27] width 571 height 12
type input "******"
click at [661, 31] on input "**" at bounding box center [666, 27] width 10 height 12
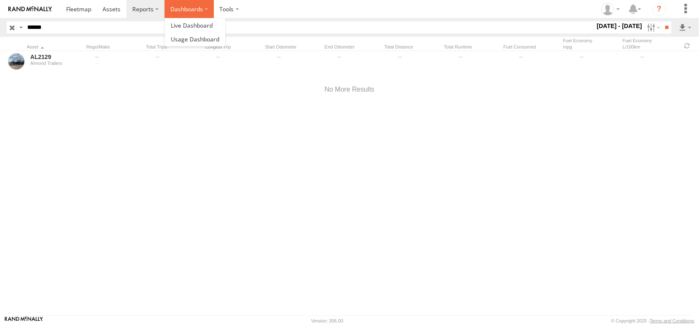
click at [214, 10] on label "Dashboards" at bounding box center [188, 9] width 49 height 18
click at [219, 43] on span at bounding box center [195, 39] width 49 height 8
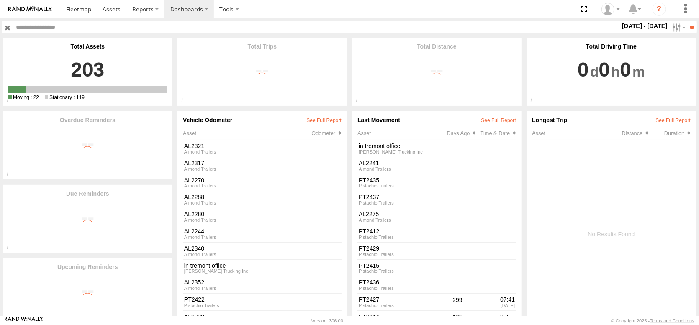
click at [123, 33] on input "text" at bounding box center [316, 27] width 607 height 12
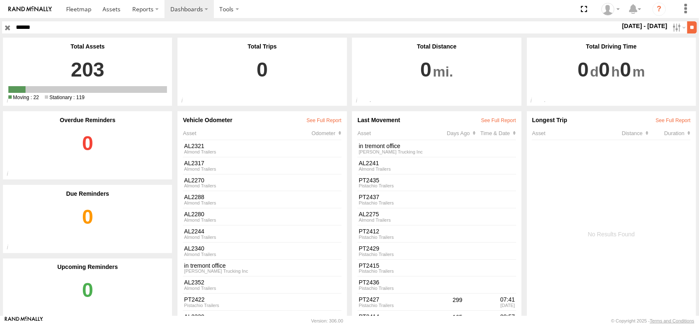
type input "******"
click at [692, 31] on input "**" at bounding box center [692, 27] width 10 height 12
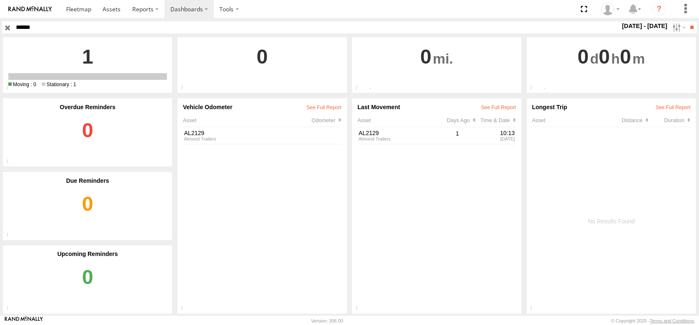
scroll to position [20, 0]
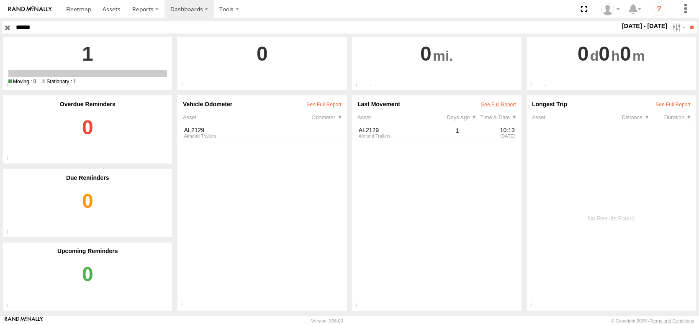
click at [502, 108] on link at bounding box center [498, 105] width 35 height 6
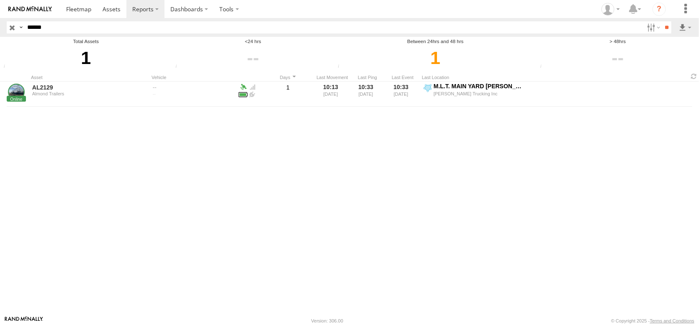
click at [11, 31] on input "button" at bounding box center [12, 27] width 11 height 12
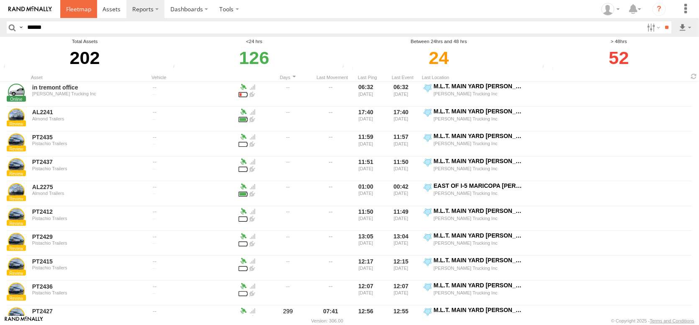
click at [91, 8] on span at bounding box center [78, 9] width 25 height 8
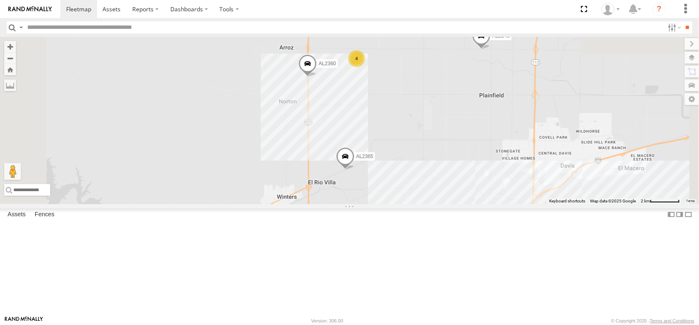
drag, startPoint x: 578, startPoint y: 135, endPoint x: 544, endPoint y: 198, distance: 71.3
click at [544, 198] on div "AL2367 FRONTLOADER JD344H AL2286 AL2346 AL2365 PT2438 PT2434 AL2360 AL2310 19 1…" at bounding box center [349, 120] width 699 height 167
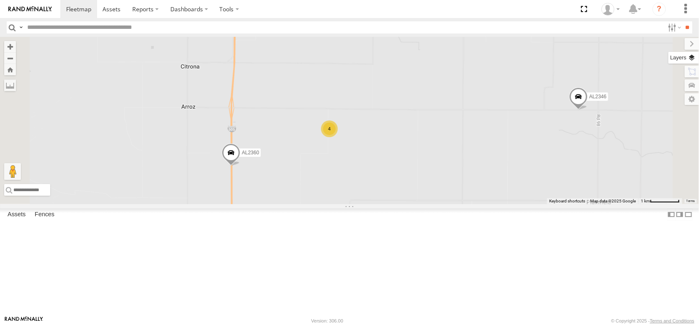
click at [692, 64] on label at bounding box center [683, 58] width 31 height 12
click at [0, 0] on span "Basemaps" at bounding box center [0, 0] width 0 height 0
click at [0, 0] on span "Satellite + Roadmap" at bounding box center [0, 0] width 0 height 0
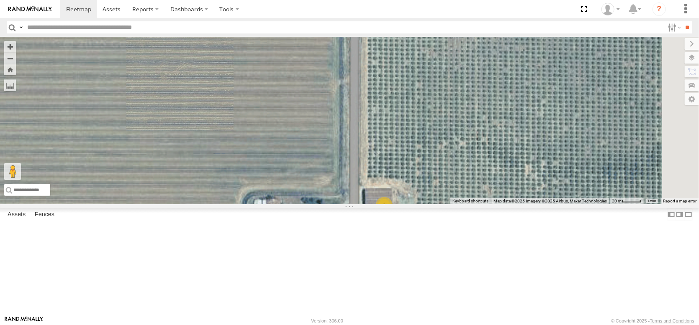
drag, startPoint x: 427, startPoint y: 231, endPoint x: 411, endPoint y: 165, distance: 67.5
click at [412, 167] on div "AL2367 FRONTLOADER JD344H AL2286 AL2346 AL2365 PT2438 PT2434 AL2360 AL2310 2 2" at bounding box center [349, 120] width 699 height 167
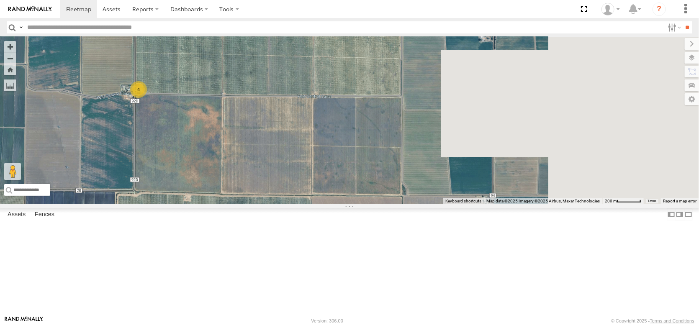
drag, startPoint x: 452, startPoint y: 159, endPoint x: 285, endPoint y: 134, distance: 169.2
click at [285, 134] on div "AL2367 FRONTLOADER JD344H AL2286 AL2346 AL2365 PT2438 PT2434 AL2360 AL2310 4" at bounding box center [349, 120] width 699 height 167
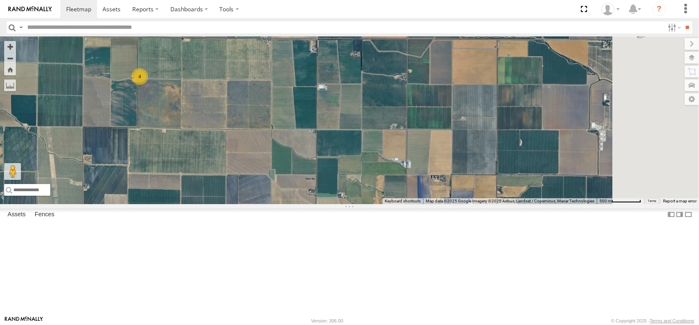
drag, startPoint x: 441, startPoint y: 156, endPoint x: 371, endPoint y: 142, distance: 71.7
click at [371, 142] on div "AL2367 FRONTLOADER JD344H AL2286 AL2346 AL2365 PT2438 PT2434 AL2360 AL2310 4" at bounding box center [349, 120] width 699 height 167
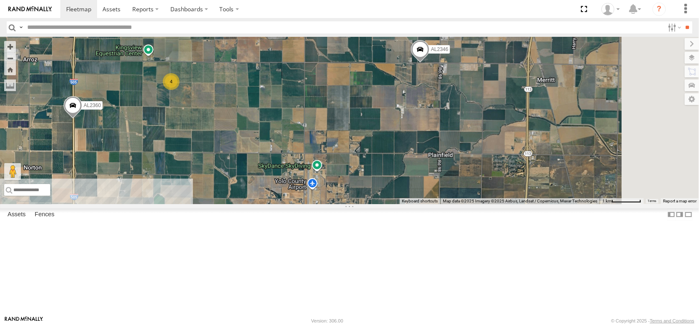
drag, startPoint x: 491, startPoint y: 167, endPoint x: 438, endPoint y: 166, distance: 53.1
click at [438, 166] on div "AL2367 FRONTLOADER JD344H AL2286 AL2346 AL2365 PT2438 PT2434 AL2360 AL2310 4" at bounding box center [349, 120] width 699 height 167
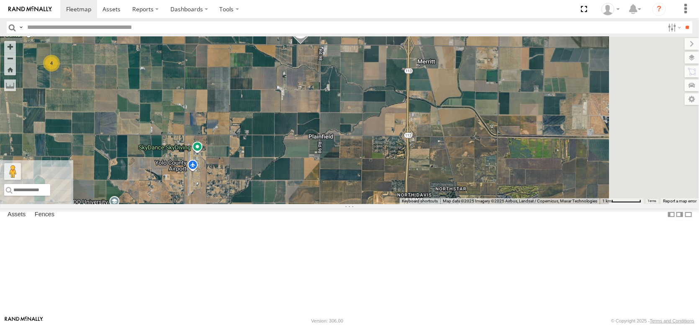
drag, startPoint x: 507, startPoint y: 136, endPoint x: 405, endPoint y: 117, distance: 103.8
click at [405, 117] on div "AL2367 FRONTLOADER JD344H AL2286 AL2346 AL2365 PT2438 PT2434 AL2360 AL2310 4" at bounding box center [349, 120] width 699 height 167
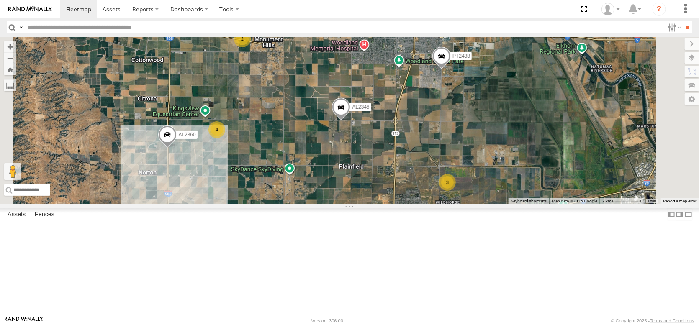
drag, startPoint x: 455, startPoint y: 129, endPoint x: 473, endPoint y: 205, distance: 77.5
click at [473, 204] on div "AL2367 FRONTLOADER JD344H AL2286 AL2346 AL2365 PT2438 PT2434 AL2360 AL2310 19 1…" at bounding box center [349, 120] width 699 height 167
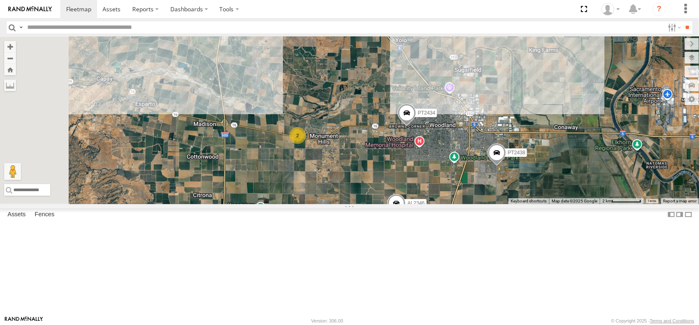
drag, startPoint x: 449, startPoint y: 150, endPoint x: 501, endPoint y: 233, distance: 97.4
click at [501, 204] on div "AL2367 FRONTLOADER JD344H AL2286 AL2346 AL2365 PT2438 PT2434 AL2360 AL2310 19 1…" at bounding box center [349, 120] width 699 height 167
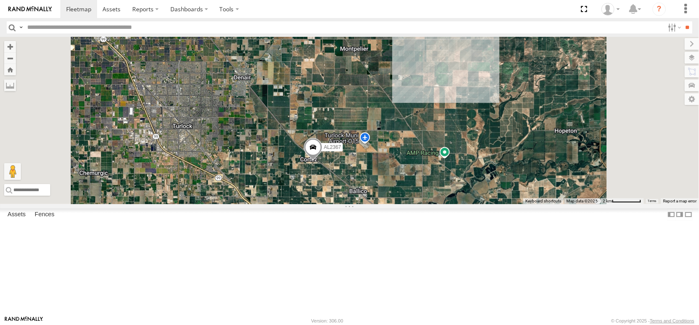
click at [367, 199] on div "AL2367 FRONTLOADER JD344H AL2286" at bounding box center [349, 120] width 699 height 167
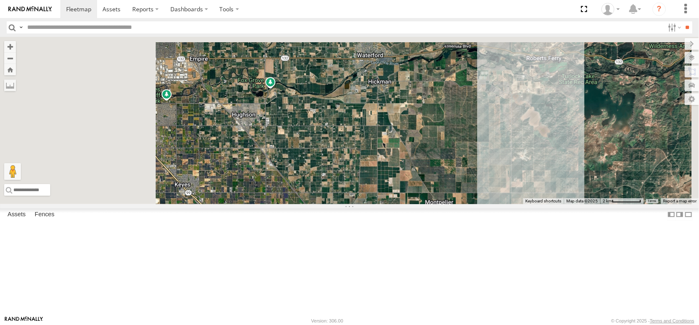
drag, startPoint x: 354, startPoint y: 190, endPoint x: 398, endPoint y: 292, distance: 112.2
click at [438, 325] on html at bounding box center [349, 162] width 699 height 325
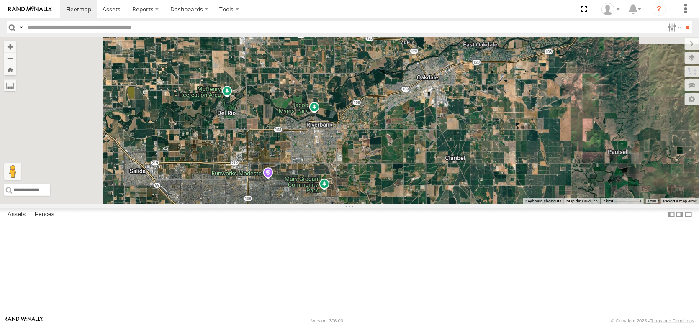
drag, startPoint x: 348, startPoint y: 233, endPoint x: 245, endPoint y: 169, distance: 121.0
click at [389, 204] on div "AL2367 FRONTLOADER JD344H AL2286" at bounding box center [349, 120] width 699 height 167
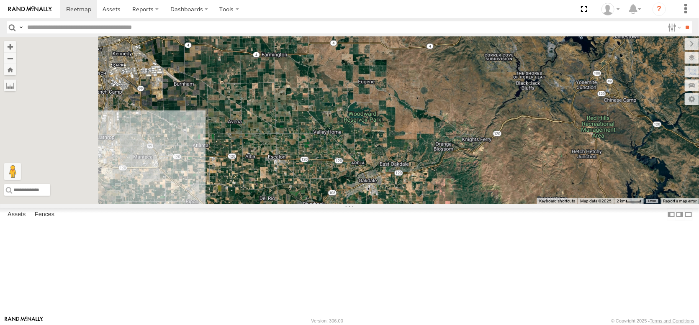
drag, startPoint x: 272, startPoint y: 172, endPoint x: 351, endPoint y: 251, distance: 112.1
click at [351, 204] on div "AL2367 FRONTLOADER JD344H AL2286" at bounding box center [349, 120] width 699 height 167
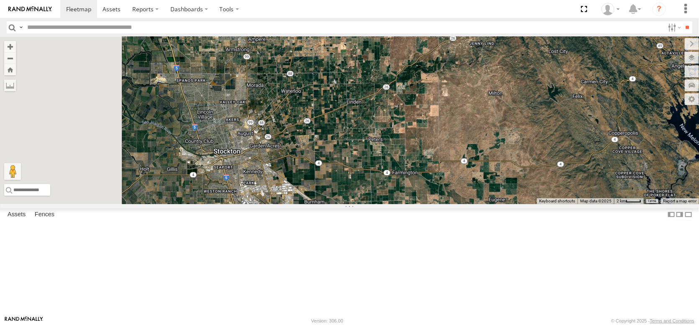
drag, startPoint x: 297, startPoint y: 182, endPoint x: 353, endPoint y: 236, distance: 77.5
click at [367, 204] on div "AL2367 FRONTLOADER JD344H AL2286" at bounding box center [349, 120] width 699 height 167
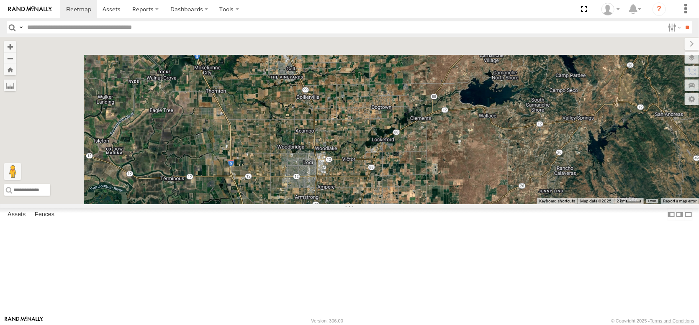
drag, startPoint x: 293, startPoint y: 164, endPoint x: 354, endPoint y: 307, distance: 155.0
click at [353, 204] on div "AL2367 FRONTLOADER JD344H AL2286" at bounding box center [349, 120] width 699 height 167
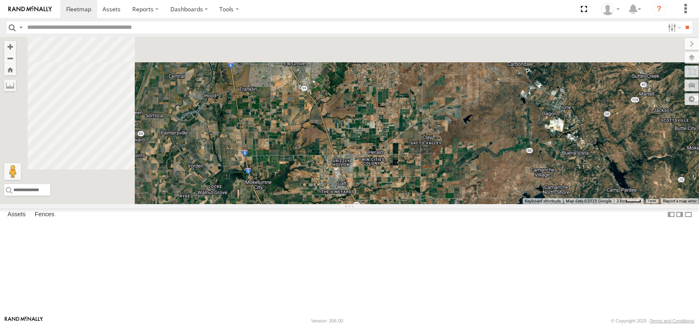
drag, startPoint x: 295, startPoint y: 192, endPoint x: 343, endPoint y: 289, distance: 108.1
click at [348, 204] on div "AL2367 FRONTLOADER JD344H AL2286" at bounding box center [349, 120] width 699 height 167
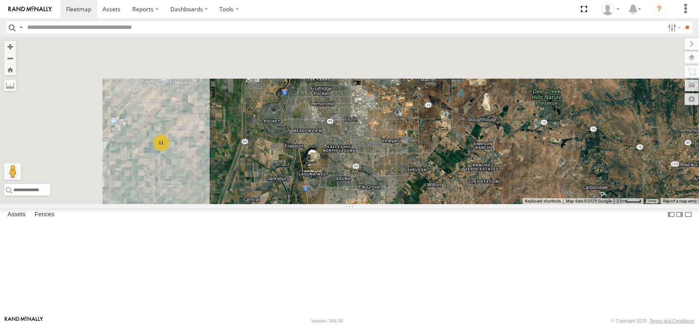
drag, startPoint x: 307, startPoint y: 207, endPoint x: 377, endPoint y: 318, distance: 131.2
click at [380, 323] on body at bounding box center [349, 162] width 699 height 325
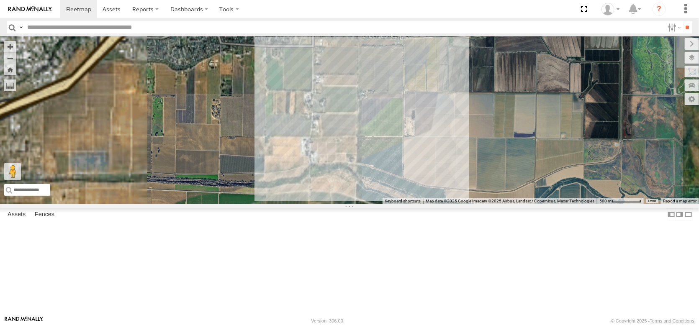
drag, startPoint x: 284, startPoint y: 174, endPoint x: 442, endPoint y: 100, distance: 174.1
click at [435, 103] on div "AL2367 FRONTLOADER JD344H AL2286 AL2346 AL2256 AL2281 AL2385" at bounding box center [349, 120] width 699 height 167
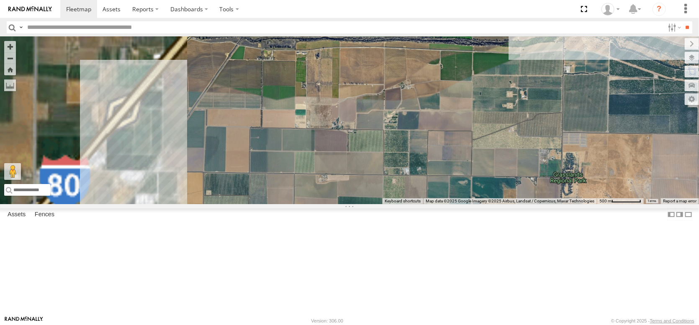
drag, startPoint x: 308, startPoint y: 192, endPoint x: 489, endPoint y: 119, distance: 195.4
click at [479, 119] on div "AL2367 FRONTLOADER JD344H AL2286 AL2346 AL2256 AL2281 AL2385" at bounding box center [349, 120] width 699 height 167
